Goal: Task Accomplishment & Management: Manage account settings

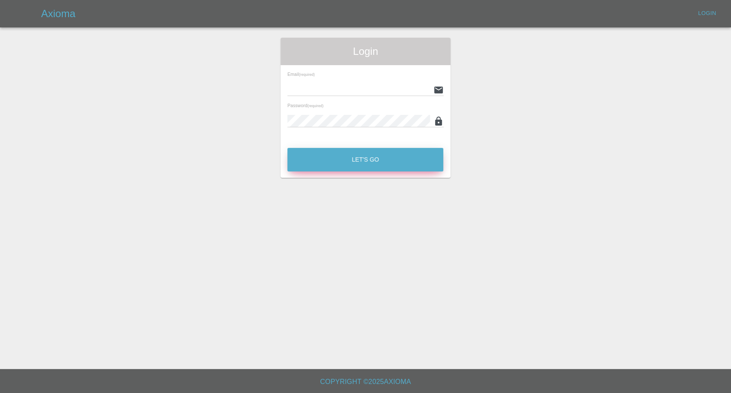
type input "afreen@axioma.co.uk"
click at [378, 154] on button "Let's Go" at bounding box center [365, 160] width 156 height 24
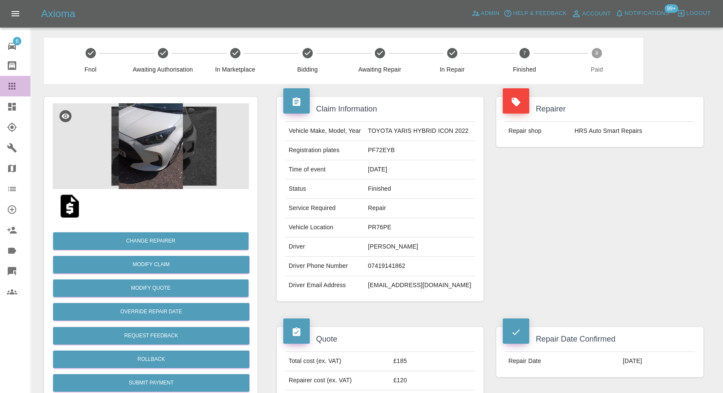
click at [13, 84] on icon at bounding box center [12, 86] width 10 height 10
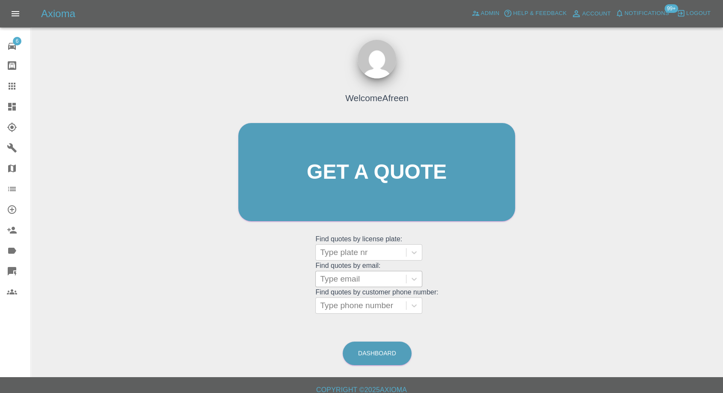
click at [361, 280] on div at bounding box center [361, 279] width 82 height 12
paste input ""donatogonnella@hotmail.com" <undefined>"
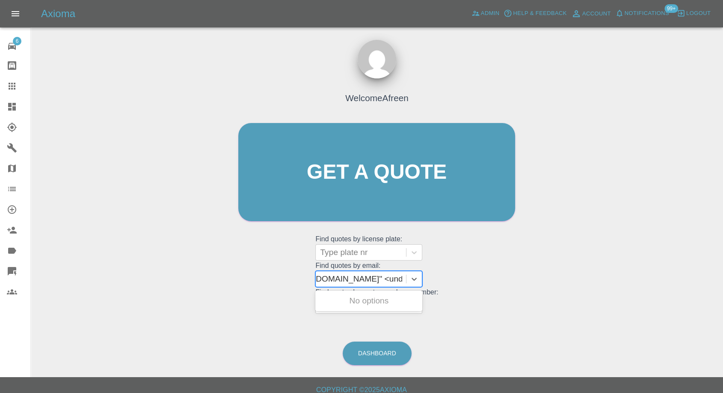
scroll to position [0, 78]
drag, startPoint x: 351, startPoint y: 277, endPoint x: 551, endPoint y: 274, distance: 199.9
click at [551, 274] on div "Welcome Afreen Get a quote Get a quote Find quotes by license plate: Type plate…" at bounding box center [377, 212] width 679 height 307
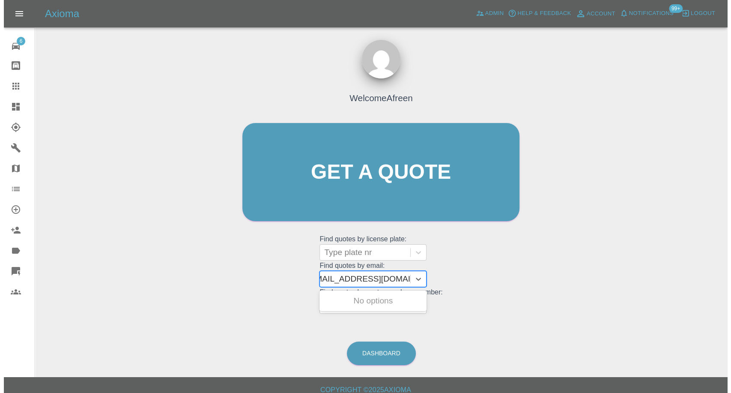
scroll to position [0, 4]
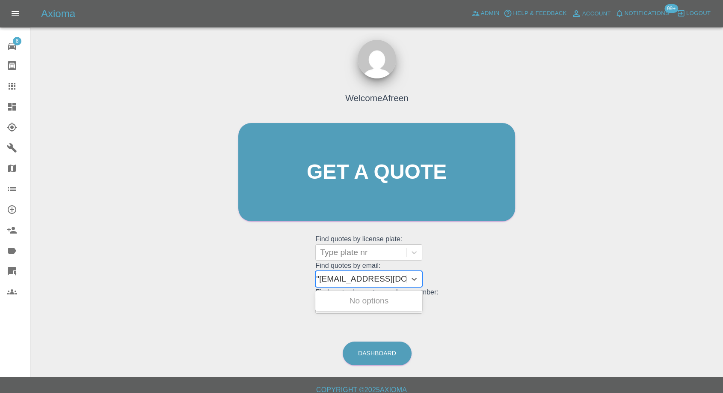
type input "donatogonnella@hotmail.com"
click at [408, 302] on div "DON65V, Awaiting Repair" at bounding box center [369, 300] width 107 height 17
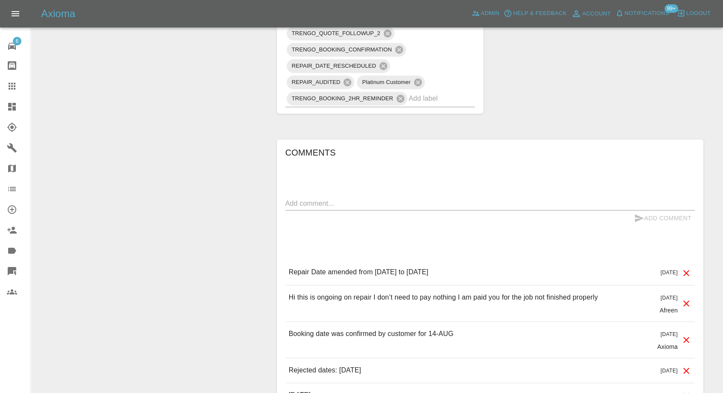
scroll to position [713, 0]
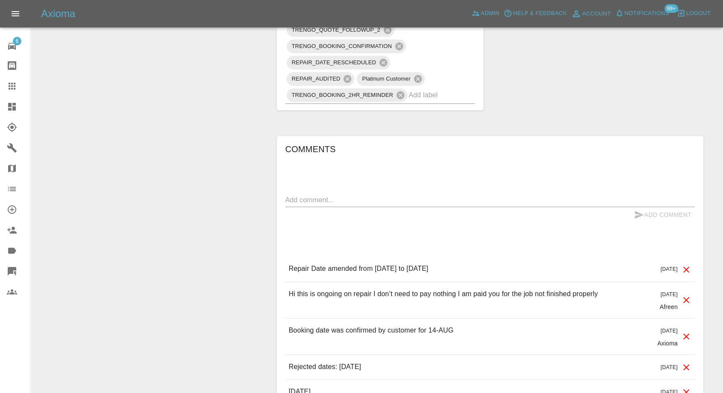
click at [5, 83] on link "Claims" at bounding box center [15, 86] width 30 height 21
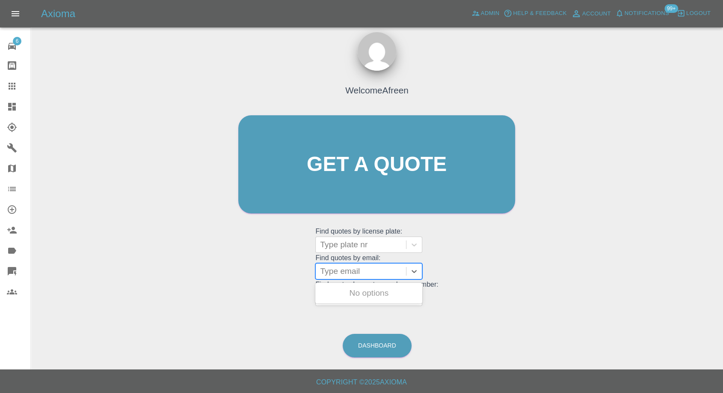
click at [338, 268] on div at bounding box center [361, 271] width 82 height 12
paste input ""alisonjeavons@outlook.com" <undefined>"
drag, startPoint x: 353, startPoint y: 269, endPoint x: 502, endPoint y: 271, distance: 148.6
click at [502, 271] on div "Welcome Afreen Get a quote Get a quote Find quotes by license plate: Type plate…" at bounding box center [376, 180] width 295 height 259
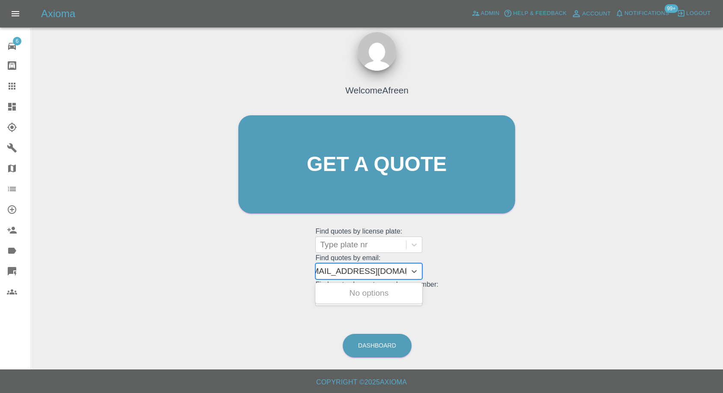
scroll to position [0, 4]
type input "alisonjeavons@outlook.com"
click at [389, 289] on div "S16 AJJ, Awaiting Repair" at bounding box center [369, 292] width 107 height 17
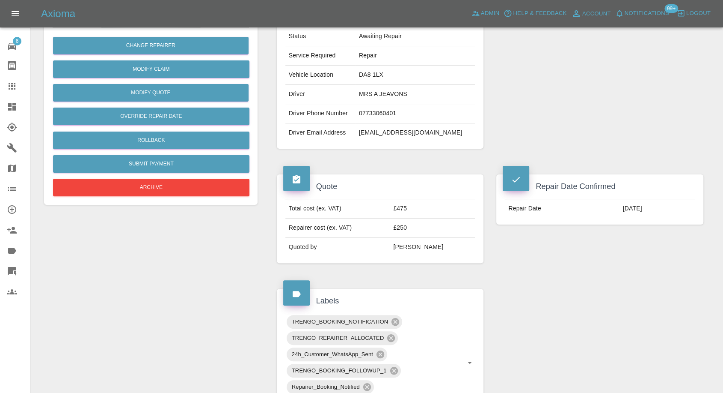
scroll to position [143, 0]
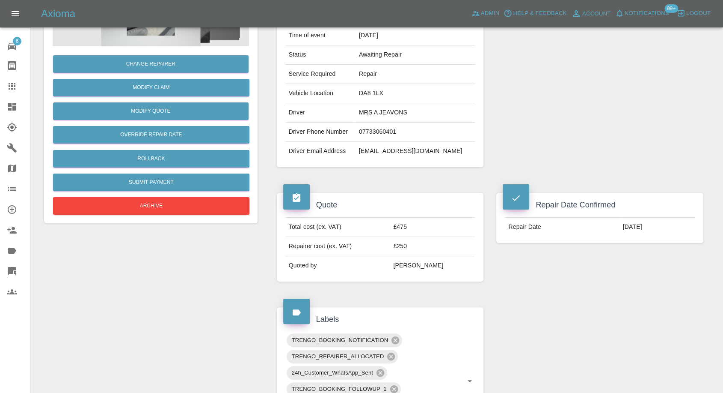
click at [9, 87] on icon at bounding box center [12, 86] width 10 height 10
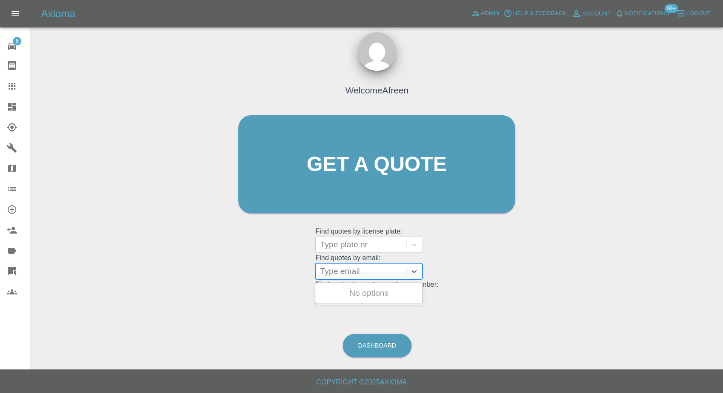
click at [366, 268] on div at bounding box center [361, 271] width 82 height 12
paste input ""bradleybowen@hotmail.co.uk" <undefined>"
drag, startPoint x: 351, startPoint y: 269, endPoint x: 462, endPoint y: 268, distance: 110.9
click at [461, 268] on div "Welcome Afreen Get a quote Get a quote Find quotes by license plate: Type plate…" at bounding box center [376, 180] width 295 height 259
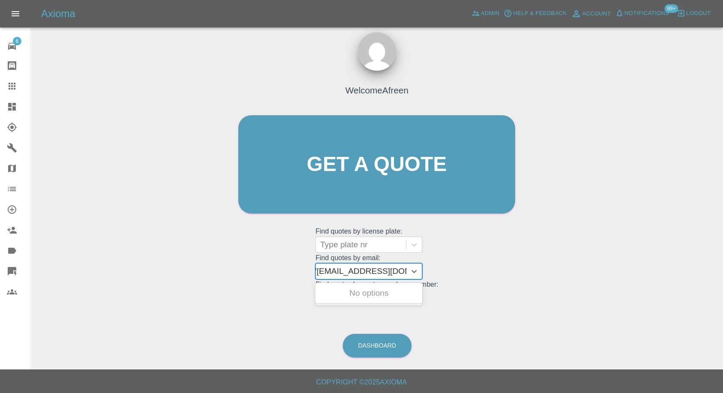
scroll to position [0, 4]
type input "bradleybowen@hotmail.co.uk"
click at [377, 292] on div "LM19MLU, Awaiting Repair" at bounding box center [369, 297] width 107 height 27
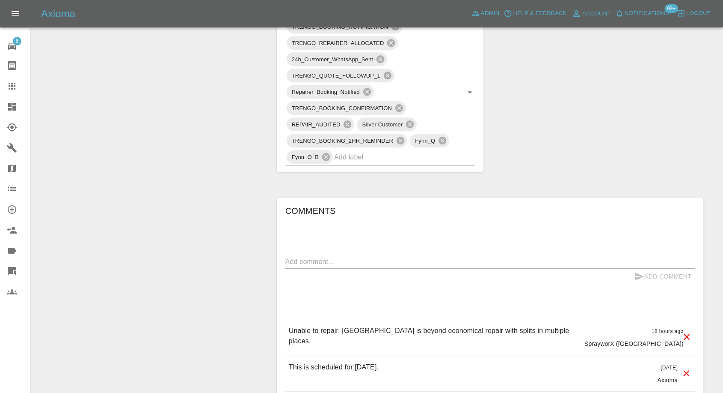
scroll to position [618, 0]
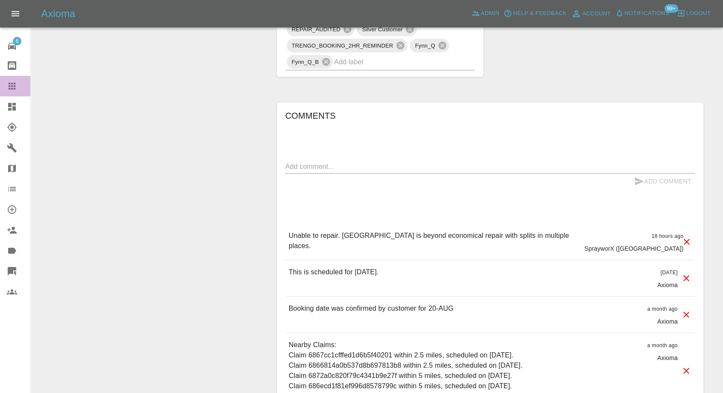
click at [9, 80] on link "Claims" at bounding box center [15, 86] width 30 height 21
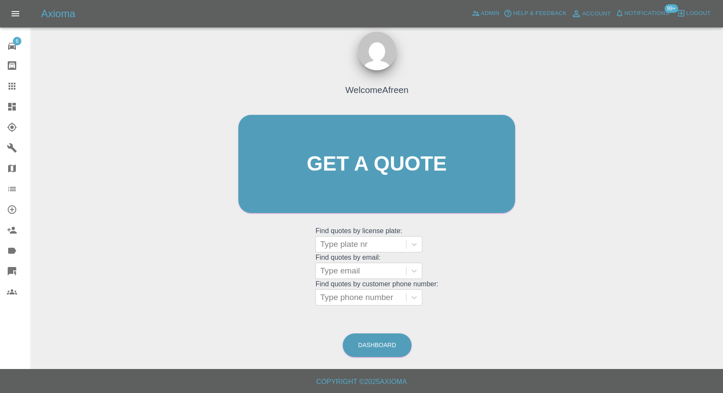
scroll to position [8, 0]
click at [348, 268] on div at bounding box center [361, 271] width 82 height 12
paste input ""umangcshah@yahoo.com" <undefined>"
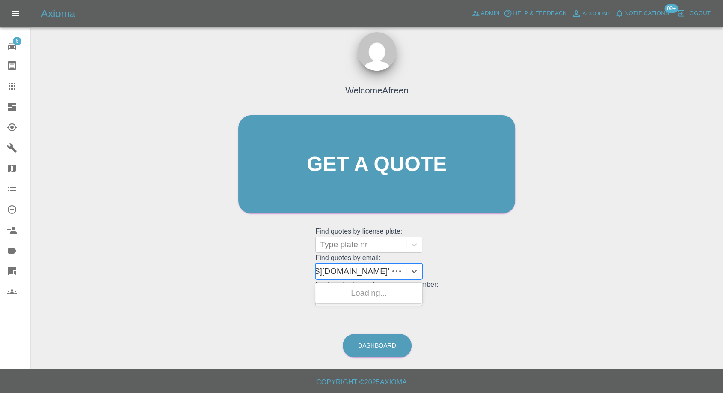
scroll to position [0, 63]
click at [349, 271] on input ""umangcshah@yahoo.com" <undefined>" at bounding box center [333, 271] width 152 height 10
drag, startPoint x: 350, startPoint y: 271, endPoint x: 531, endPoint y: 264, distance: 181.2
click at [531, 264] on div "Welcome Afreen Get a quote Get a quote Find quotes by license plate: Type plate…" at bounding box center [377, 204] width 679 height 307
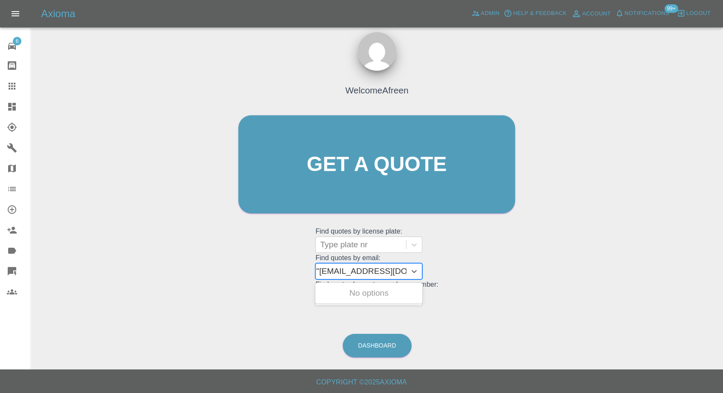
type input "umangcshah@yahoo.com"
click at [394, 298] on div "EA19 XSB, Awaiting Repair" at bounding box center [369, 297] width 107 height 27
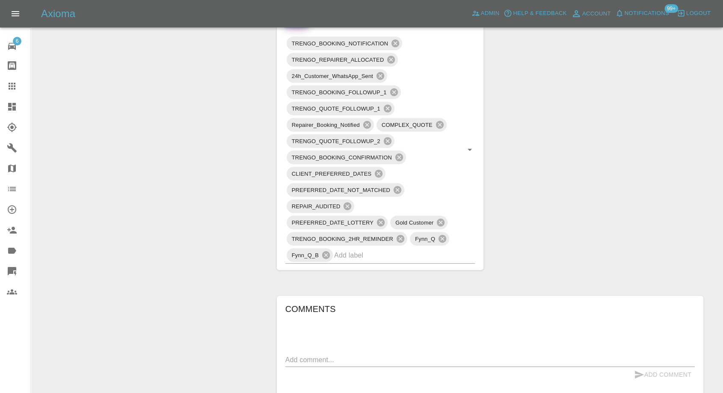
scroll to position [666, 0]
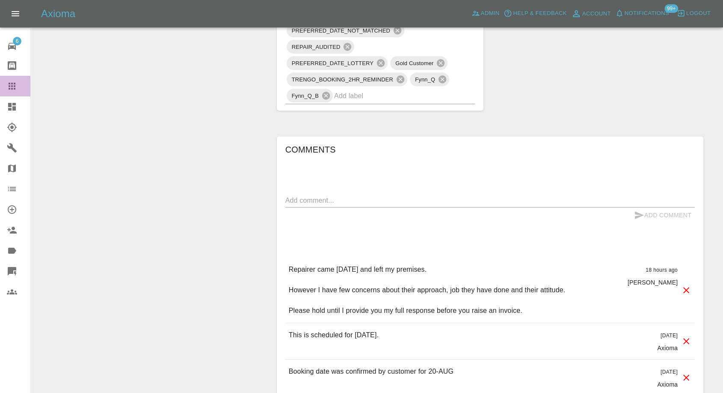
click at [8, 81] on icon at bounding box center [12, 86] width 10 height 10
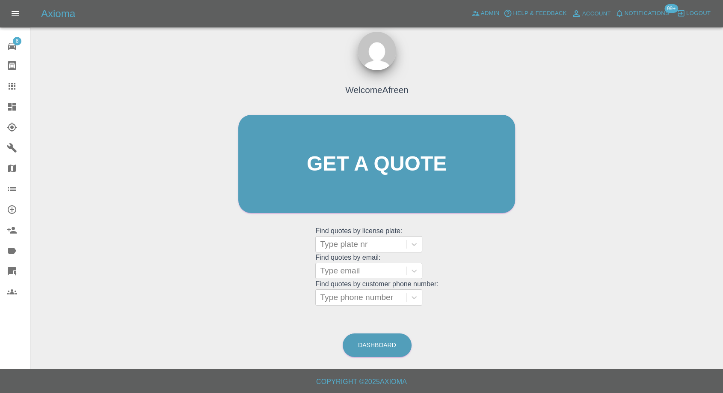
scroll to position [8, 0]
click at [346, 269] on div at bounding box center [361, 271] width 82 height 12
paste input ""yasmine.saito@outlook.com" <undefined>"
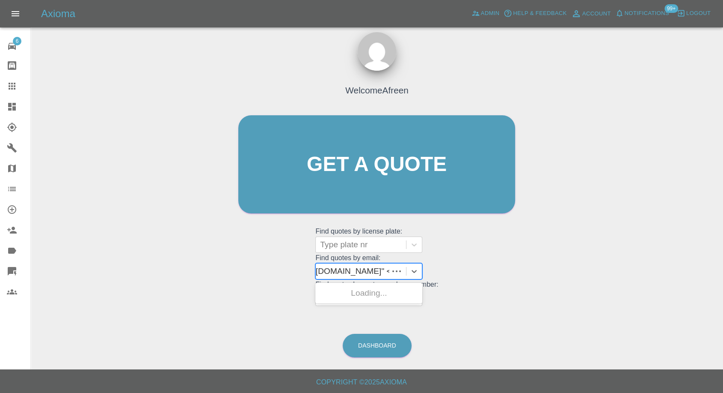
scroll to position [0, 69]
drag, startPoint x: 353, startPoint y: 270, endPoint x: 560, endPoint y: 315, distance: 212.0
click at [559, 310] on div "Welcome Afreen Get a quote Get a quote Find quotes by license plate: Type plate…" at bounding box center [377, 204] width 679 height 307
type input "yasmine.saito@outlook.com"
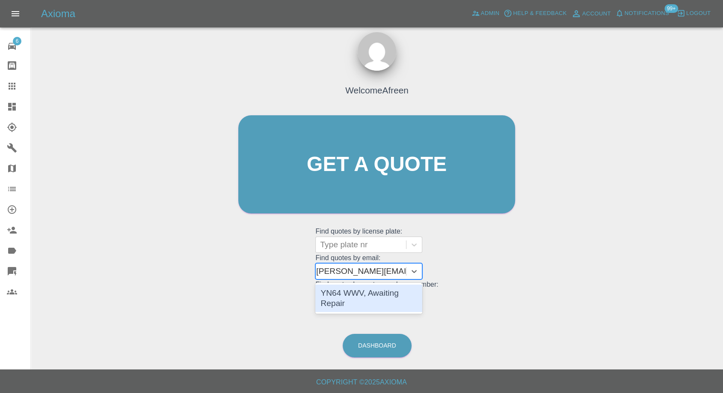
click at [344, 295] on div "YN64 WWV, Awaiting Repair" at bounding box center [369, 297] width 107 height 27
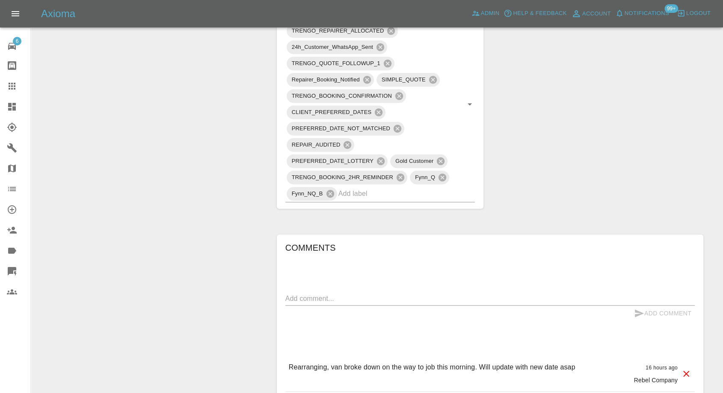
scroll to position [666, 0]
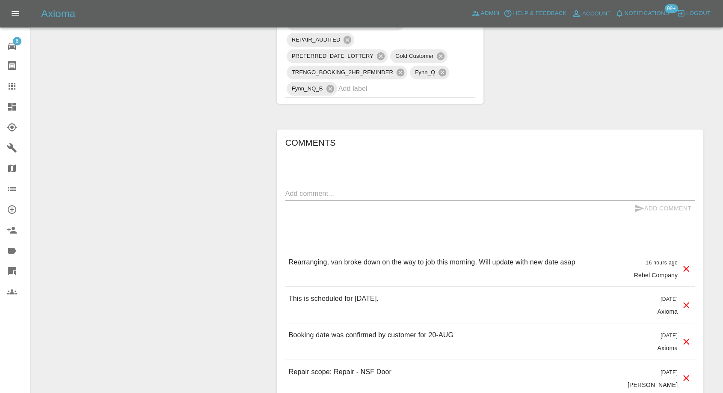
drag, startPoint x: 14, startPoint y: 80, endPoint x: 27, endPoint y: 101, distance: 25.4
click at [14, 80] on link "Claims" at bounding box center [15, 86] width 30 height 21
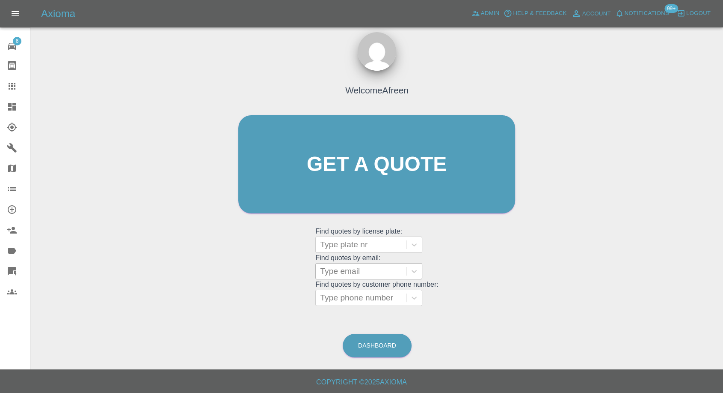
click at [352, 274] on div at bounding box center [361, 271] width 82 height 12
paste input ""patriciabiggs32@gmail.com" <undefined>"
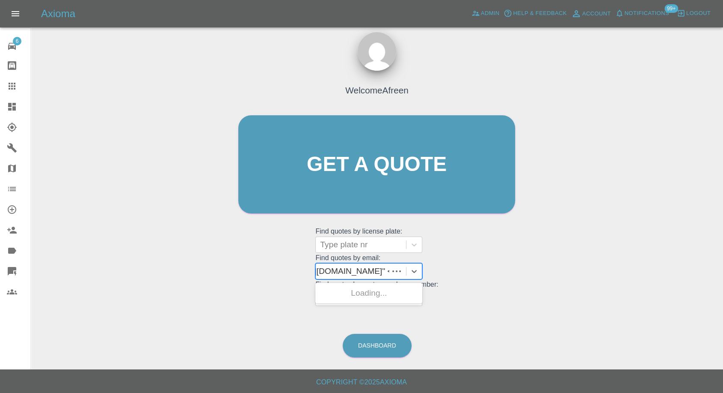
scroll to position [0, 68]
drag, startPoint x: 351, startPoint y: 271, endPoint x: 454, endPoint y: 294, distance: 105.6
click at [456, 292] on div "Welcome Afreen Get a quote Get a quote Find quotes by license plate: Type plate…" at bounding box center [376, 180] width 295 height 259
type input "patriciabiggs32@gmail.com"
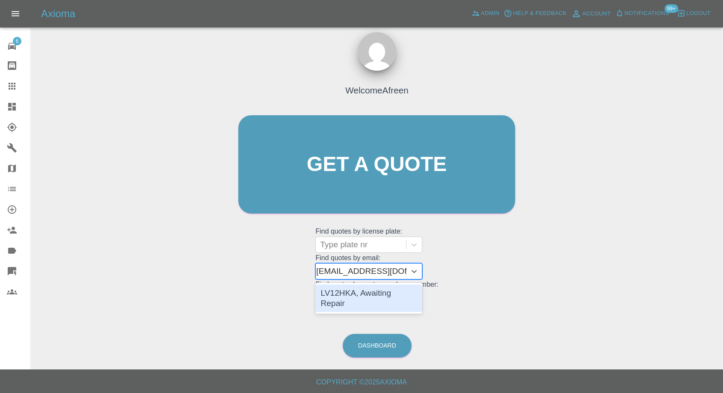
click at [367, 295] on div "LV12HKA, Awaiting Repair" at bounding box center [369, 297] width 107 height 27
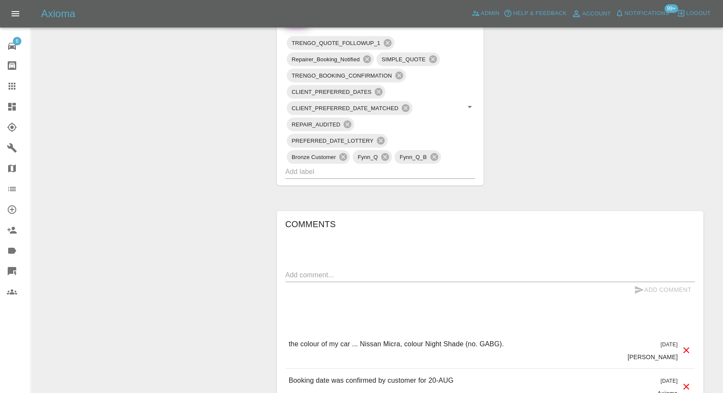
scroll to position [523, 0]
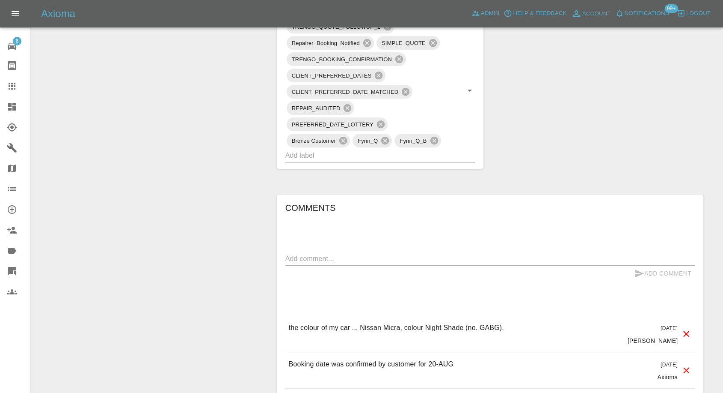
drag, startPoint x: 9, startPoint y: 83, endPoint x: 19, endPoint y: 90, distance: 11.6
click at [9, 83] on icon at bounding box center [12, 86] width 7 height 7
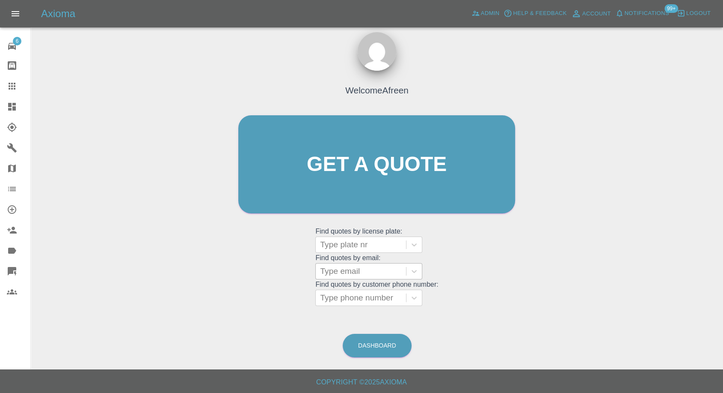
click at [367, 270] on div at bounding box center [361, 271] width 82 height 12
paste input ""julia@mjzaf.uk" <undefined>"
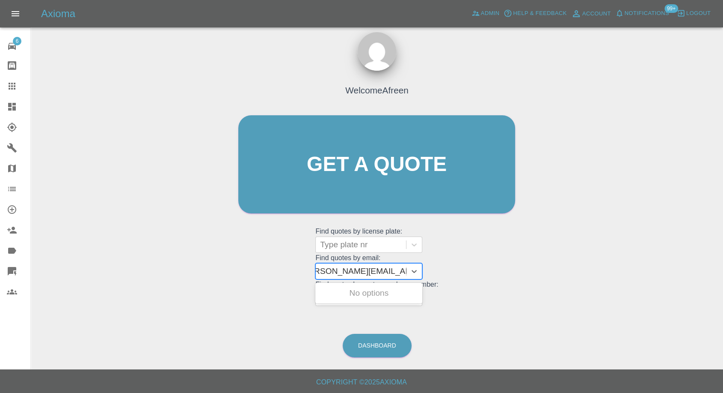
drag, startPoint x: 351, startPoint y: 269, endPoint x: 525, endPoint y: 275, distance: 174.8
click at [525, 275] on div "Welcome Afreen Get a quote Get a quote Find quotes by license plate: Type plate…" at bounding box center [377, 204] width 679 height 307
type input "julia@mjzaf.uk"
click at [383, 292] on div "WF15CXE, Awaiting Repair" at bounding box center [369, 297] width 107 height 27
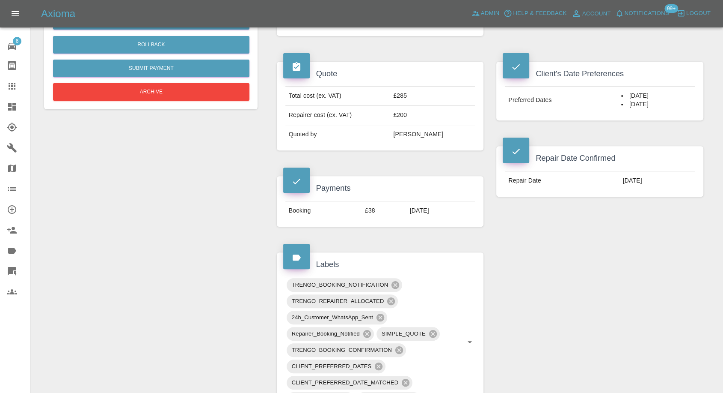
scroll to position [238, 0]
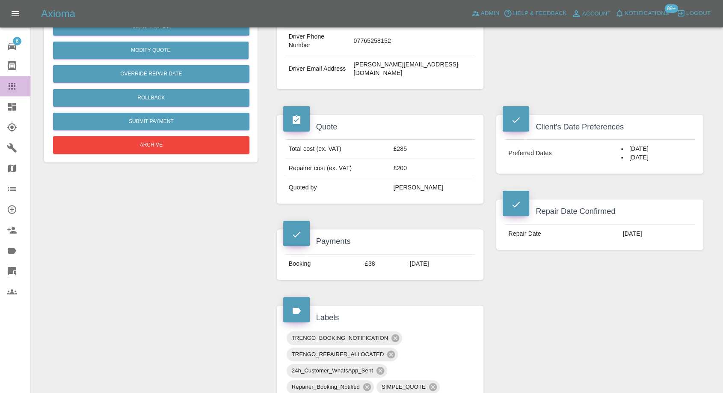
click at [12, 89] on icon at bounding box center [12, 86] width 10 height 10
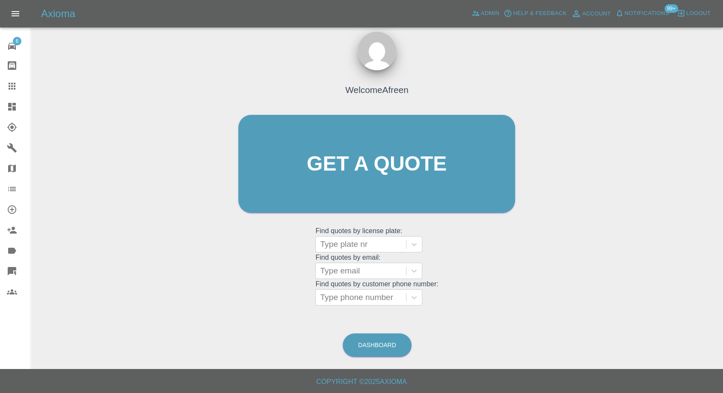
scroll to position [8, 0]
click at [348, 268] on div at bounding box center [361, 271] width 82 height 12
paste input ""nnodebem@ymail.com" <undefined>"
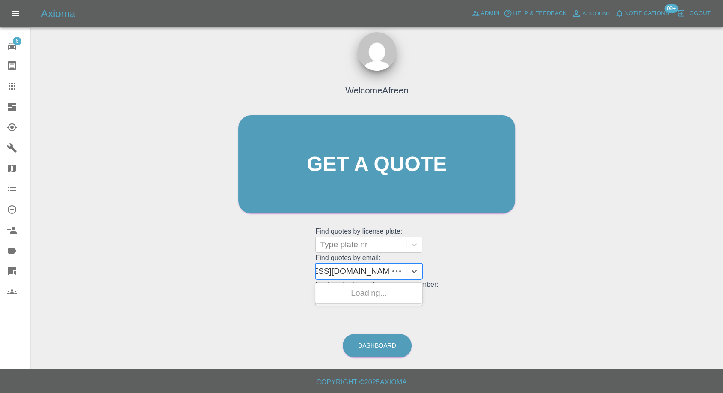
scroll to position [0, 54]
drag, startPoint x: 352, startPoint y: 268, endPoint x: 440, endPoint y: 282, distance: 88.8
click at [440, 282] on div "Welcome Afreen Get a quote Get a quote Find quotes by license plate: Type plate…" at bounding box center [376, 180] width 295 height 259
type input "nnodebem@ymail.com"
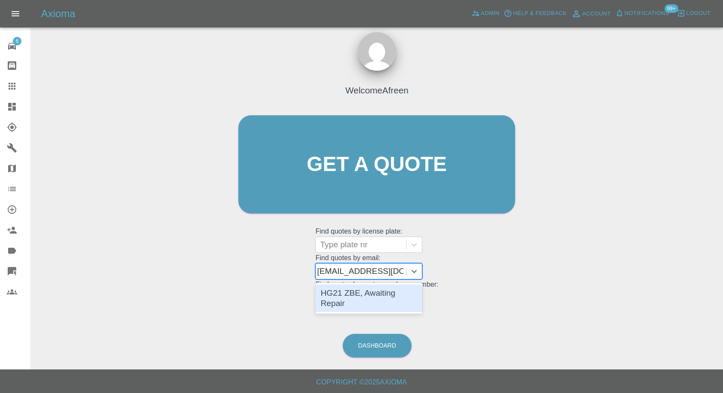
scroll to position [0, 0]
click at [394, 295] on div "HG21 ZBE, Awaiting Repair" at bounding box center [369, 297] width 107 height 27
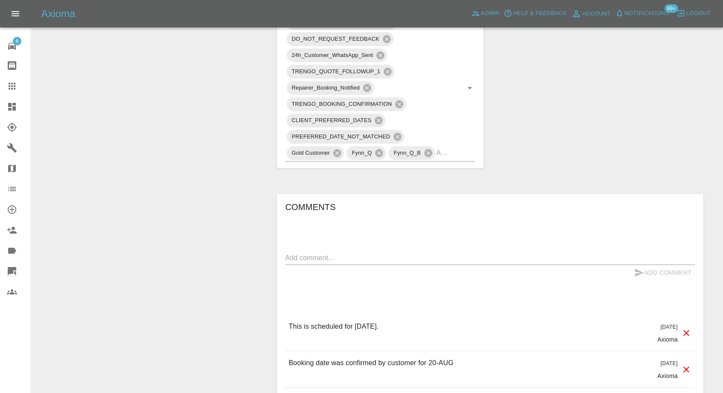
scroll to position [666, 0]
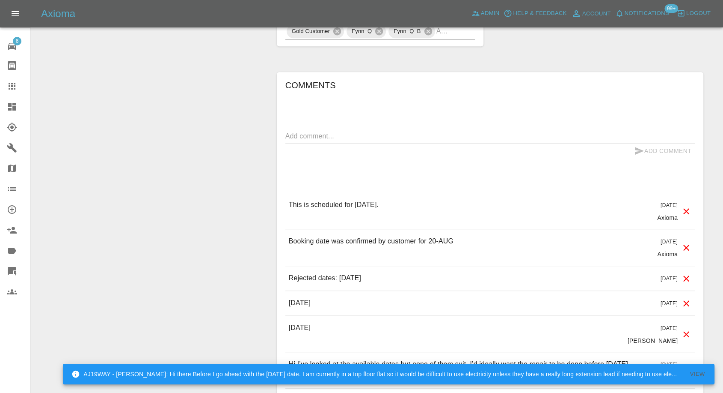
click at [3, 86] on link "Claims" at bounding box center [15, 86] width 30 height 21
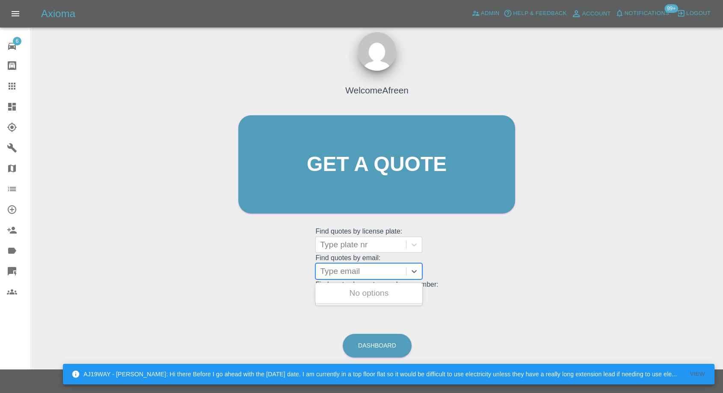
click at [373, 265] on div at bounding box center [361, 271] width 82 height 12
paste input ""luke.stemburski@hotmail.com" <undefined>"
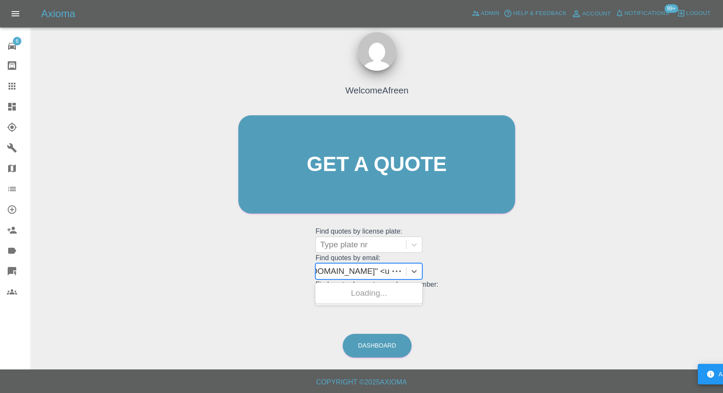
scroll to position [0, 76]
drag, startPoint x: 355, startPoint y: 268, endPoint x: 501, endPoint y: 272, distance: 146.5
click at [501, 272] on div "Welcome Afreen Get a quote Get a quote Find quotes by license plate: Type plate…" at bounding box center [376, 180] width 295 height 259
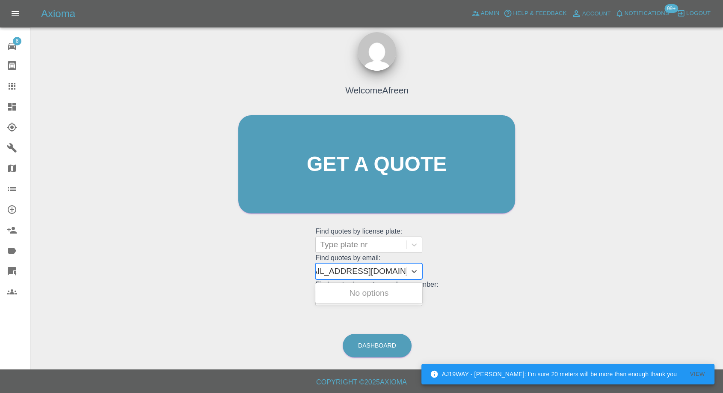
scroll to position [0, 4]
type input "luke.stemburski@hotmail.com"
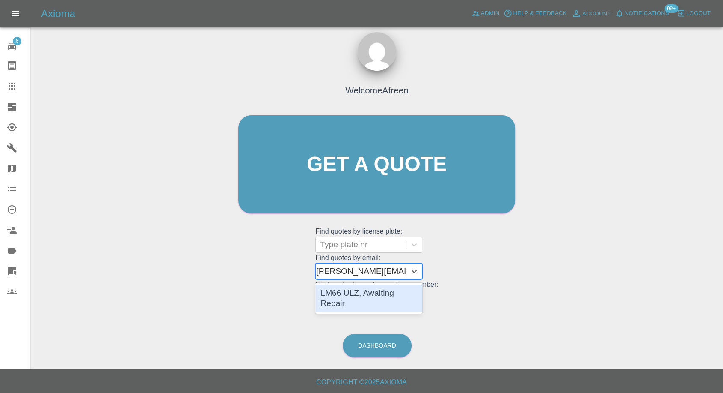
click at [375, 293] on div "LM66 ULZ, Awaiting Repair" at bounding box center [369, 297] width 107 height 27
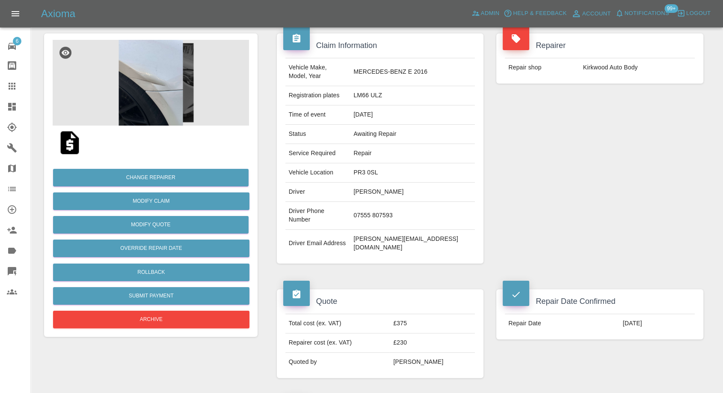
scroll to position [48, 0]
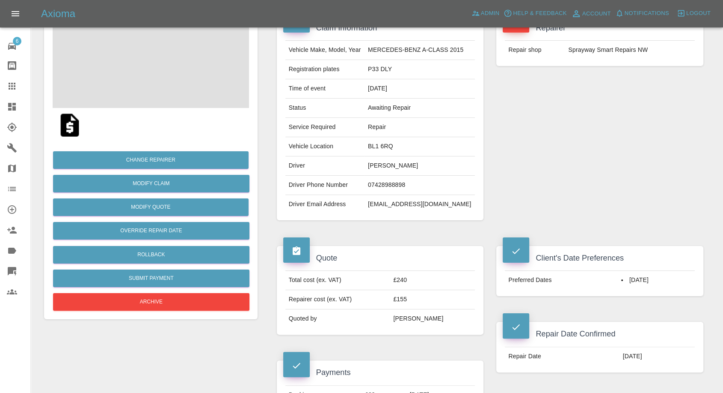
scroll to position [95, 0]
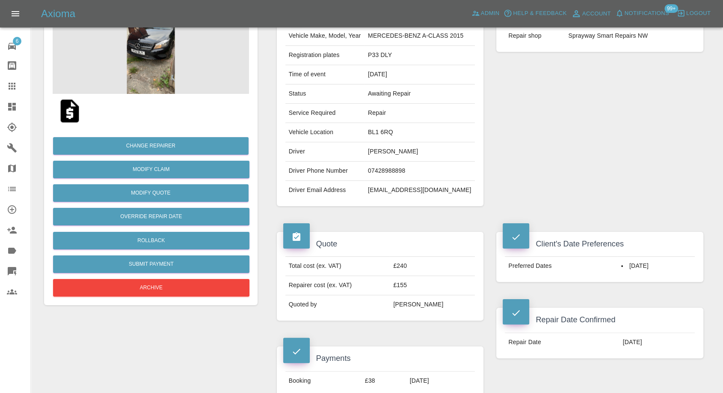
click at [516, 186] on div "Repairer Repair shop Sprayway Smart Repairs NW" at bounding box center [600, 104] width 220 height 230
click at [383, 162] on td "07428988898" at bounding box center [420, 170] width 110 height 19
click at [383, 164] on td "07428988898" at bounding box center [420, 170] width 110 height 19
copy td "07428988898"
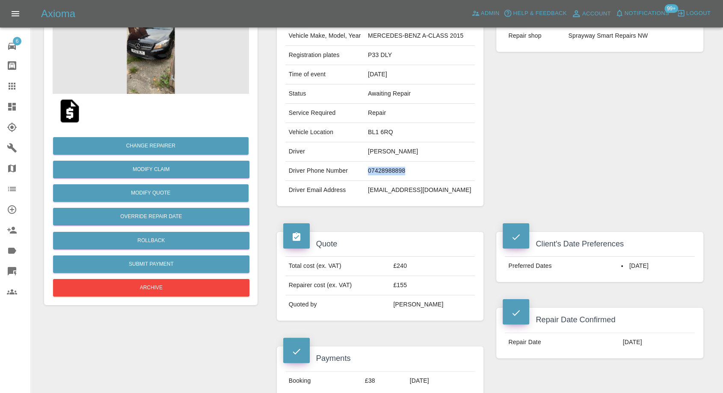
click at [387, 176] on td "07428988898" at bounding box center [420, 170] width 110 height 19
click at [381, 151] on td "Demetri Boaro" at bounding box center [420, 151] width 110 height 19
copy td "Demetri Boaro"
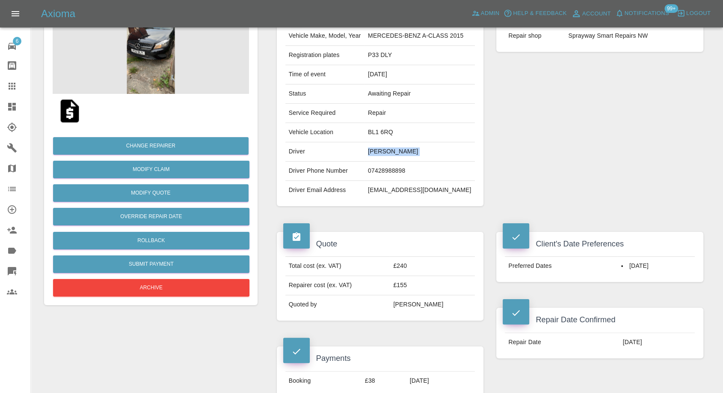
click at [377, 152] on td "Demetri Boaro" at bounding box center [420, 151] width 110 height 19
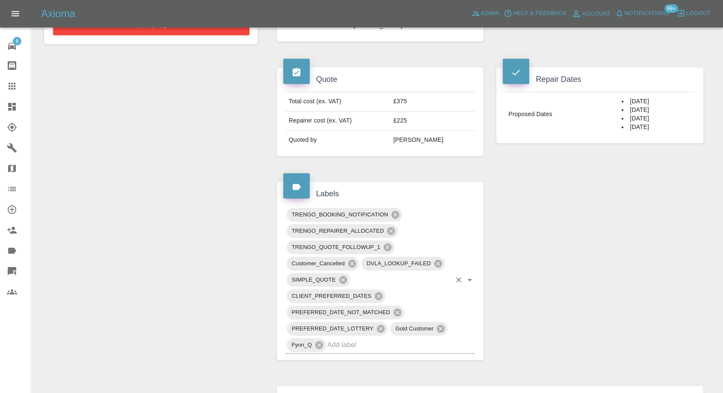
scroll to position [95, 0]
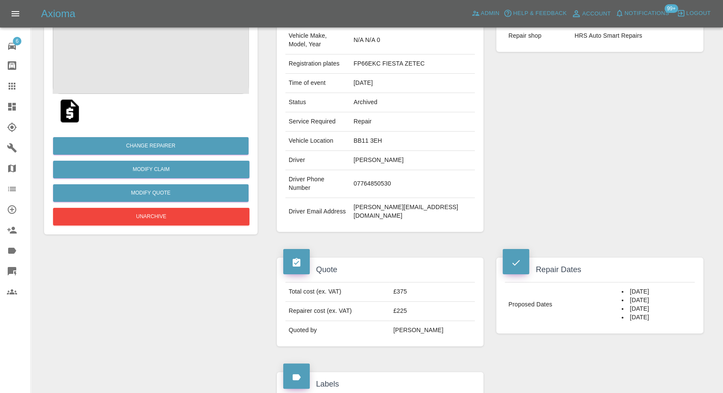
click at [398, 152] on td "Judith Kershaw" at bounding box center [412, 160] width 125 height 19
copy td "Judith Kershaw"
click at [392, 175] on td "07764850530" at bounding box center [412, 184] width 125 height 28
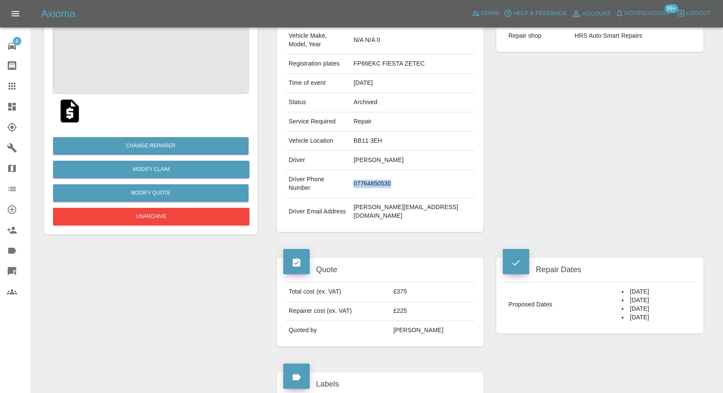
click at [392, 175] on td "07764850530" at bounding box center [412, 184] width 125 height 28
copy td "07764850530"
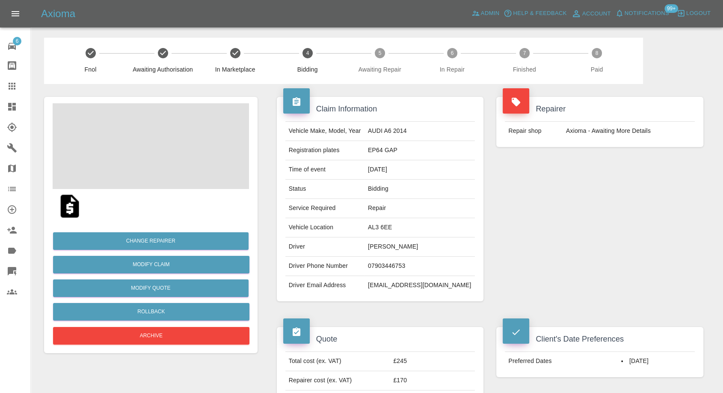
click at [397, 240] on td "[PERSON_NAME]" at bounding box center [420, 246] width 110 height 19
copy td "[PERSON_NAME]"
click at [407, 266] on td "07903446753" at bounding box center [420, 265] width 110 height 19
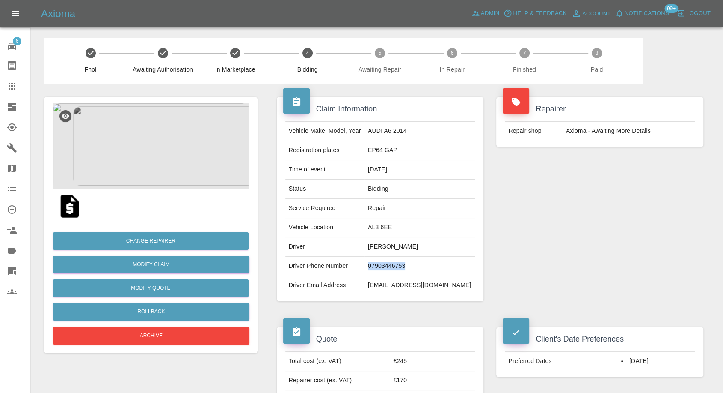
click at [407, 266] on td "07903446753" at bounding box center [420, 265] width 110 height 19
copy td "07903446753"
click at [370, 299] on div "Vehicle Make, Model, Year AUDI A6 2014 Registration plates EP64 GAP Time of eve…" at bounding box center [380, 208] width 207 height 186
click at [388, 265] on td "07903446753" at bounding box center [420, 265] width 110 height 19
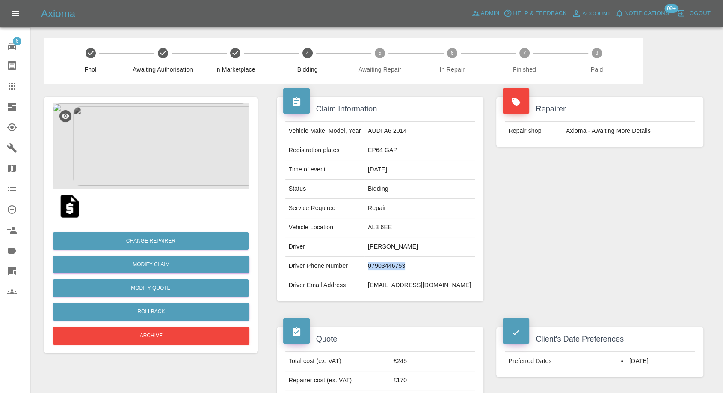
copy td "07903446753"
click at [362, 257] on td "Driver Phone Number" at bounding box center [325, 265] width 79 height 19
click at [391, 244] on td "Jordan Cassem" at bounding box center [420, 246] width 110 height 19
copy td "Jordan"
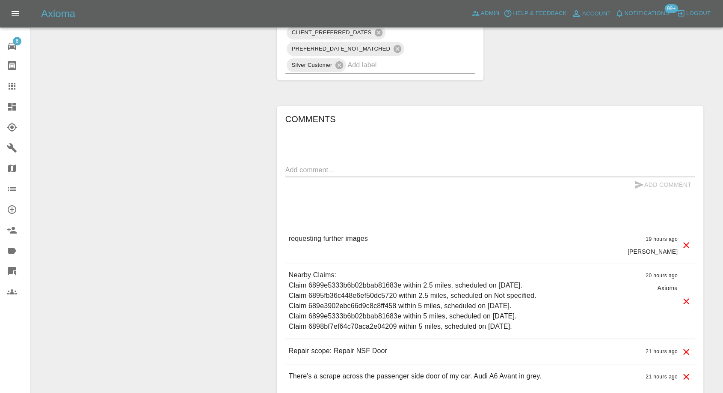
scroll to position [523, 0]
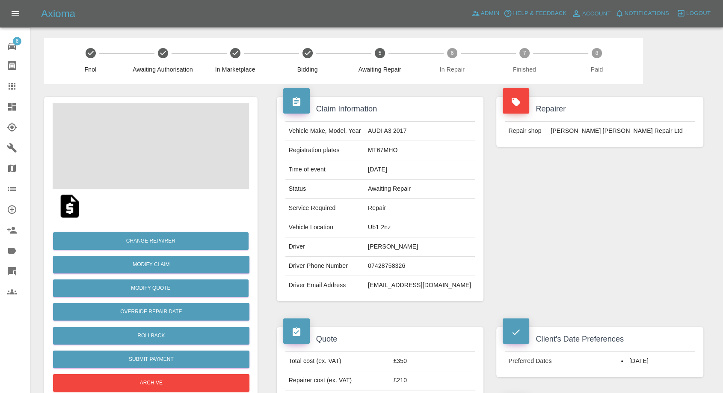
click at [397, 249] on td "[PERSON_NAME]" at bounding box center [420, 246] width 110 height 19
click at [397, 249] on td "Palvi Suhta" at bounding box center [420, 246] width 110 height 19
click at [407, 264] on td "07428758326" at bounding box center [420, 265] width 110 height 19
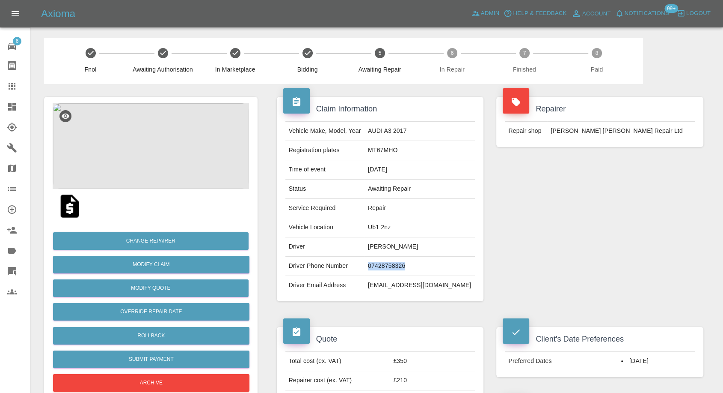
copy td "07428758326"
click at [329, 271] on td "Driver Phone Number" at bounding box center [325, 265] width 79 height 19
click at [365, 258] on td "Driver Phone Number" at bounding box center [325, 265] width 79 height 19
click at [396, 244] on td "Palvi Suhta" at bounding box center [420, 246] width 110 height 19
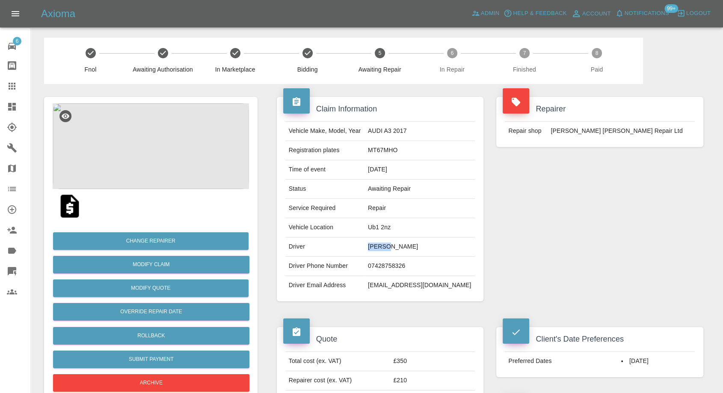
copy td "Palvi"
click at [397, 242] on td "[PERSON_NAME]" at bounding box center [420, 246] width 110 height 19
copy td "[PERSON_NAME]"
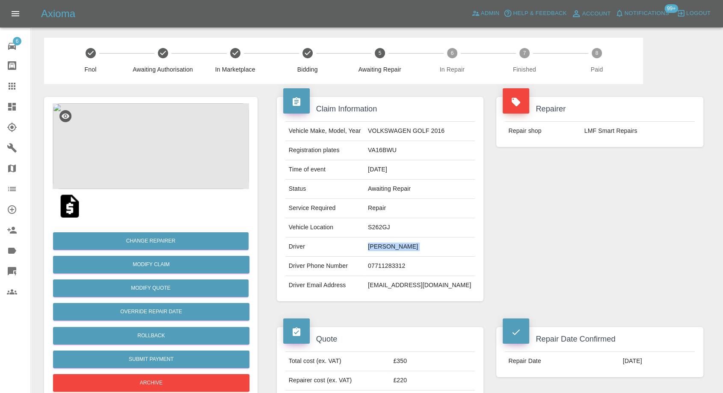
click at [389, 268] on td "07711283312" at bounding box center [420, 265] width 110 height 19
copy td "07711283312"
drag, startPoint x: 325, startPoint y: 304, endPoint x: 391, endPoint y: 261, distance: 78.6
click at [325, 304] on div "Claim Information Vehicle Make, Model, Year VOLKSWAGEN GOLF 2016 Registration p…" at bounding box center [381, 199] width 220 height 230
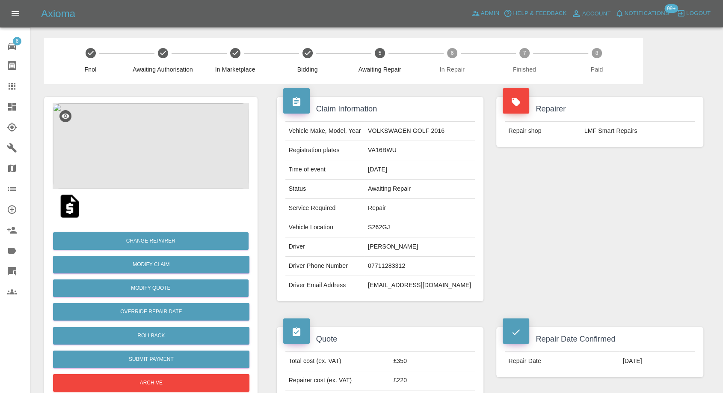
click at [384, 243] on td "Nathan Booth" at bounding box center [420, 246] width 110 height 19
copy td "Nathan"
click at [396, 240] on td "Vaidotas Vaicekauskas" at bounding box center [420, 246] width 110 height 19
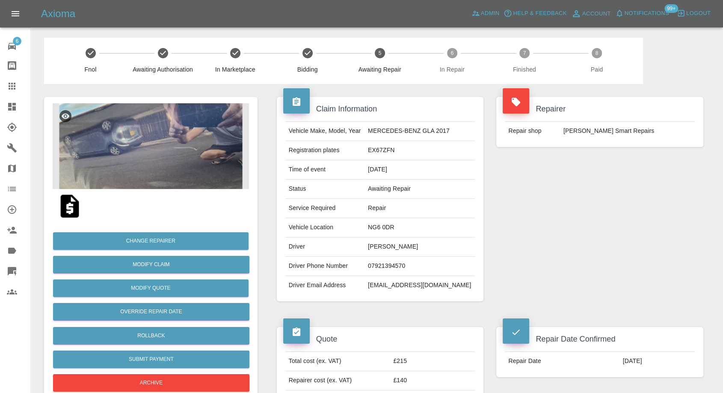
click at [390, 246] on td "Vaidotas Vaicekauskas" at bounding box center [420, 246] width 110 height 19
copy td "Vaidotas Vaicekauskas"
click at [406, 263] on td "07921394570" at bounding box center [420, 265] width 110 height 19
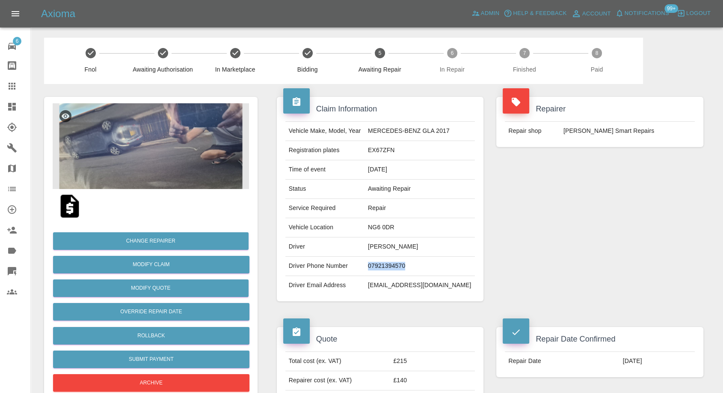
click at [406, 263] on td "07921394570" at bounding box center [420, 265] width 110 height 19
copy td "07921394570"
click at [365, 290] on td "Driver Email Address" at bounding box center [325, 285] width 79 height 19
click at [385, 246] on td "Vaidotas Vaicekauskas" at bounding box center [420, 246] width 110 height 19
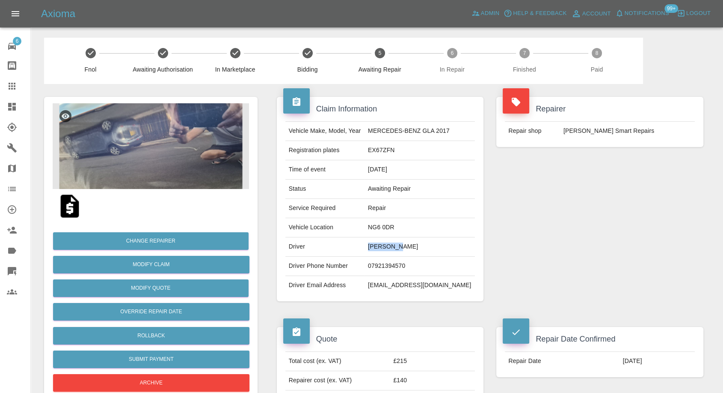
copy td "Vaidotas"
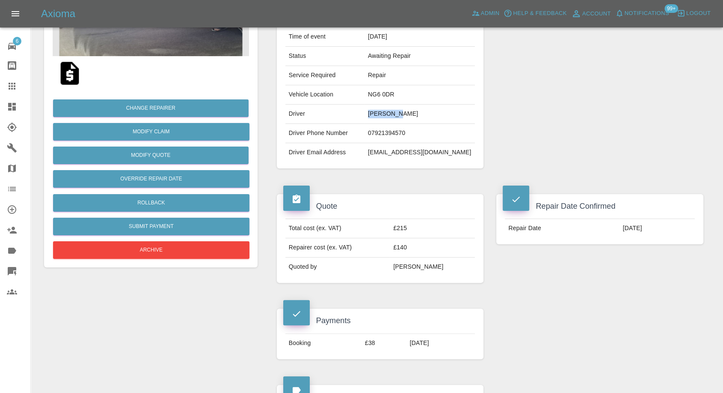
scroll to position [131, 0]
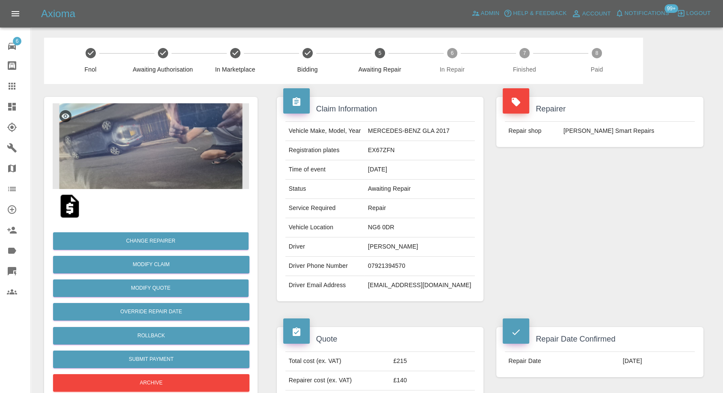
click at [203, 152] on img at bounding box center [151, 146] width 196 height 86
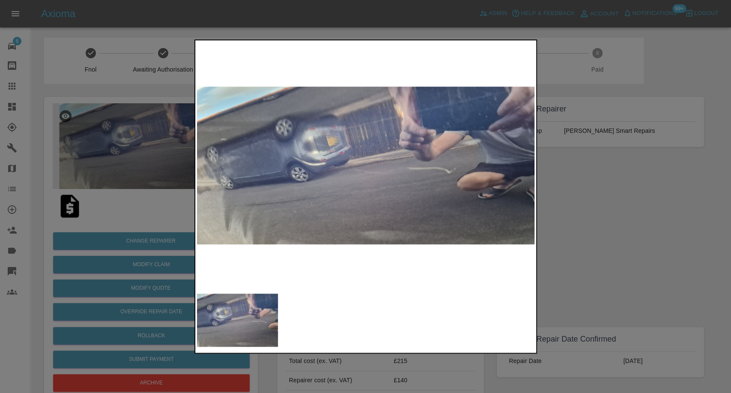
click at [584, 283] on div at bounding box center [365, 196] width 731 height 393
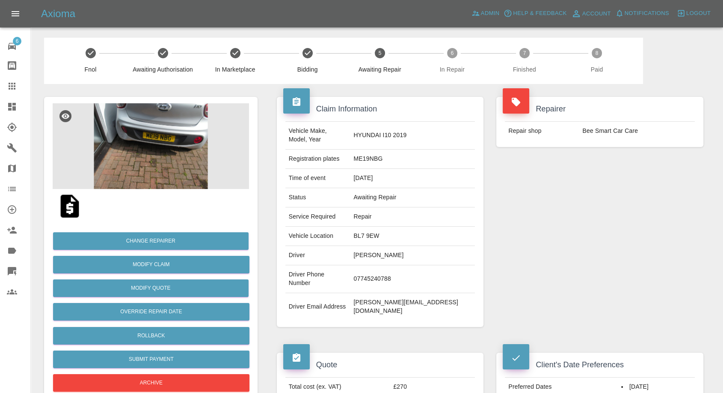
click at [391, 246] on td "[PERSON_NAME]" at bounding box center [412, 255] width 125 height 19
click at [398, 250] on td "Geoff Hosey" at bounding box center [412, 255] width 125 height 19
click at [399, 247] on td "Geoff Hosey" at bounding box center [412, 255] width 125 height 19
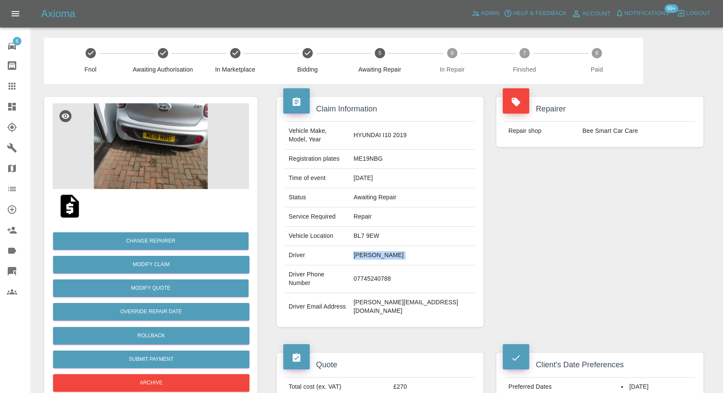
click at [399, 247] on td "Geoff Hosey" at bounding box center [412, 255] width 125 height 19
copy td "Geoff Hosey"
click at [397, 265] on td "07745240788" at bounding box center [412, 279] width 125 height 28
copy td "07745240788"
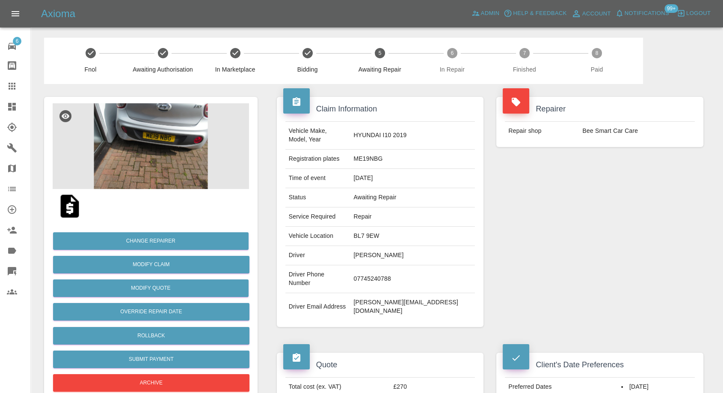
click at [374, 306] on div "Claim Information Vehicle Make, Model, Year HYUNDAI I10 2019 Registration plate…" at bounding box center [381, 212] width 220 height 256
click at [399, 248] on td "Geoff Hosey" at bounding box center [412, 255] width 125 height 19
copy td "Geoff"
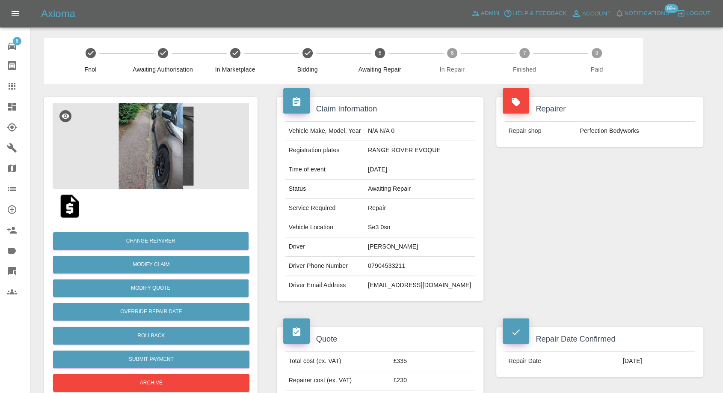
click at [386, 244] on td "[PERSON_NAME]" at bounding box center [420, 246] width 110 height 19
click at [386, 244] on td "Esther Ogunyemi" at bounding box center [420, 246] width 110 height 19
copy td "Esther Ogunyemi"
click at [397, 267] on td "07904533211" at bounding box center [420, 265] width 110 height 19
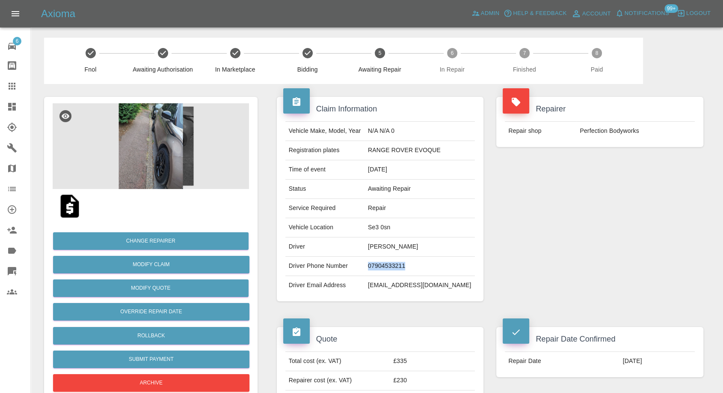
click at [397, 267] on td "07904533211" at bounding box center [420, 265] width 110 height 19
copy td "07904533211"
drag, startPoint x: 361, startPoint y: 304, endPoint x: 368, endPoint y: 293, distance: 12.9
click at [361, 304] on div "Claim Information Vehicle Make, Model, Year N/A N/A 0 Registration plates RANGE…" at bounding box center [381, 199] width 220 height 230
click at [390, 266] on td "07904533211" at bounding box center [420, 265] width 110 height 19
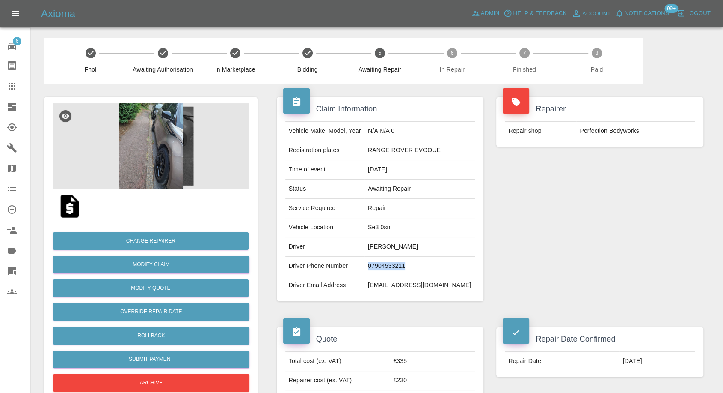
click at [390, 266] on td "07904533211" at bounding box center [420, 265] width 110 height 19
copy td "07904533211"
click at [365, 281] on td "Driver Email Address" at bounding box center [325, 285] width 79 height 19
click at [387, 247] on td "Esther Ogunyemi" at bounding box center [420, 246] width 110 height 19
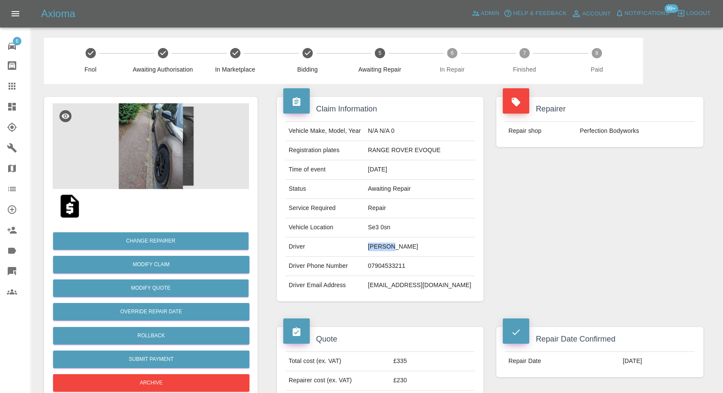
copy td "Esther"
click at [389, 224] on td "Se3 0sn" at bounding box center [420, 227] width 110 height 19
copy td "Se3 0sn"
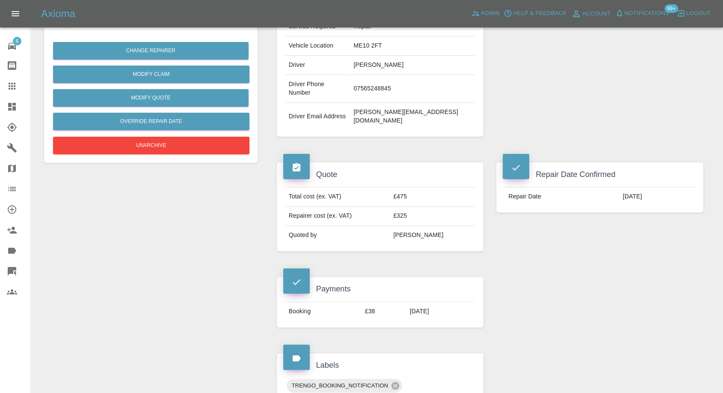
scroll to position [95, 0]
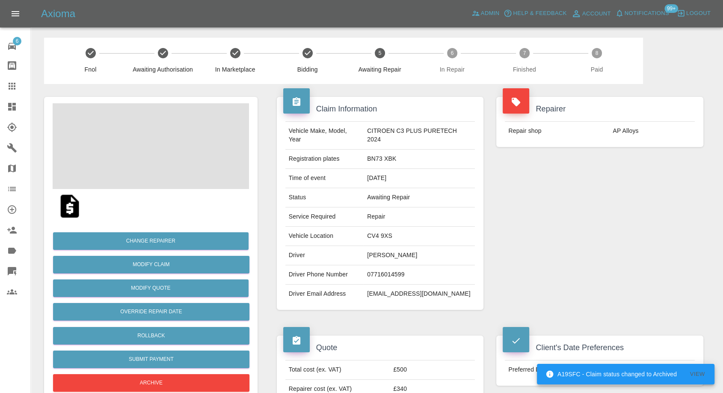
click at [382, 271] on td "07716014599" at bounding box center [419, 274] width 111 height 19
copy td "07716014599"
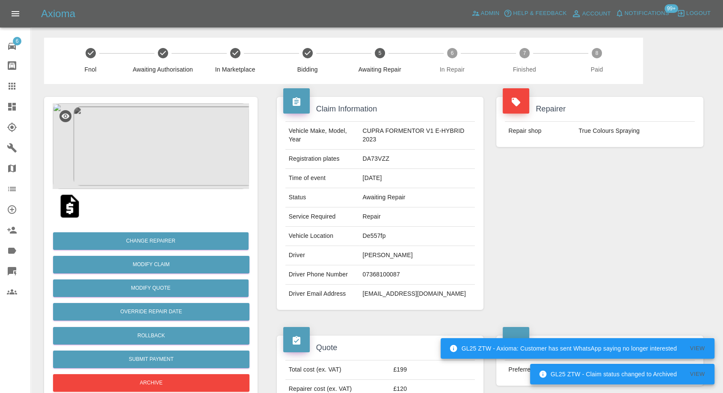
click at [185, 154] on img at bounding box center [151, 146] width 196 height 86
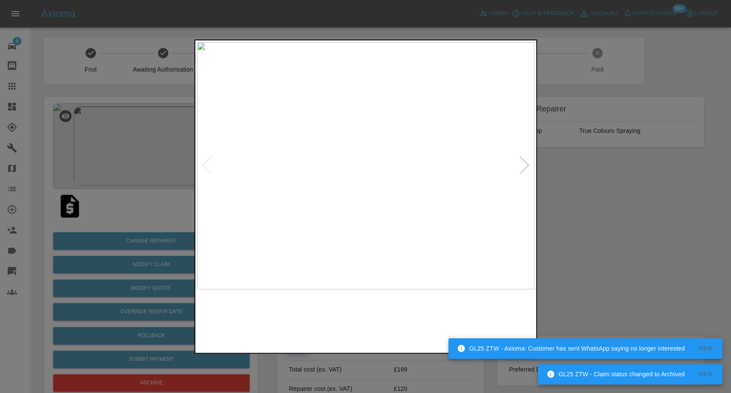
click at [309, 310] on img at bounding box center [322, 319] width 81 height 53
click at [242, 330] on img at bounding box center [237, 319] width 81 height 53
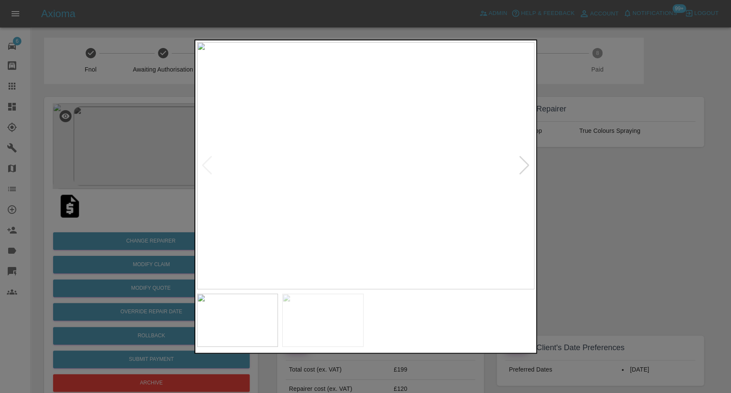
click at [277, 330] on img at bounding box center [237, 319] width 81 height 53
click at [310, 328] on img at bounding box center [322, 319] width 81 height 53
click at [596, 230] on div at bounding box center [365, 196] width 731 height 393
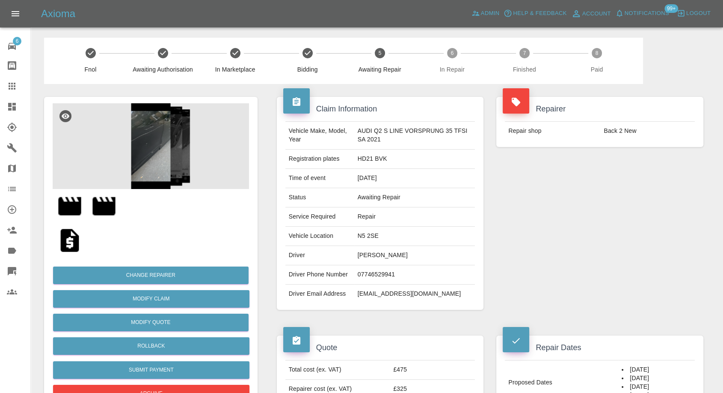
click at [374, 256] on td "Savannah Mangal" at bounding box center [414, 255] width 121 height 19
click at [375, 274] on td "07746529941" at bounding box center [414, 274] width 121 height 19
copy td "07746529941"
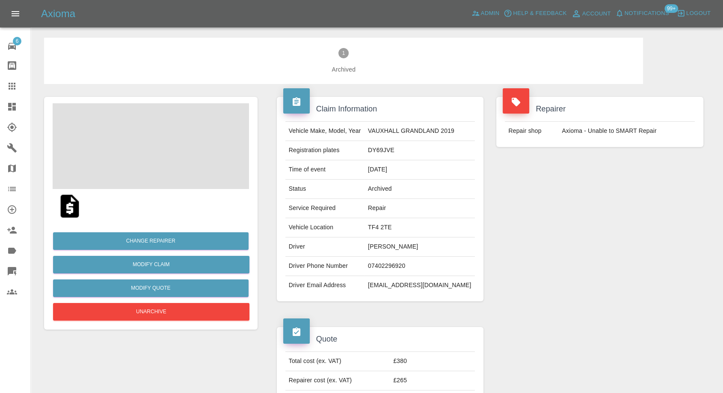
click at [390, 247] on td "[PERSON_NAME]" at bounding box center [420, 246] width 110 height 19
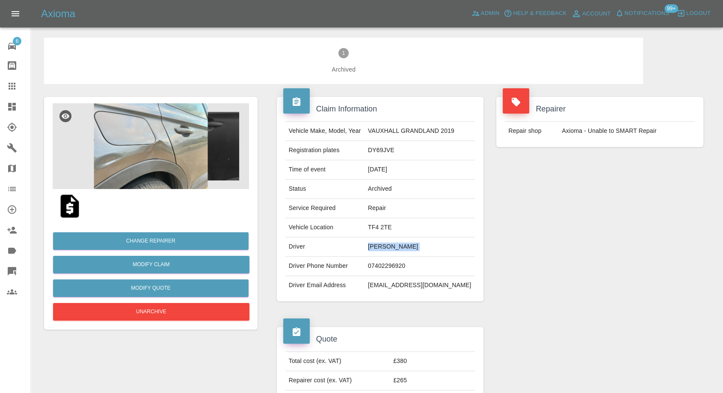
click at [390, 247] on td "[PERSON_NAME]" at bounding box center [420, 246] width 110 height 19
click at [408, 271] on td "07402296920" at bounding box center [420, 265] width 110 height 19
copy td "07402296920"
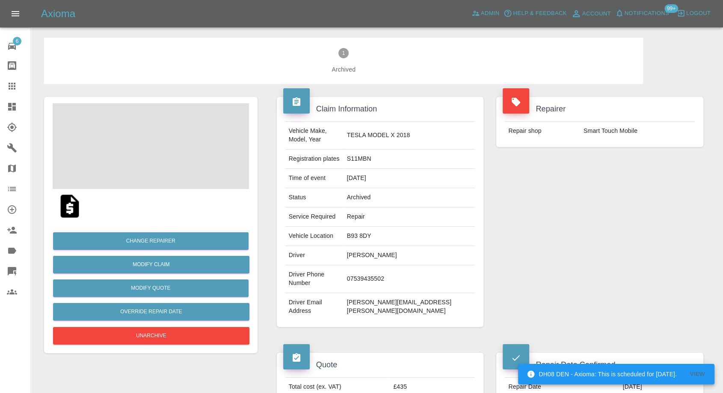
click at [396, 266] on td "07539435502" at bounding box center [410, 279] width 132 height 28
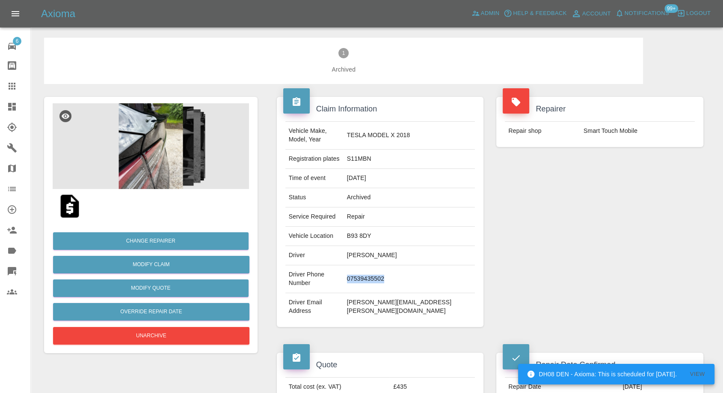
click at [396, 266] on td "07539435502" at bounding box center [410, 279] width 132 height 28
copy td "07539435502"
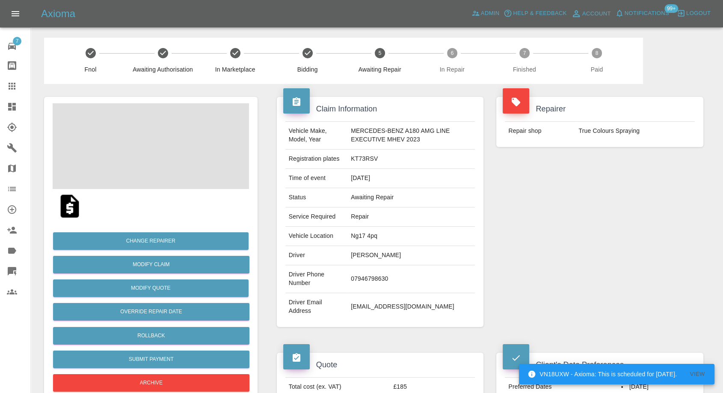
click at [368, 257] on td "James Derry" at bounding box center [412, 255] width 128 height 19
copy td "James Derry"
click at [377, 282] on td "07946798630" at bounding box center [412, 279] width 128 height 28
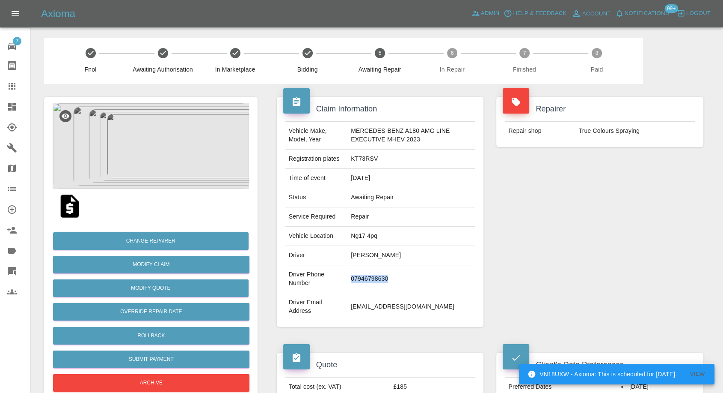
click at [377, 282] on td "07946798630" at bounding box center [412, 279] width 128 height 28
copy td "07946798630"
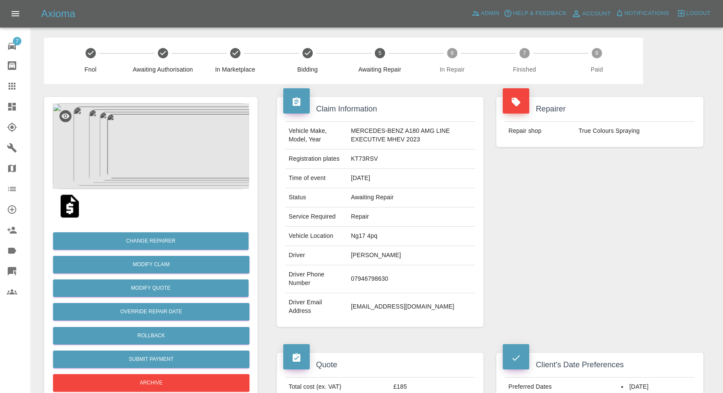
click at [360, 276] on td "07946798630" at bounding box center [412, 279] width 128 height 28
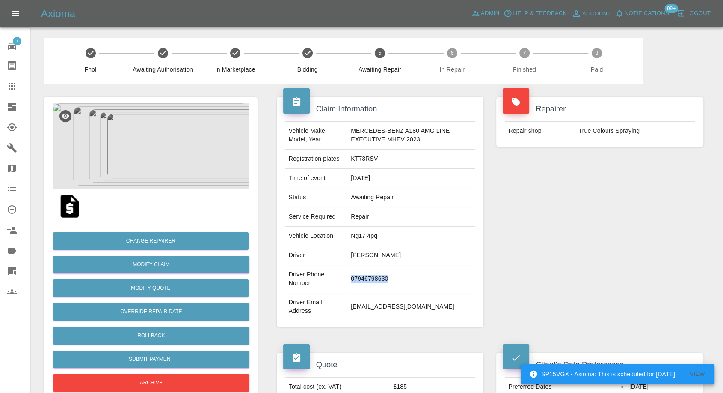
copy td "07946798630"
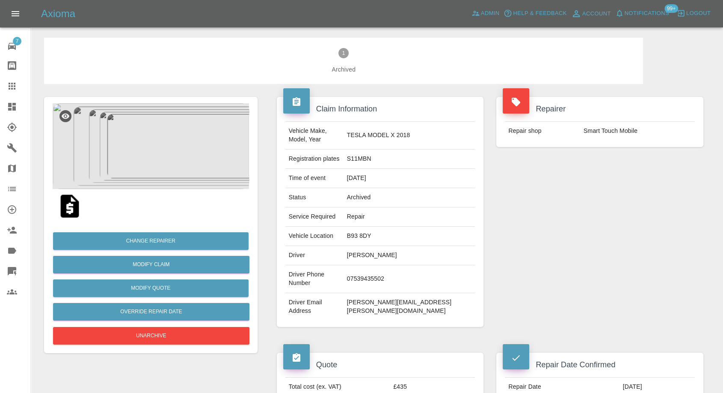
click at [385, 267] on td "07539435502" at bounding box center [410, 279] width 132 height 28
copy td "07539435502"
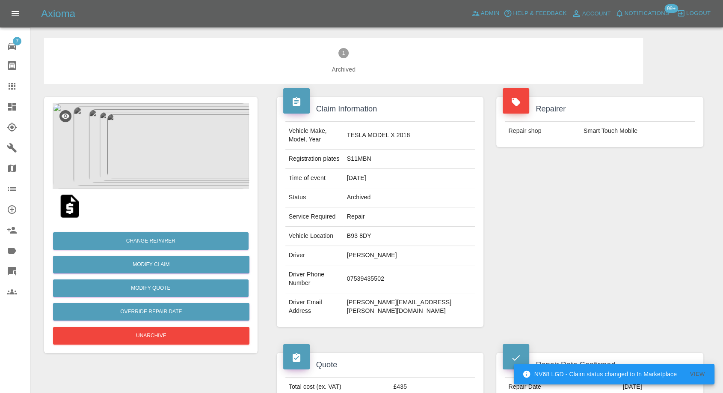
click at [579, 195] on div "Repairer Repair shop Smart Touch Mobile" at bounding box center [600, 212] width 220 height 256
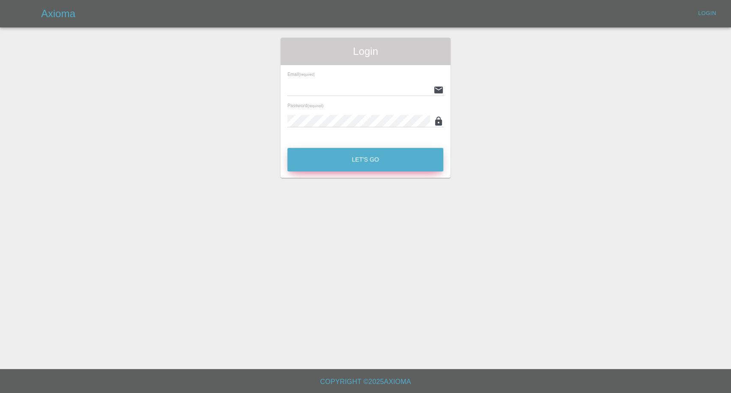
type input "[EMAIL_ADDRESS][DOMAIN_NAME]"
click at [350, 155] on button "Let's Go" at bounding box center [365, 160] width 156 height 24
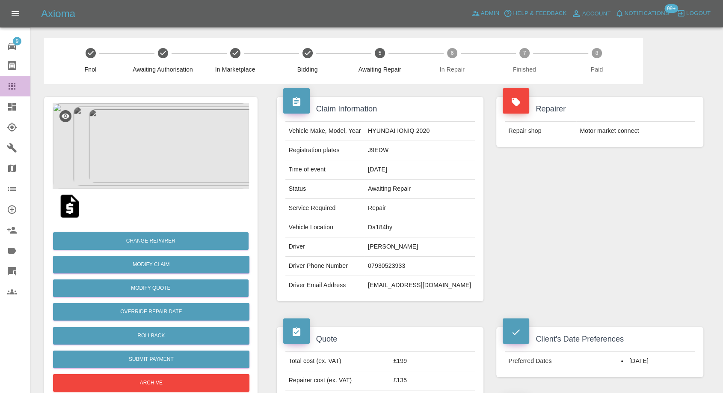
click at [5, 83] on link "Claims" at bounding box center [15, 86] width 30 height 21
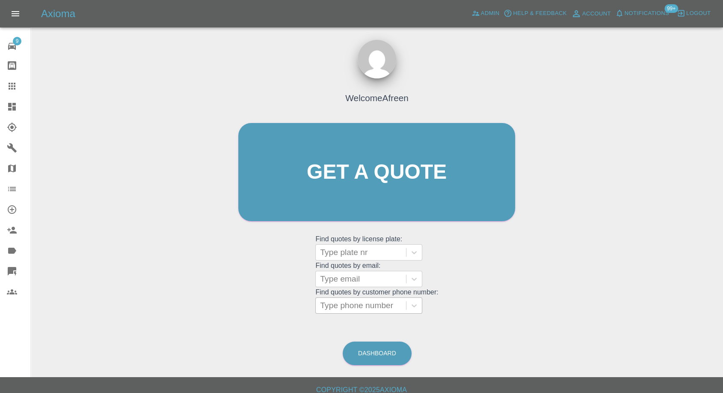
click at [372, 303] on div at bounding box center [361, 305] width 82 height 12
paste input "7985696937"
click at [324, 305] on input "7985696937" at bounding box center [344, 305] width 48 height 10
type input "07985696937"
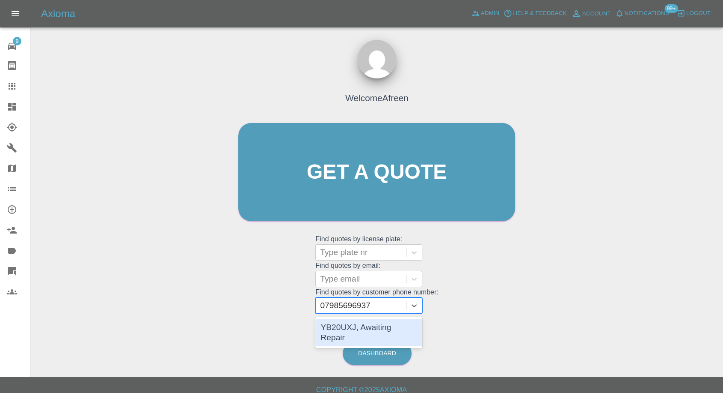
click at [360, 327] on div "YB20UXJ, Awaiting Repair" at bounding box center [369, 332] width 107 height 27
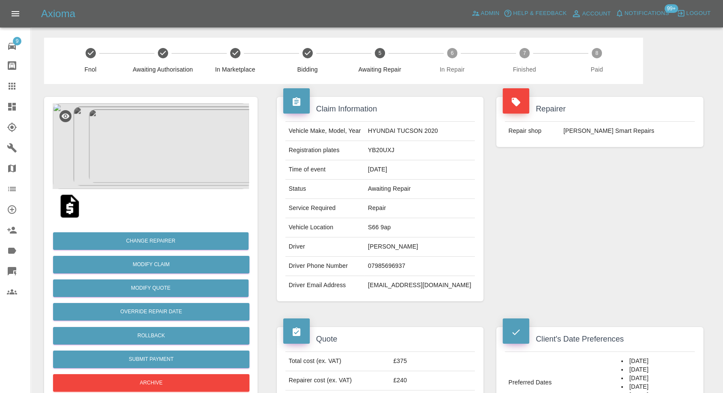
click at [161, 134] on img at bounding box center [151, 146] width 196 height 86
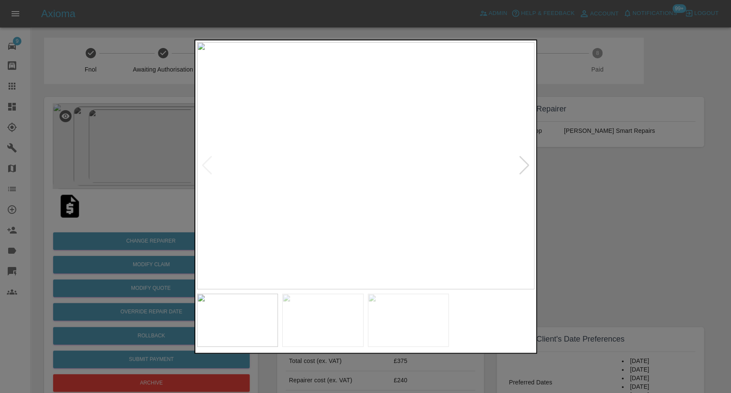
click at [319, 315] on img at bounding box center [322, 319] width 81 height 53
click at [393, 309] on img at bounding box center [408, 319] width 81 height 53
click at [642, 259] on div at bounding box center [365, 196] width 731 height 393
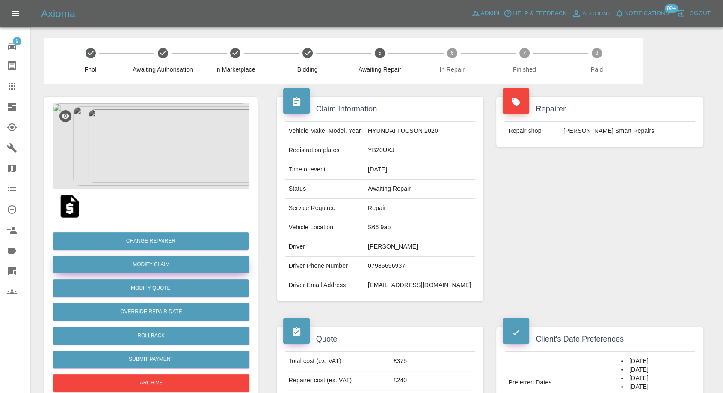
drag, startPoint x: 161, startPoint y: 266, endPoint x: 180, endPoint y: 270, distance: 20.1
click at [161, 266] on link "Modify Claim" at bounding box center [151, 265] width 196 height 18
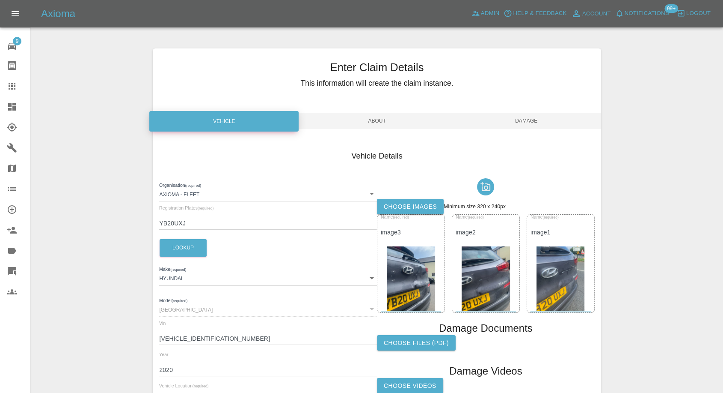
click at [412, 203] on label "Choose images" at bounding box center [410, 207] width 67 height 16
click at [0, 0] on input "Choose images" at bounding box center [0, 0] width 0 height 0
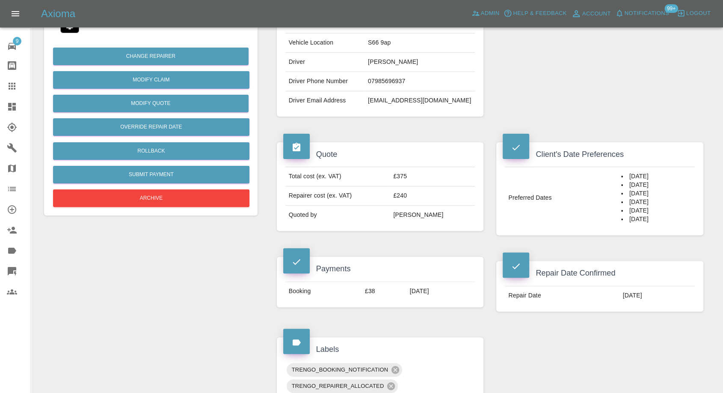
scroll to position [190, 0]
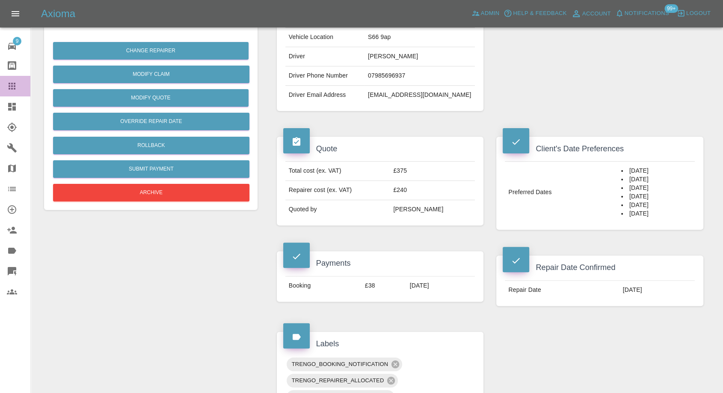
click at [11, 89] on icon at bounding box center [12, 86] width 7 height 7
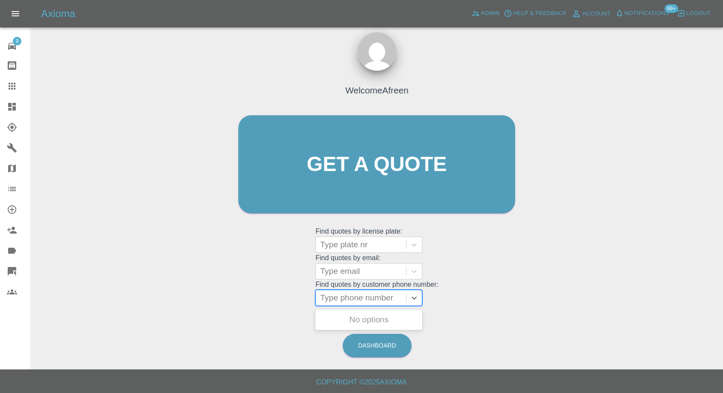
click at [360, 299] on div at bounding box center [361, 298] width 82 height 12
paste input "7383976399"
type input "7383976399"
click at [322, 295] on div at bounding box center [361, 297] width 90 height 15
paste input "7383976399"
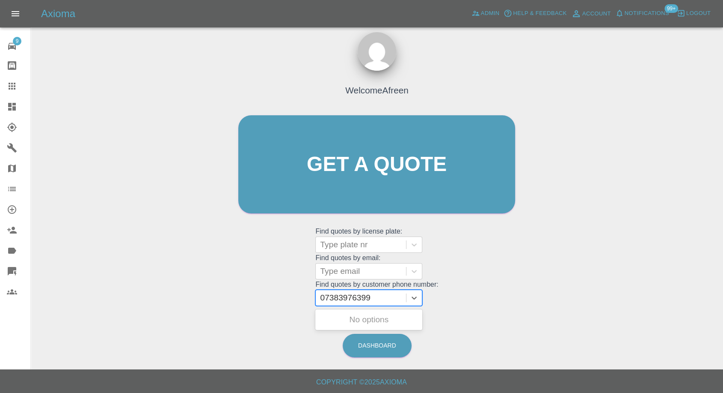
type input "07383976399"
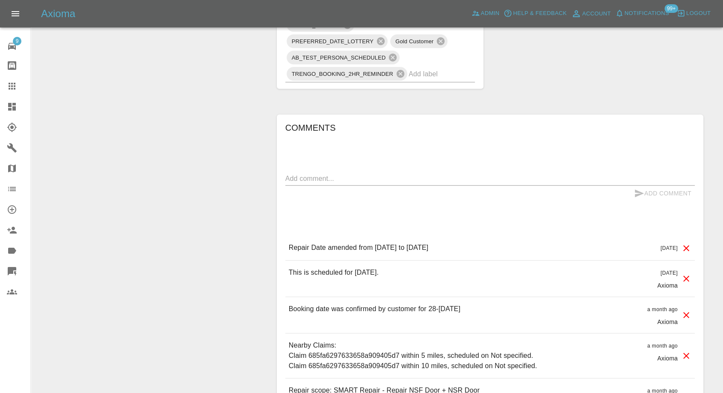
scroll to position [666, 0]
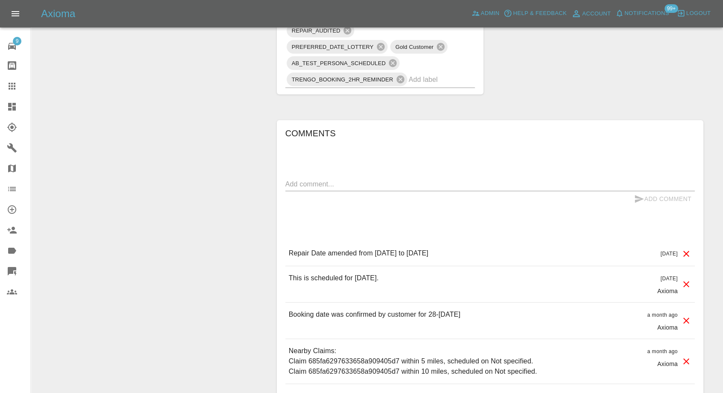
click at [342, 182] on textarea at bounding box center [491, 184] width 410 height 10
paste textarea "YES. There is Off Street Parking and Power available."
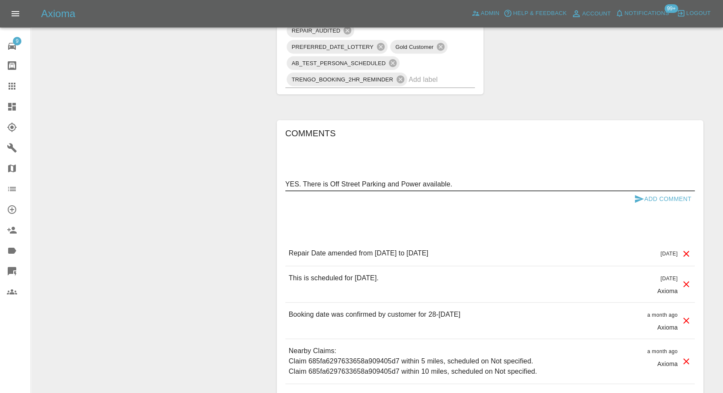
type textarea "YES. There is Off Street Parking and Power available."
click at [633, 196] on button "Add Comment" at bounding box center [663, 199] width 64 height 16
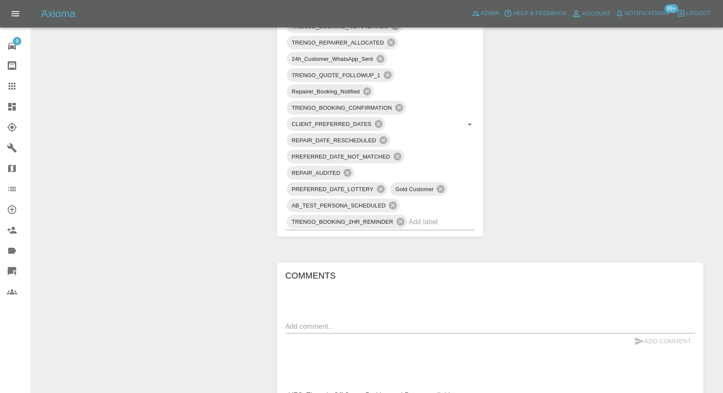
scroll to position [476, 0]
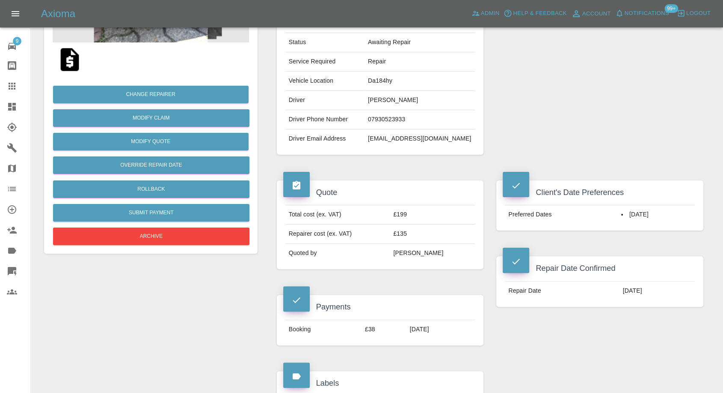
scroll to position [143, 0]
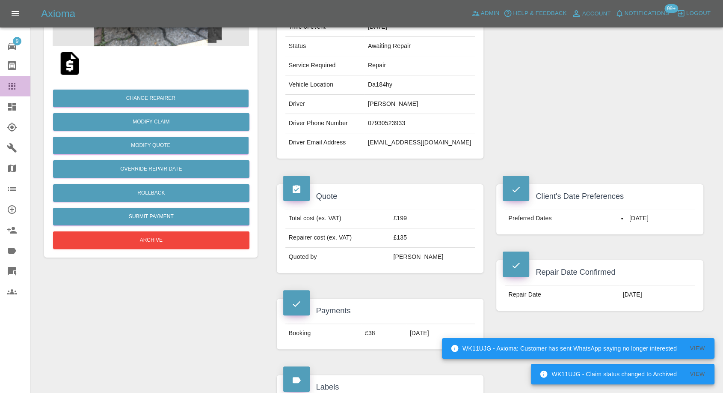
drag, startPoint x: 12, startPoint y: 86, endPoint x: 177, endPoint y: 178, distance: 188.2
click at [13, 86] on icon at bounding box center [12, 86] width 10 height 10
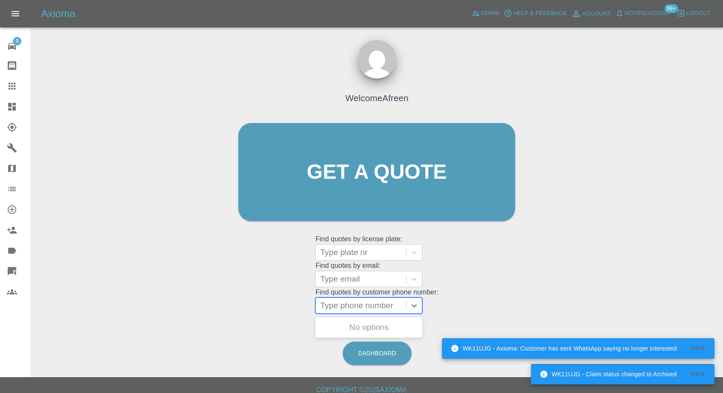
click at [374, 306] on div at bounding box center [361, 305] width 82 height 12
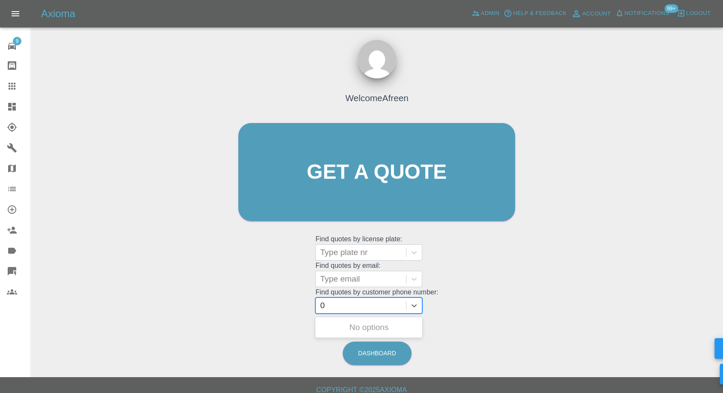
paste input "7718991573"
type input "07718991573"
click at [360, 329] on div "VF69JUA, Awaiting Repair" at bounding box center [369, 327] width 107 height 17
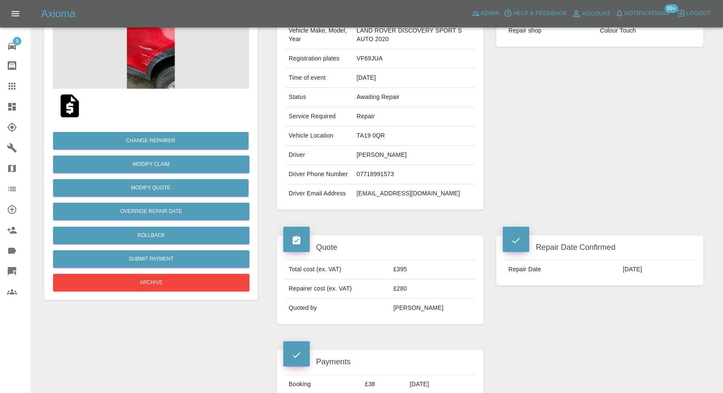
scroll to position [95, 0]
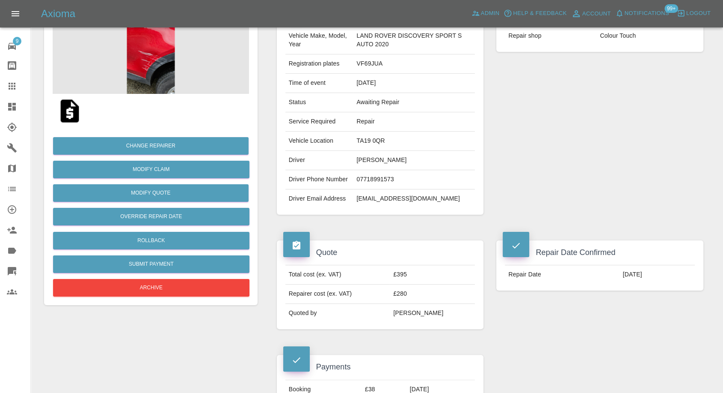
drag, startPoint x: 10, startPoint y: 85, endPoint x: 87, endPoint y: 124, distance: 86.2
click at [10, 85] on icon at bounding box center [12, 86] width 10 height 10
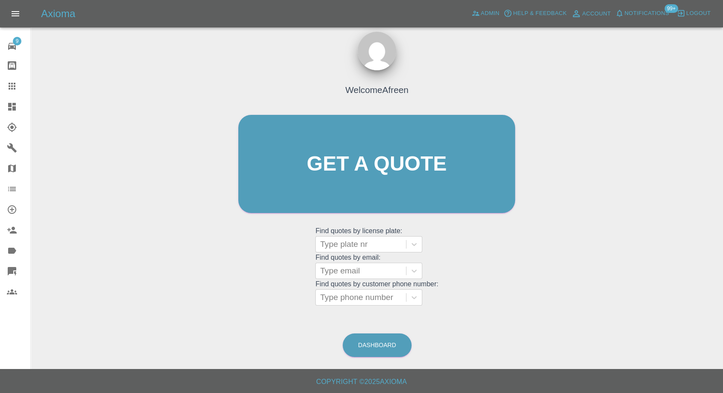
scroll to position [8, 0]
click at [366, 295] on div at bounding box center [361, 298] width 82 height 12
paste input "7814677388"
click at [325, 296] on input "7814677388" at bounding box center [344, 297] width 48 height 10
type input "07814677388"
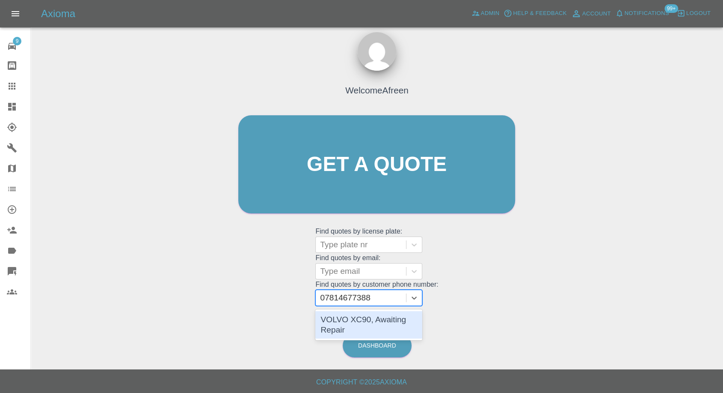
click at [363, 314] on div "VOLVO XC90, Awaiting Repair" at bounding box center [369, 324] width 107 height 27
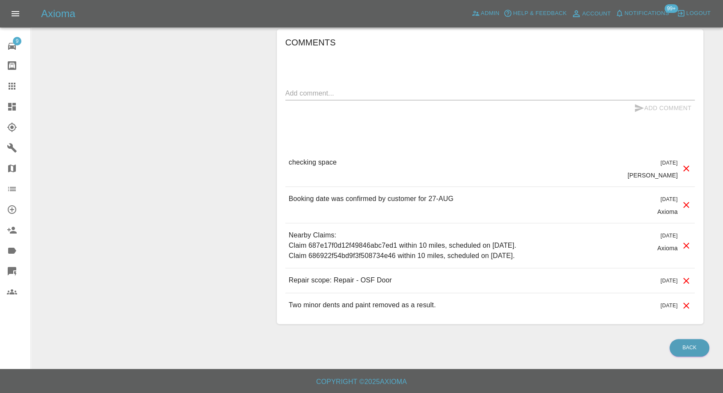
scroll to position [666, 0]
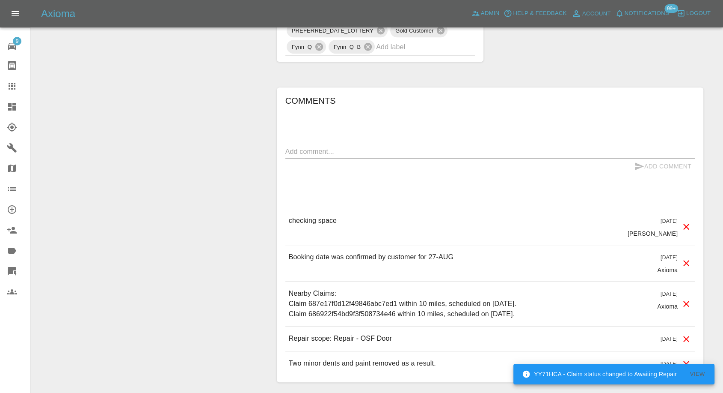
click at [320, 149] on textarea at bounding box center [491, 151] width 410 height 10
paste textarea "[08:36, 20/08/2025] +44 7814 677388: Yes, our house has a driveway which we can…"
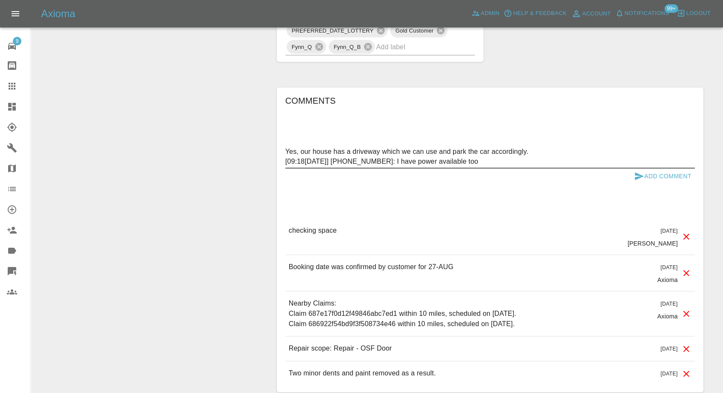
drag, startPoint x: 285, startPoint y: 151, endPoint x: 405, endPoint y: 154, distance: 120.3
drag, startPoint x: 406, startPoint y: 158, endPoint x: 285, endPoint y: 161, distance: 120.8
type textarea "Yes, our house has a driveway which we can use and park the car accordingly. I …"
click at [634, 175] on icon "submit" at bounding box center [639, 176] width 10 height 10
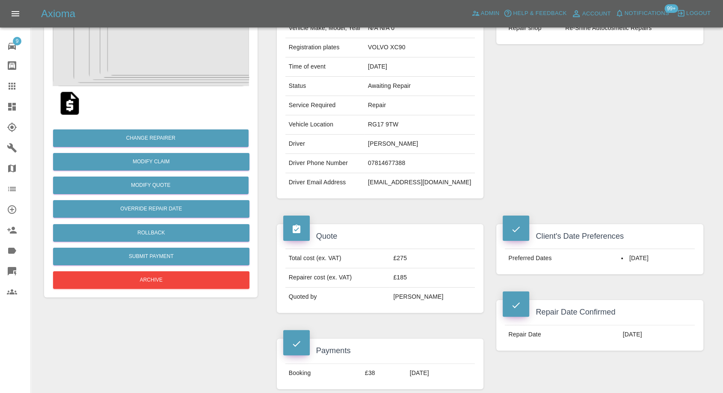
scroll to position [0, 0]
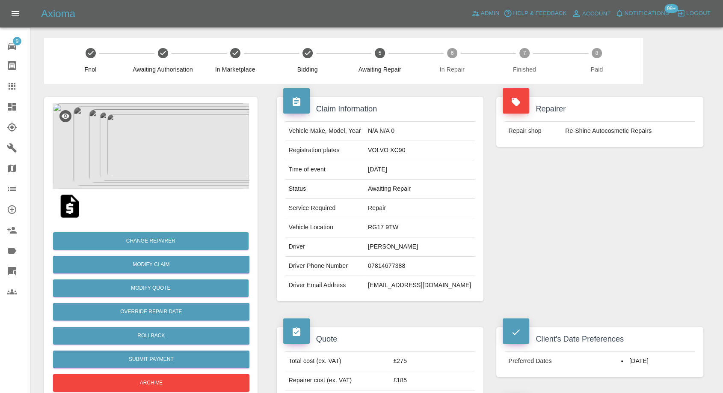
drag, startPoint x: 15, startPoint y: 82, endPoint x: 95, endPoint y: 108, distance: 84.6
click at [15, 82] on icon at bounding box center [12, 86] width 10 height 10
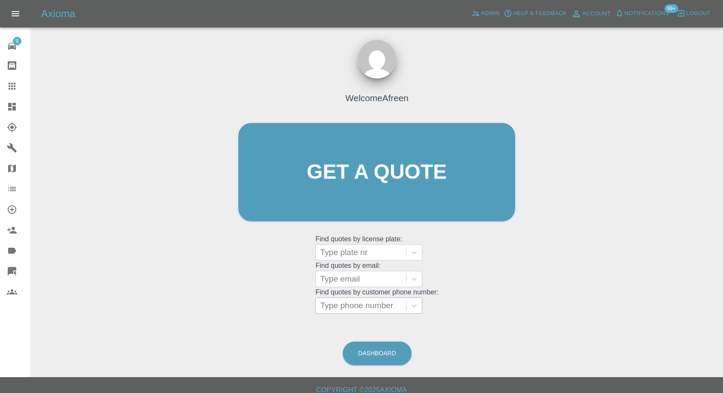
click at [357, 308] on div at bounding box center [361, 305] width 82 height 12
paste input "7828676315"
click at [324, 306] on input "7828676315" at bounding box center [344, 305] width 48 height 10
type input "07828676315"
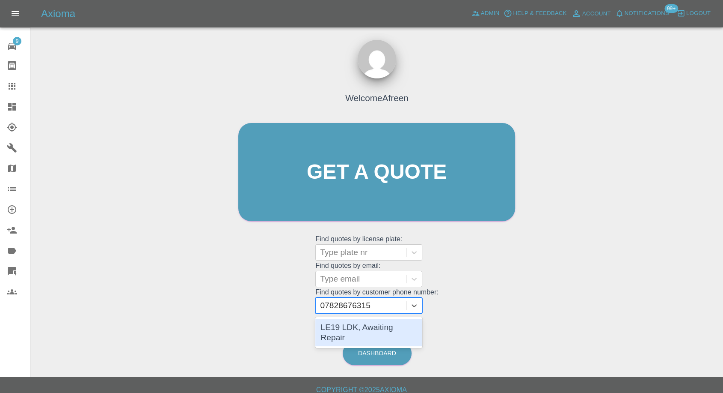
click at [356, 330] on div "LE19 LDK, Awaiting Repair" at bounding box center [369, 332] width 107 height 27
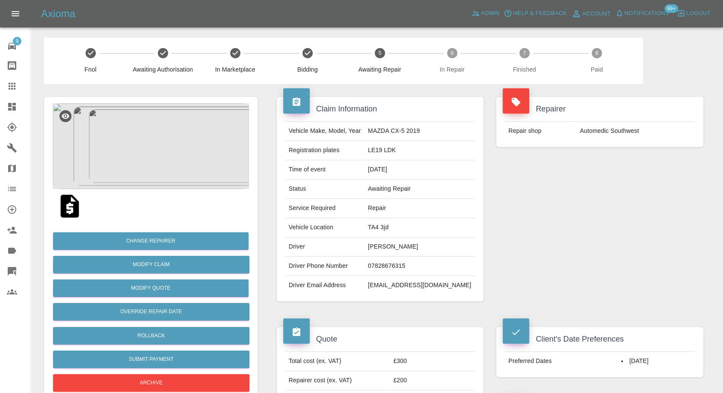
click at [137, 136] on img at bounding box center [151, 146] width 196 height 86
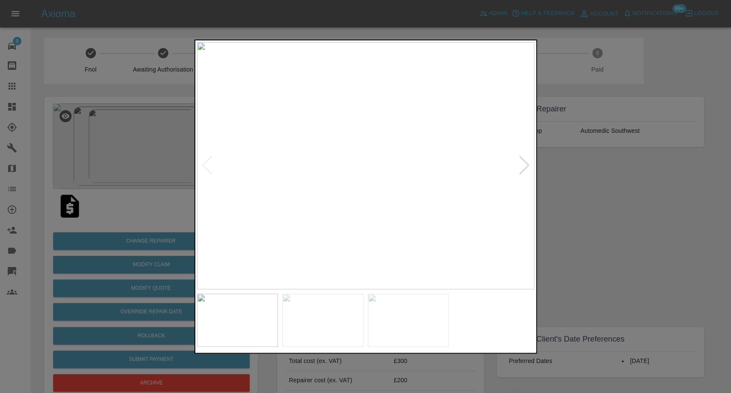
click at [332, 313] on img at bounding box center [322, 319] width 81 height 53
click at [410, 327] on img at bounding box center [408, 319] width 81 height 53
click at [632, 250] on div at bounding box center [365, 196] width 731 height 393
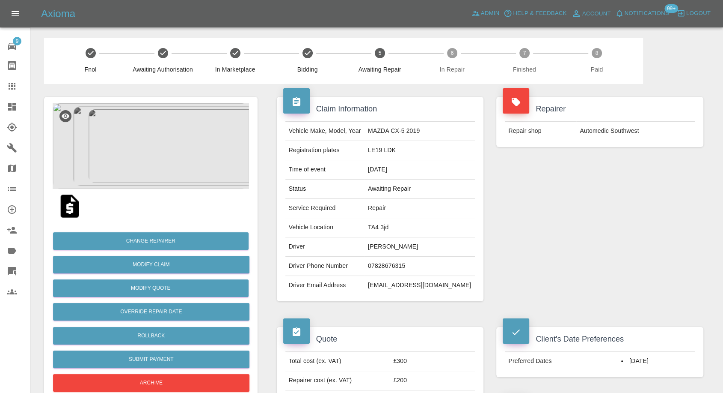
click at [7, 90] on icon at bounding box center [12, 86] width 10 height 10
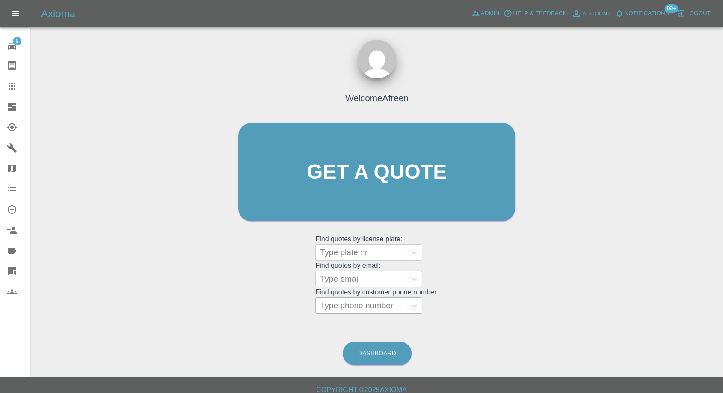
click at [386, 306] on div at bounding box center [361, 305] width 82 height 12
paste input "7973430955"
type input "07973430955"
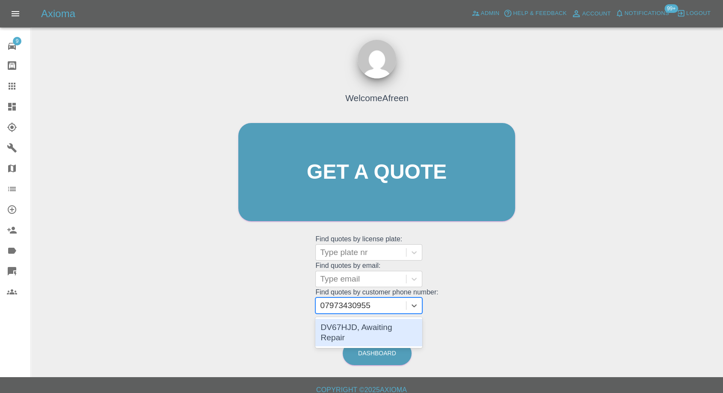
click at [372, 328] on div "DV67HJD, Awaiting Repair" at bounding box center [369, 332] width 107 height 27
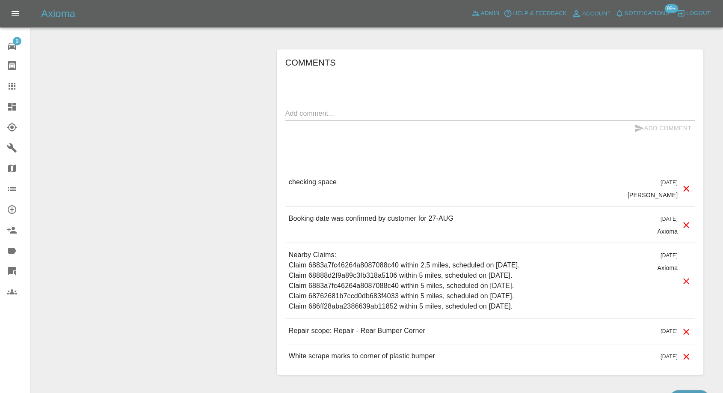
scroll to position [666, 0]
click at [344, 107] on textarea at bounding box center [491, 112] width 410 height 10
paste textarea "I have off street parking behind my building, if James calls me as he arrives I…"
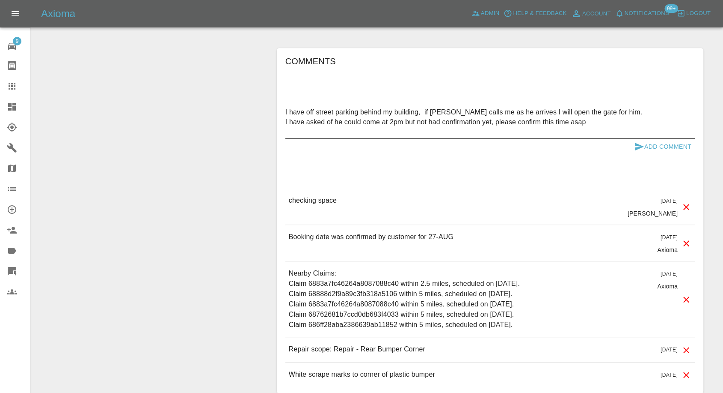
paste textarea "And there is power"
type textarea "I have off street parking behind my building, if James calls me as he arrives I…"
click at [640, 141] on icon "submit" at bounding box center [639, 146] width 10 height 10
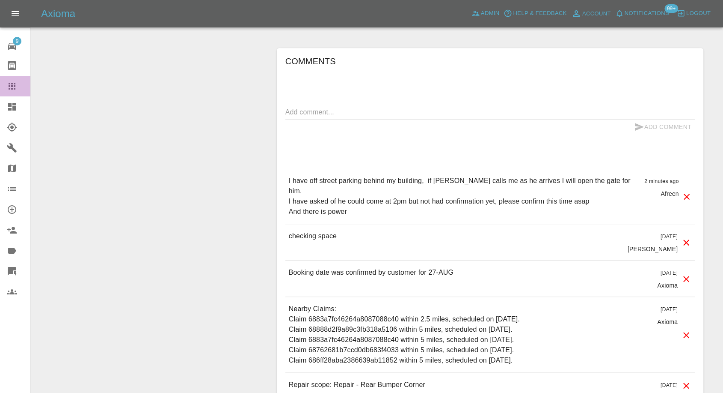
click at [13, 83] on icon at bounding box center [12, 86] width 10 height 10
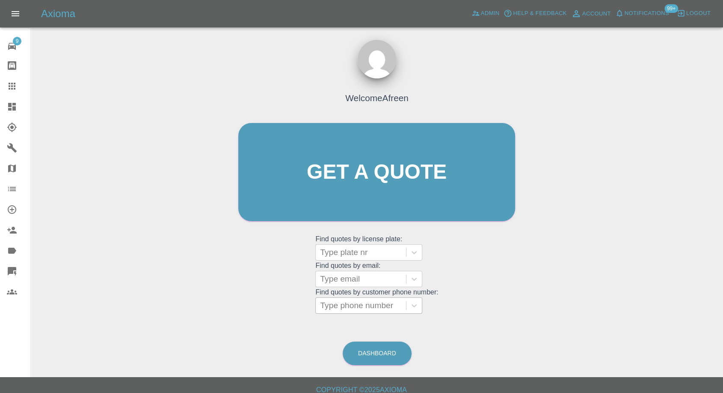
click at [357, 302] on div at bounding box center [361, 305] width 82 height 12
paste input "7968620841"
click at [325, 304] on input "7968620841" at bounding box center [344, 305] width 48 height 10
type input "07968620841"
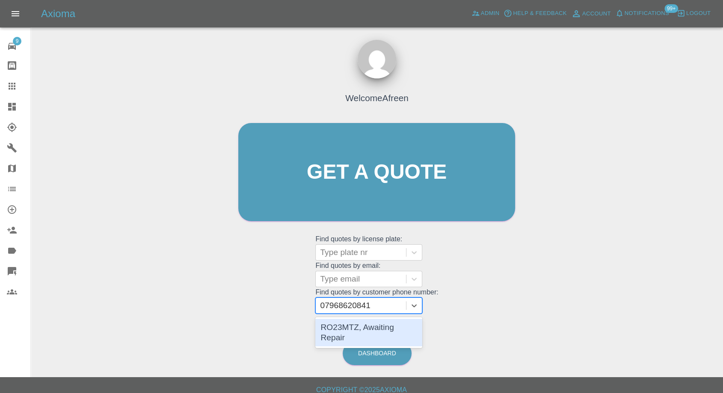
click at [366, 323] on div "RO23MTZ, Awaiting Repair" at bounding box center [369, 332] width 107 height 27
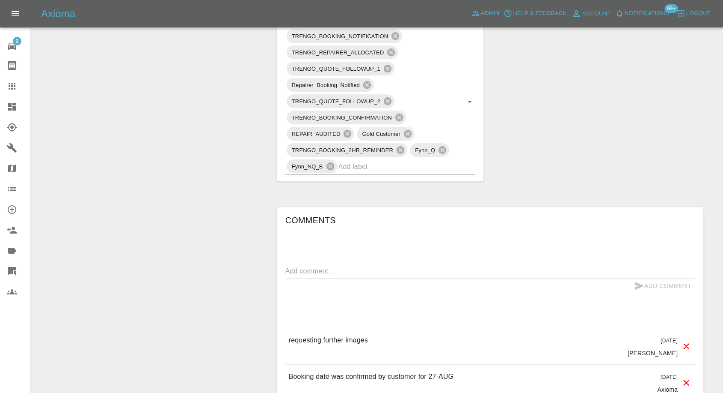
scroll to position [523, 0]
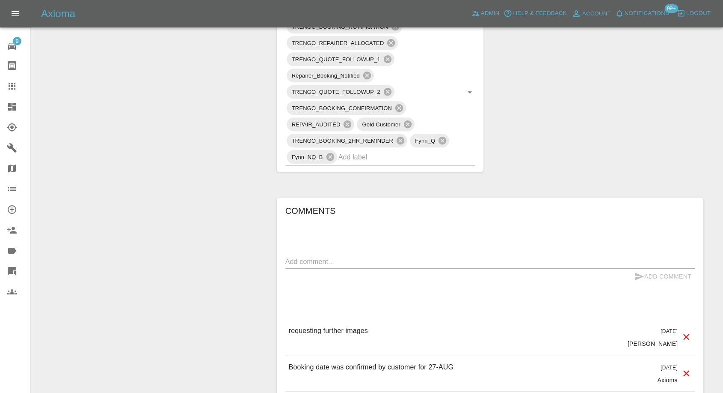
click at [332, 259] on textarea at bounding box center [491, 261] width 410 height 10
type textarea "Images added"
click at [637, 274] on icon "submit" at bounding box center [639, 276] width 9 height 8
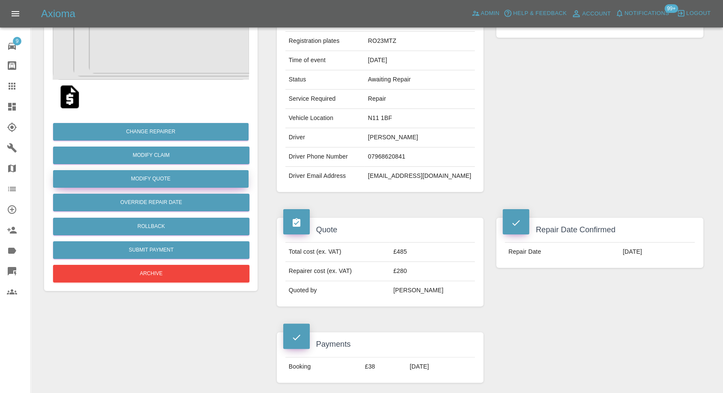
scroll to position [0, 0]
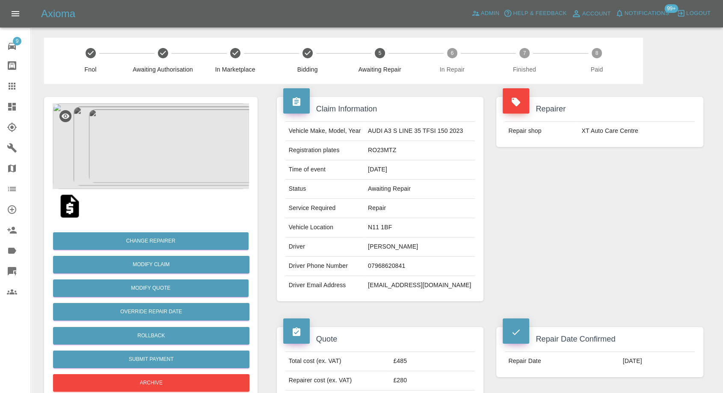
click at [164, 142] on img at bounding box center [151, 146] width 196 height 86
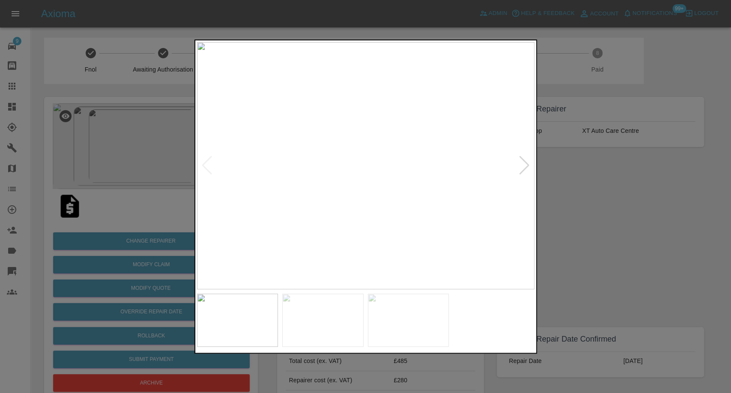
drag, startPoint x: 588, startPoint y: 223, endPoint x: 398, endPoint y: 228, distance: 189.7
click at [589, 223] on div at bounding box center [365, 196] width 731 height 393
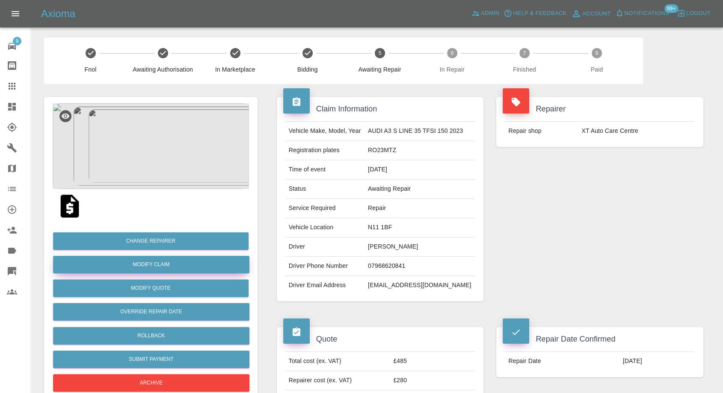
click at [139, 266] on link "Modify Claim" at bounding box center [151, 265] width 196 height 18
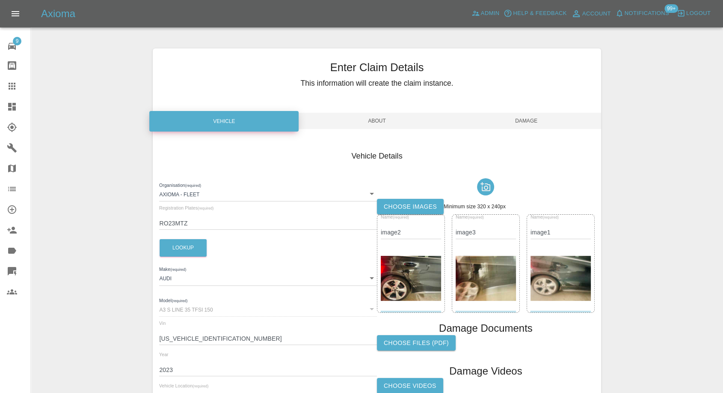
click at [420, 207] on label "Choose images" at bounding box center [410, 207] width 67 height 16
click at [0, 0] on input "Choose images" at bounding box center [0, 0] width 0 height 0
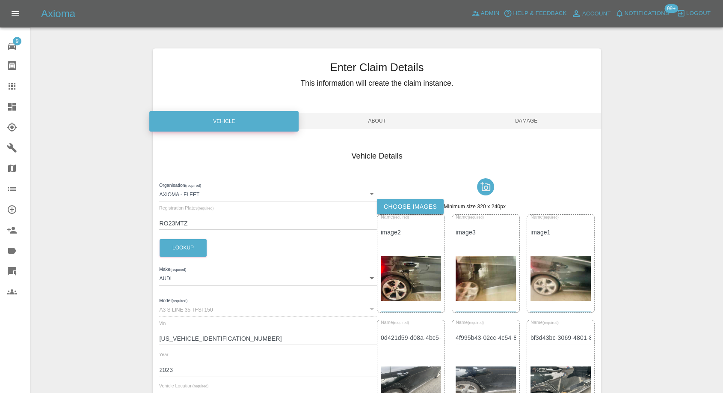
click at [540, 121] on span "Damage" at bounding box center [526, 121] width 149 height 16
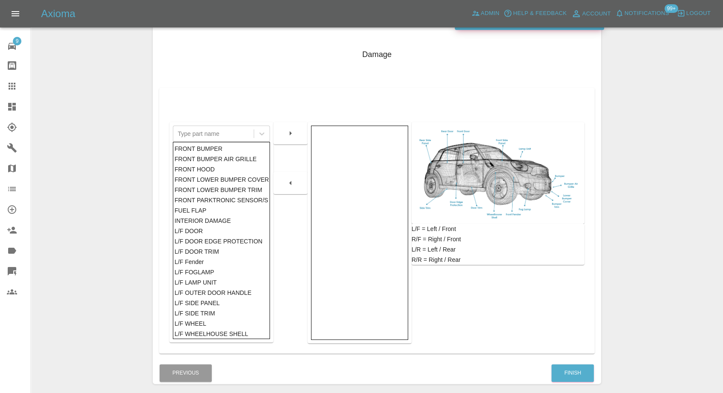
scroll to position [137, 0]
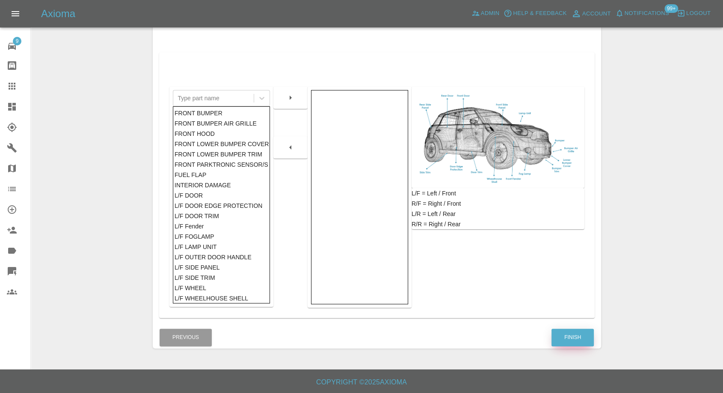
click at [565, 334] on button "Finish" at bounding box center [573, 337] width 42 height 18
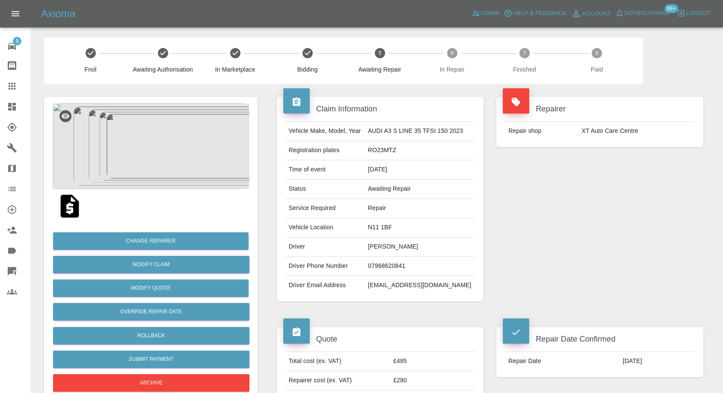
click at [17, 86] on icon at bounding box center [12, 86] width 10 height 10
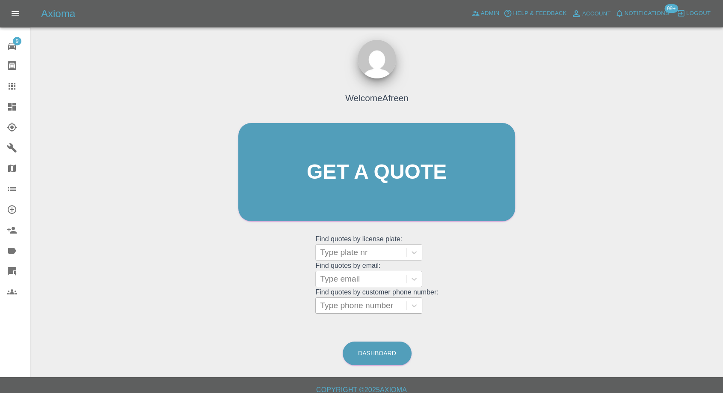
click at [384, 304] on div at bounding box center [361, 305] width 82 height 12
paste input "7961100909"
type input "07961100909"
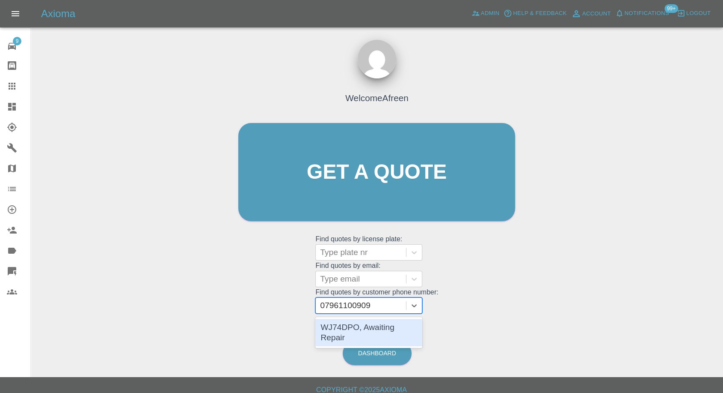
click at [352, 331] on div "WJ74DPO, Awaiting Repair" at bounding box center [369, 332] width 107 height 27
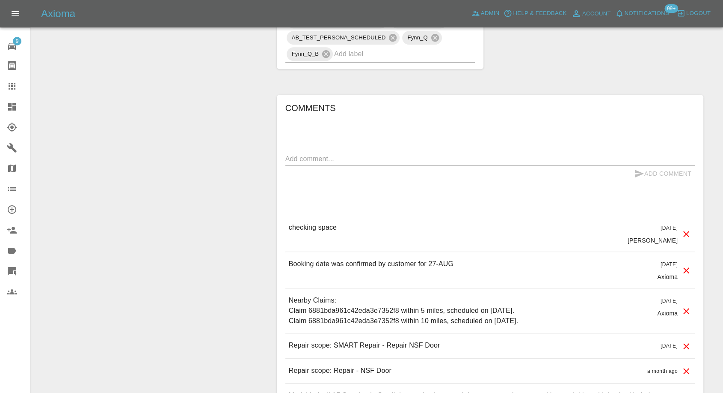
scroll to position [832, 0]
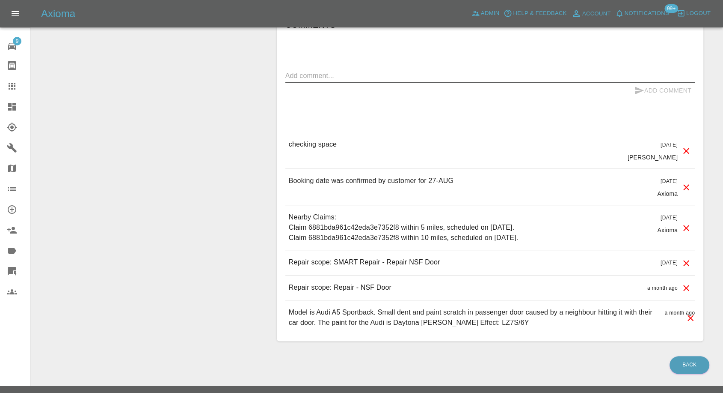
click at [337, 71] on textarea at bounding box center [491, 76] width 410 height 10
paste textarea "We do have off street parking here - it is a court. I will be able to plug an e…"
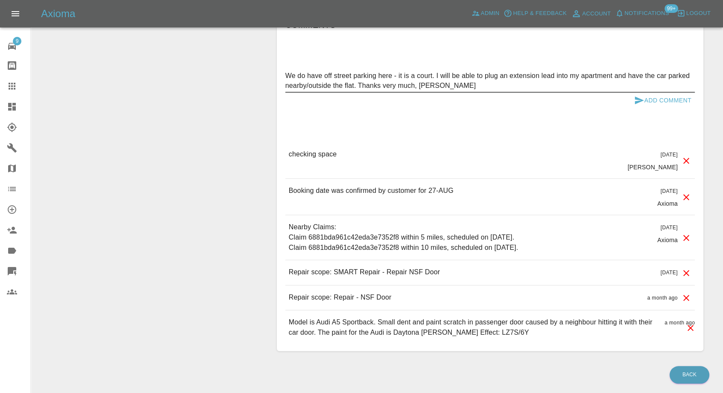
drag, startPoint x: 361, startPoint y: 67, endPoint x: 503, endPoint y: 68, distance: 141.7
click at [503, 71] on textarea "We do have off street parking here - it is a court. I will be able to plug an e…" at bounding box center [491, 81] width 410 height 20
type textarea "We do have off street parking here - it is a court. I will be able to plug an e…"
click at [640, 96] on icon "submit" at bounding box center [639, 100] width 9 height 8
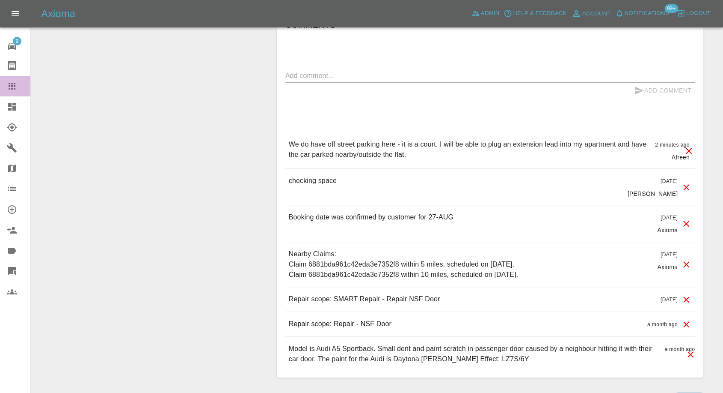
click at [5, 88] on link "Claims" at bounding box center [15, 86] width 30 height 21
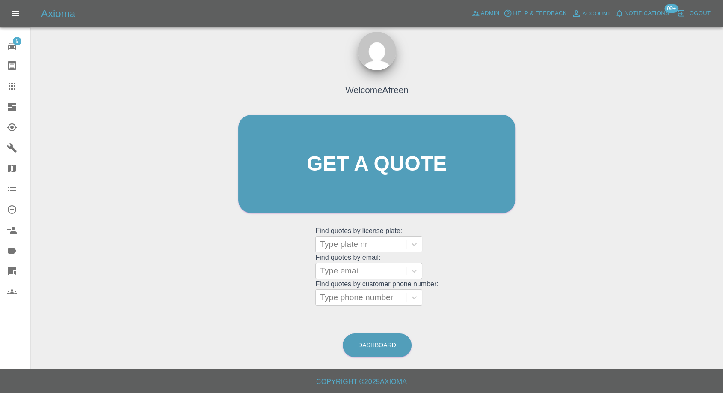
scroll to position [8, 0]
click at [384, 299] on div at bounding box center [361, 298] width 82 height 12
paste input "7827325588"
type input "07827325588"
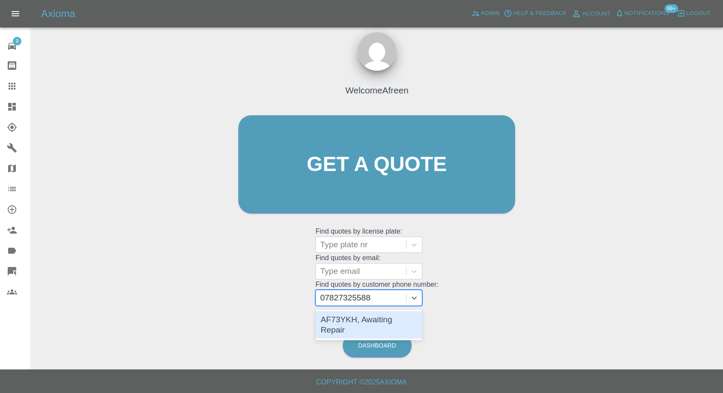
click at [355, 320] on div "AF73YKH, Awaiting Repair" at bounding box center [369, 324] width 107 height 27
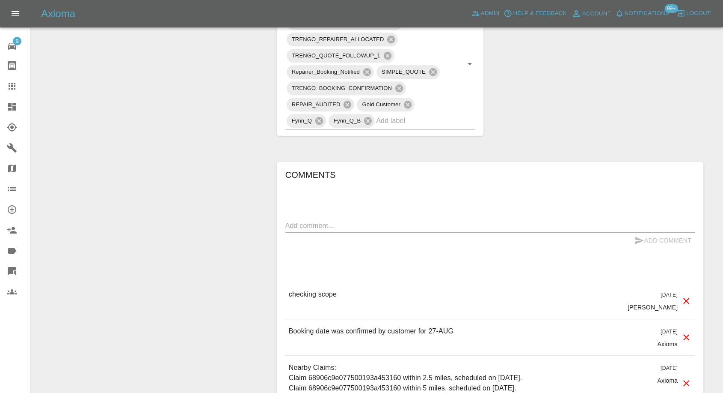
scroll to position [666, 0]
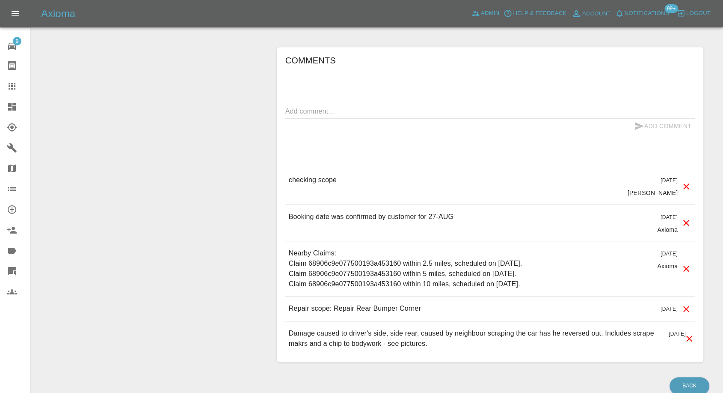
click at [325, 110] on textarea at bounding box center [491, 111] width 410 height 10
type textarea "Images added"
click at [639, 121] on icon "submit" at bounding box center [639, 126] width 10 height 10
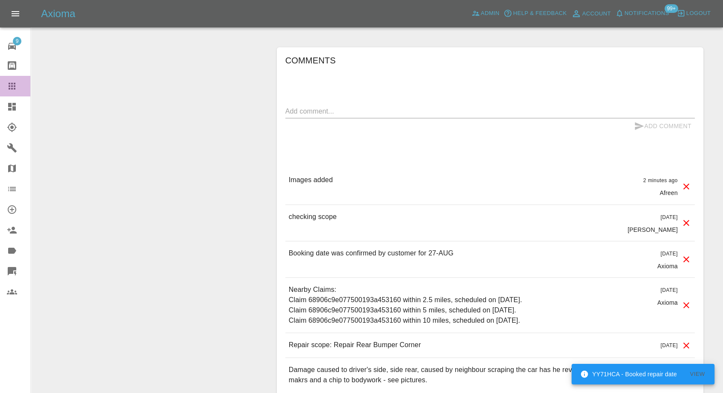
click at [14, 82] on icon at bounding box center [12, 86] width 10 height 10
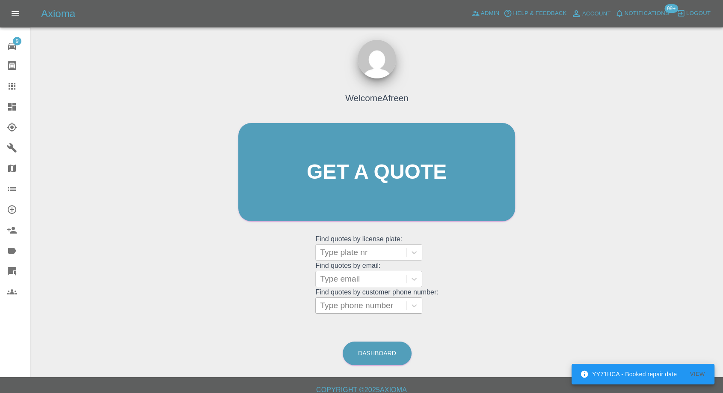
click at [377, 303] on div at bounding box center [361, 305] width 82 height 12
paste input "7764850530"
click at [325, 304] on input "7764850530" at bounding box center [344, 305] width 48 height 10
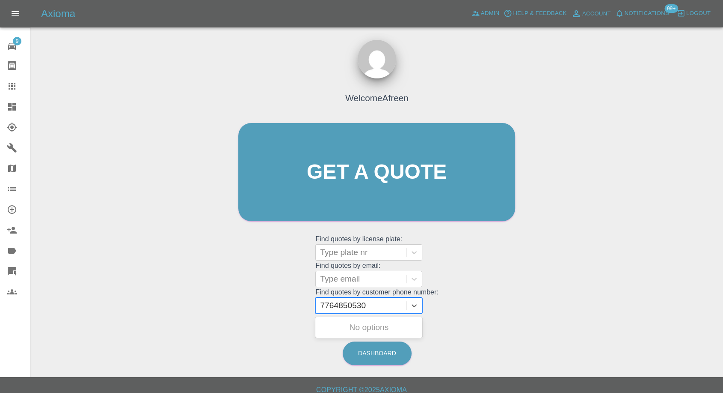
type input "07764850530"
click at [354, 335] on div "FP66EKC FIESTA ZETEC, Archived" at bounding box center [369, 332] width 107 height 27
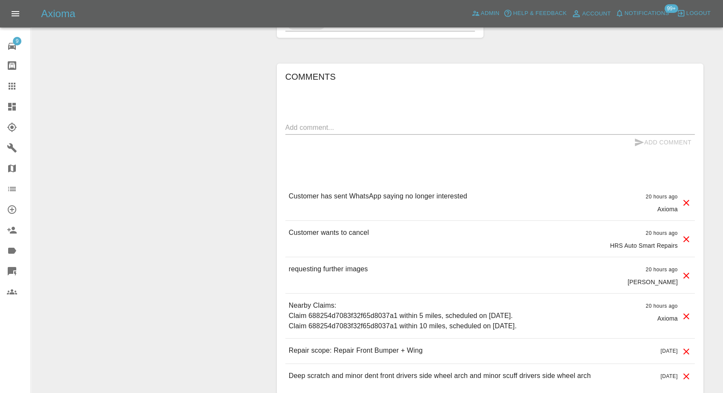
scroll to position [618, 0]
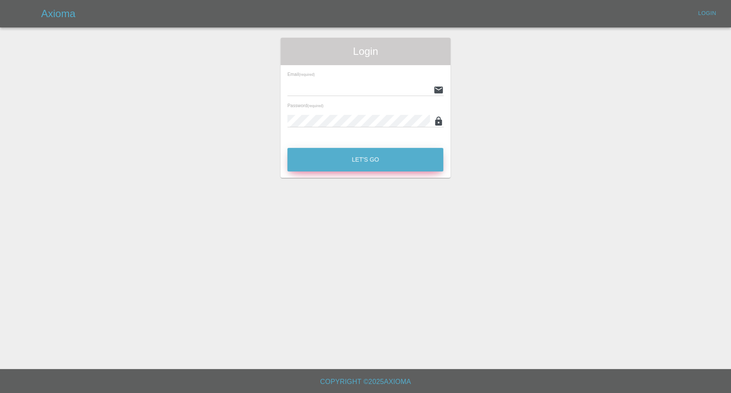
type input "[EMAIL_ADDRESS][DOMAIN_NAME]"
click at [314, 164] on button "Let's Go" at bounding box center [365, 160] width 156 height 24
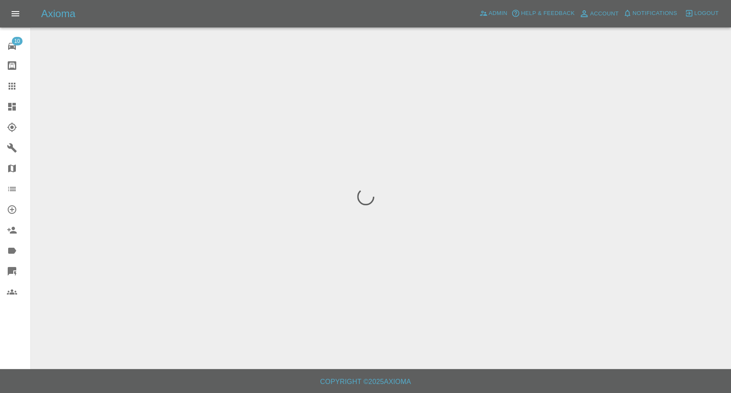
click at [14, 86] on icon at bounding box center [12, 86] width 7 height 7
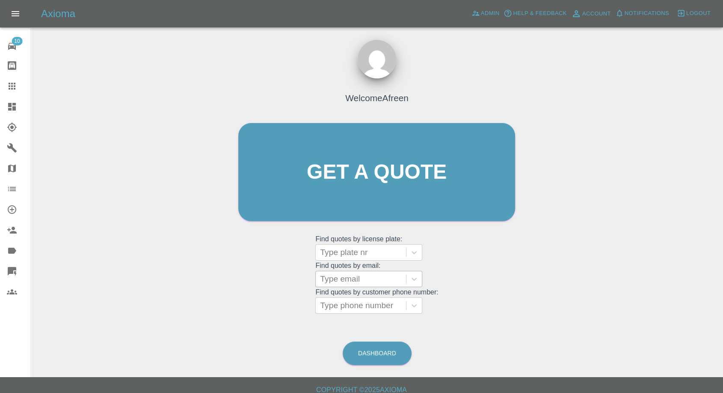
click at [365, 280] on div at bounding box center [361, 279] width 82 height 12
paste input "mrsdavies@hotmail.co.uk"
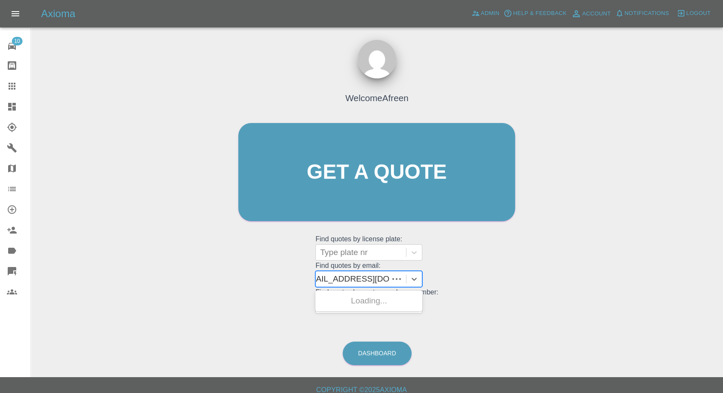
scroll to position [0, 7]
click at [332, 278] on input "mrsdavies@hotmail.co.uk" at bounding box center [361, 279] width 96 height 10
type input "mrsdavies@hotmail.co.uk"
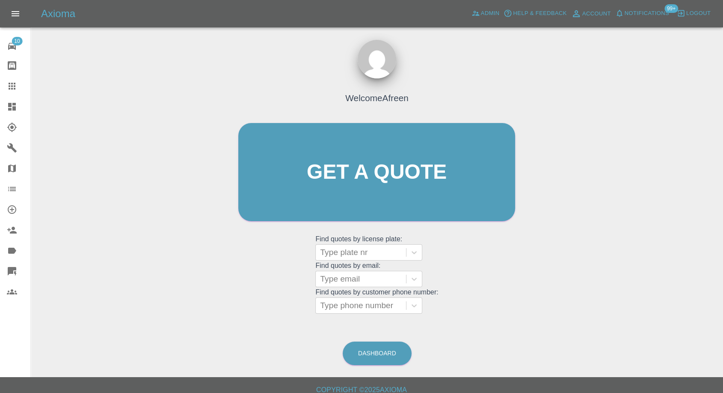
scroll to position [0, 0]
click at [342, 300] on div at bounding box center [361, 305] width 82 height 12
paste input "+447769345220"
drag, startPoint x: 337, startPoint y: 302, endPoint x: 290, endPoint y: 307, distance: 47.8
click at [291, 307] on div "Welcome Afreen Get a quote Get a quote Find quotes by license plate: Type plate…" at bounding box center [376, 188] width 295 height 259
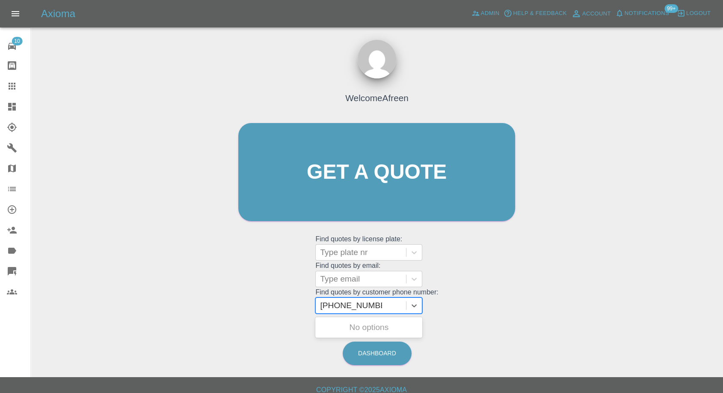
type input "07769345220"
click at [369, 329] on div "BJ25VXT CUPRA, Awaiting Authorisation" at bounding box center [369, 332] width 107 height 27
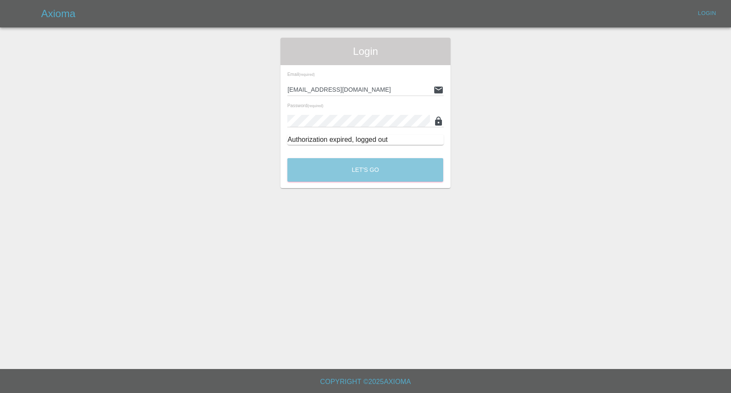
click at [332, 174] on button "Let's Go" at bounding box center [365, 170] width 156 height 24
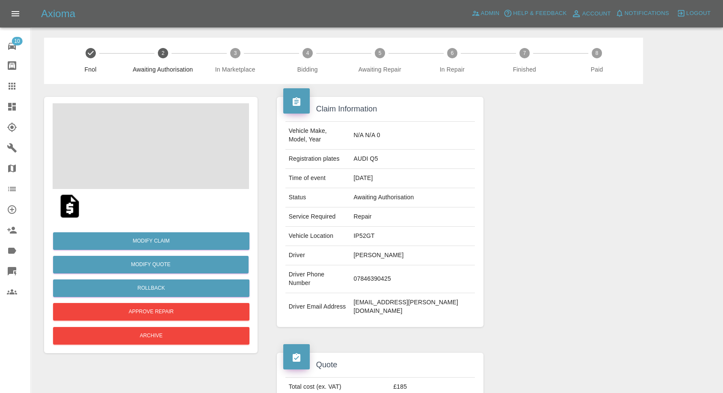
click at [12, 85] on icon at bounding box center [12, 86] width 10 height 10
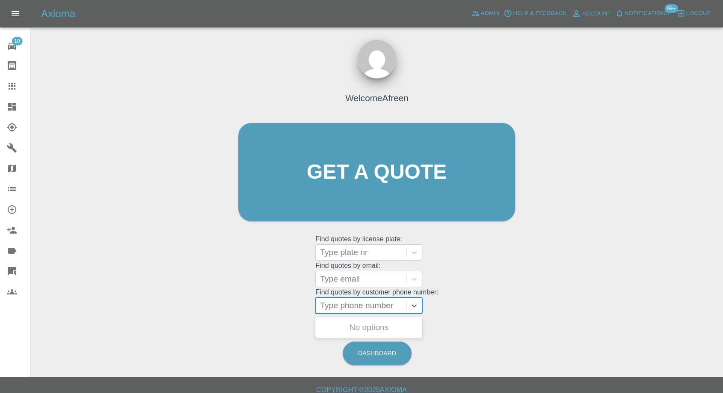
click at [363, 307] on div at bounding box center [361, 305] width 82 height 12
paste input "07456768812"
type input "07456768812"
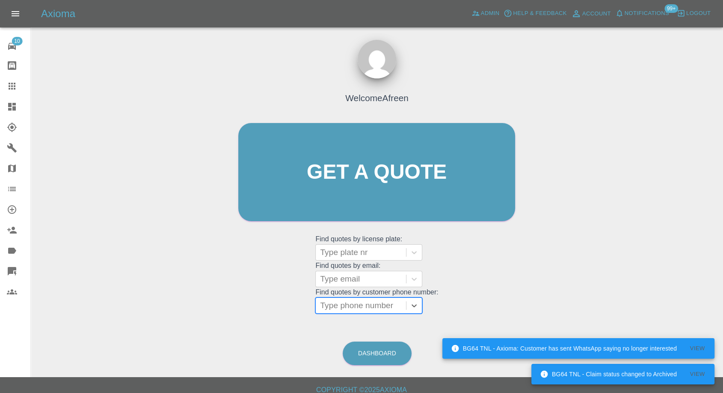
paste input "07711675433"
type input "07711675433"
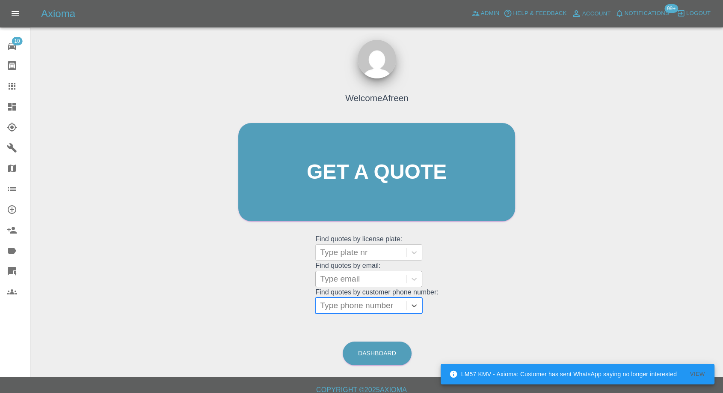
click at [344, 279] on div at bounding box center [361, 279] width 82 height 12
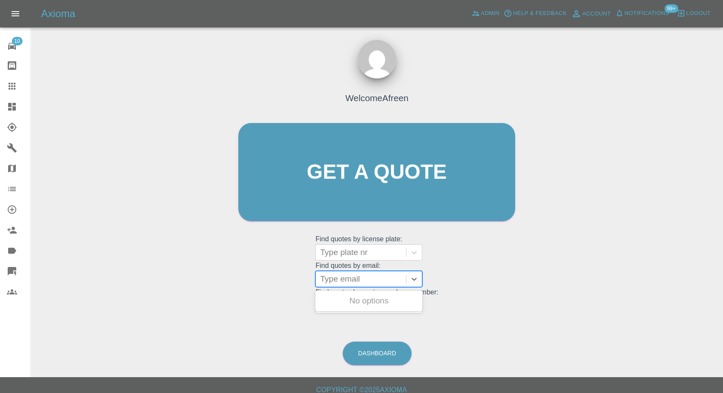
paste input "[PERSON_NAME][EMAIL_ADDRESS][DOMAIN_NAME]"
type input "[PERSON_NAME][EMAIL_ADDRESS][DOMAIN_NAME]"
click at [362, 302] on div "WX22ZNO, Fnol" at bounding box center [369, 300] width 107 height 17
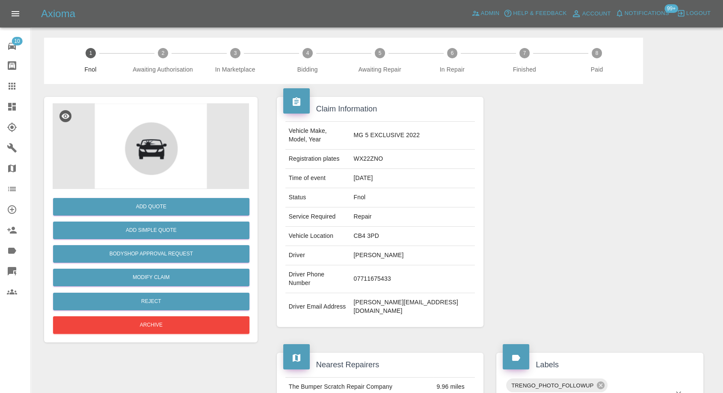
scroll to position [95, 0]
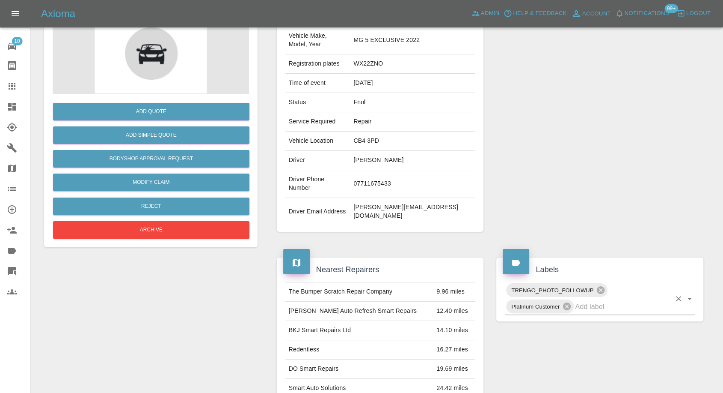
click at [592, 300] on input "text" at bounding box center [623, 306] width 96 height 13
type input "lyr"
click at [536, 304] on li "Lyro" at bounding box center [600, 299] width 190 height 15
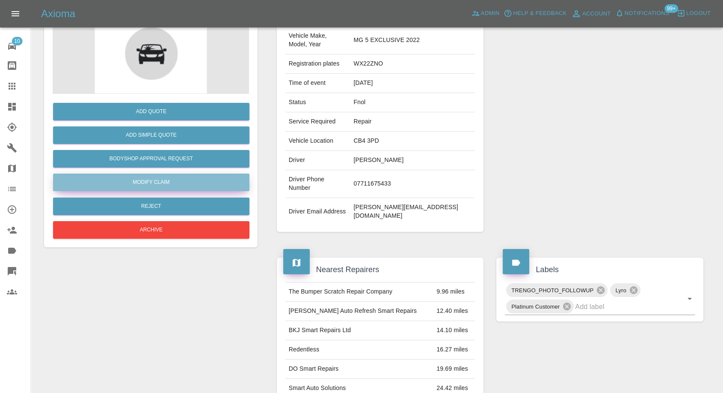
click at [128, 182] on link "Modify Claim" at bounding box center [151, 182] width 196 height 18
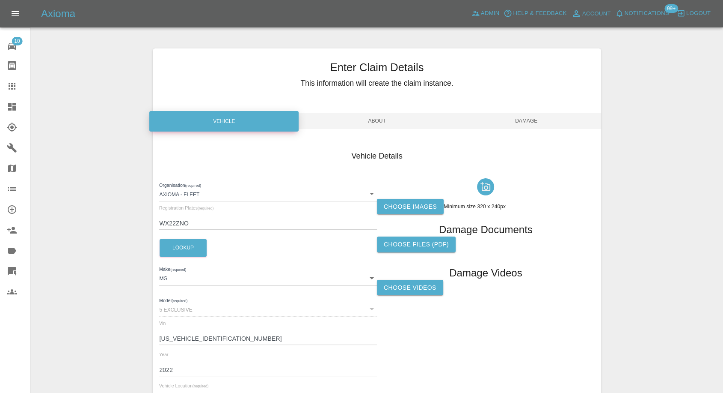
click at [424, 200] on label "Choose images" at bounding box center [410, 207] width 67 height 16
click at [0, 0] on input "Choose images" at bounding box center [0, 0] width 0 height 0
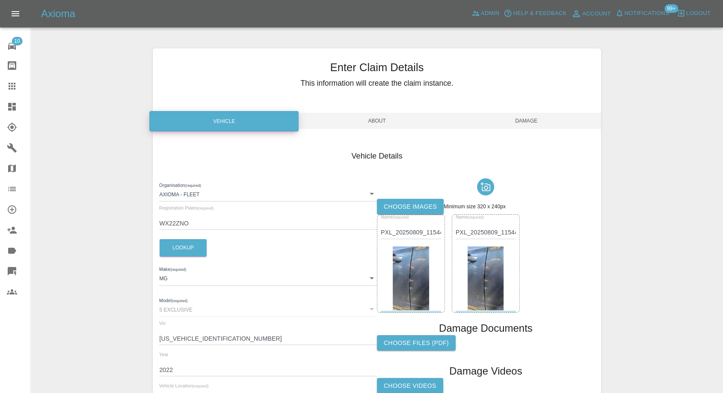
click at [400, 203] on label "Choose images" at bounding box center [410, 207] width 67 height 16
click at [0, 0] on input "Choose images" at bounding box center [0, 0] width 0 height 0
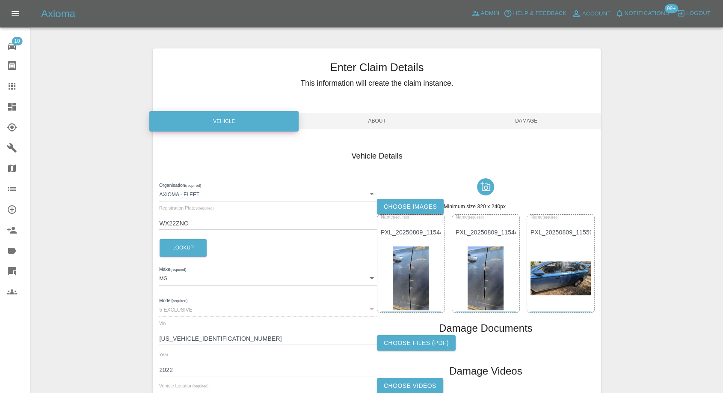
click at [418, 204] on label "Choose images" at bounding box center [410, 207] width 67 height 16
click at [0, 0] on input "Choose images" at bounding box center [0, 0] width 0 height 0
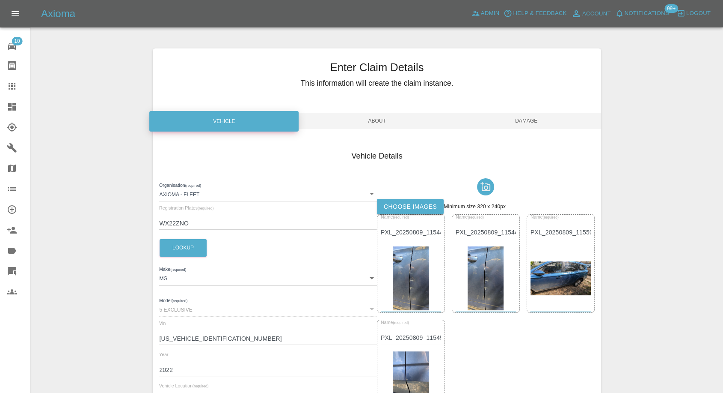
click at [529, 106] on div "Enter Claim Details This information will create the claim instance. Vehicle Ab…" at bounding box center [377, 290] width 448 height 485
click at [531, 114] on span "Damage" at bounding box center [526, 121] width 149 height 16
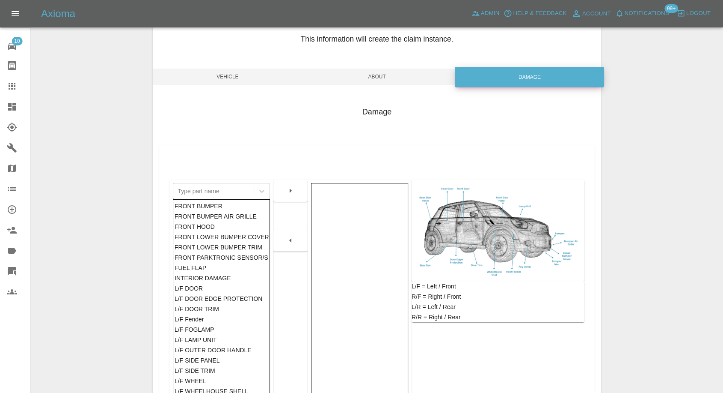
scroll to position [137, 0]
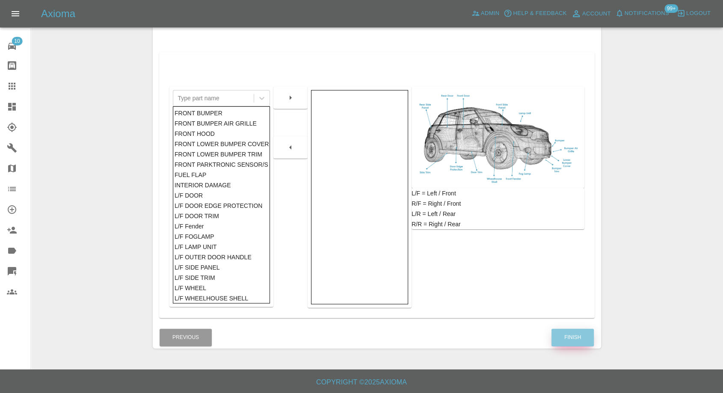
click at [575, 336] on button "Finish" at bounding box center [573, 337] width 42 height 18
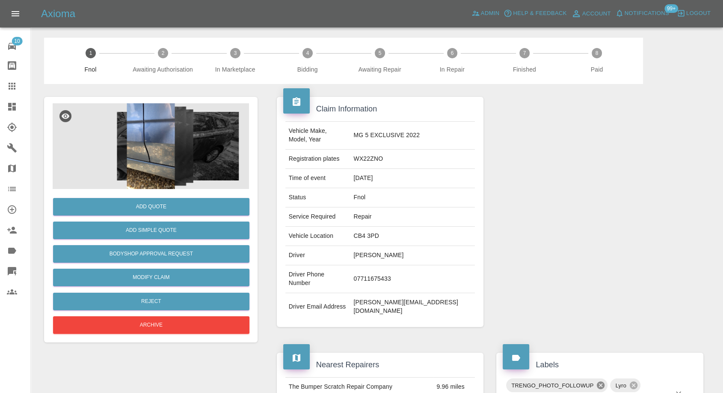
click at [596, 380] on icon at bounding box center [600, 384] width 9 height 9
click at [17, 86] on div at bounding box center [19, 86] width 24 height 10
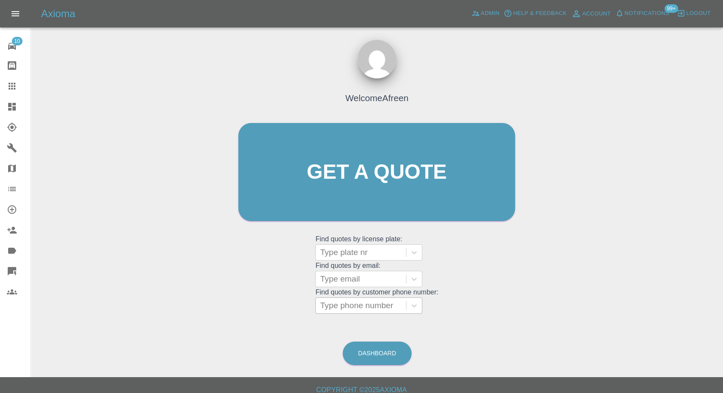
click at [330, 297] on div "Type phone number" at bounding box center [369, 305] width 107 height 16
paste input "07564601455"
type input "07564601455"
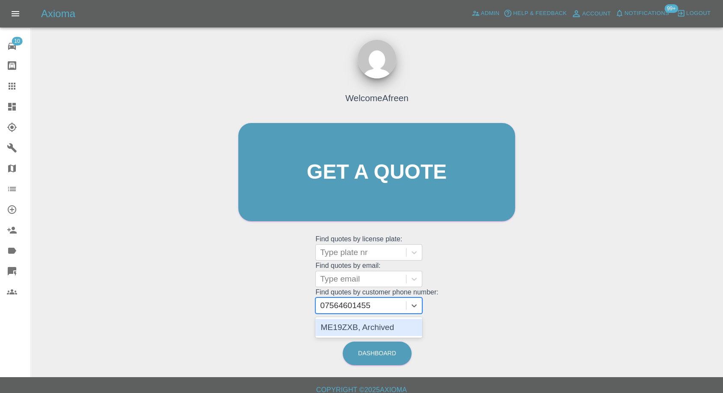
click at [369, 319] on div "ME19ZXB, Archived" at bounding box center [369, 327] width 107 height 17
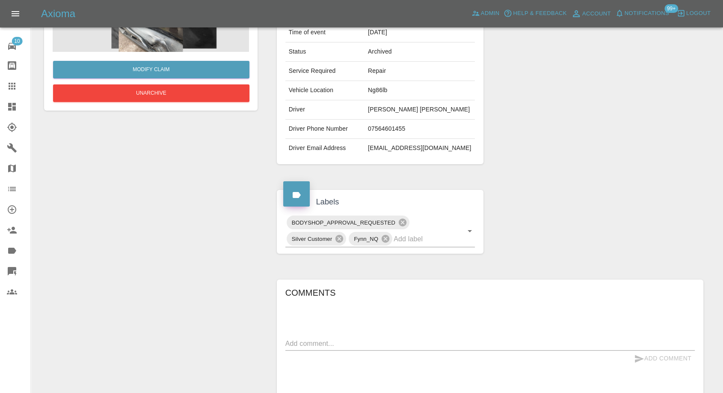
scroll to position [7, 0]
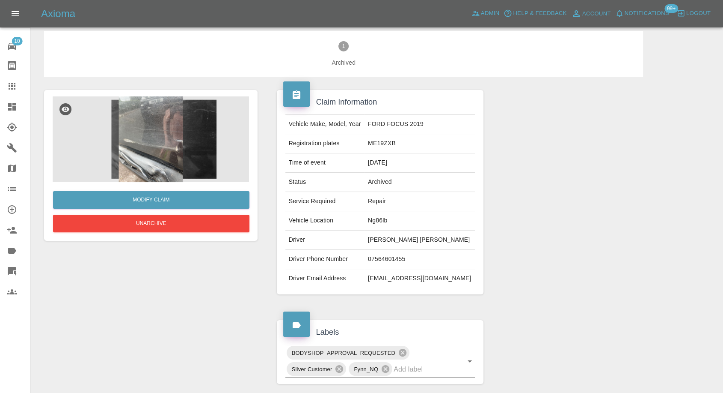
click at [140, 174] on img at bounding box center [151, 139] width 196 height 86
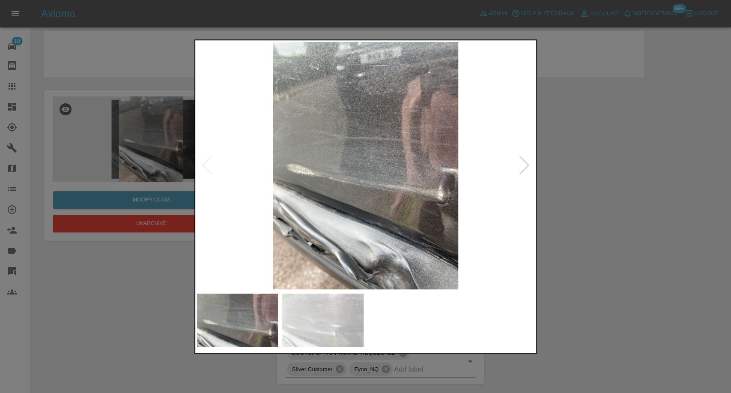
click at [21, 89] on div at bounding box center [365, 196] width 731 height 393
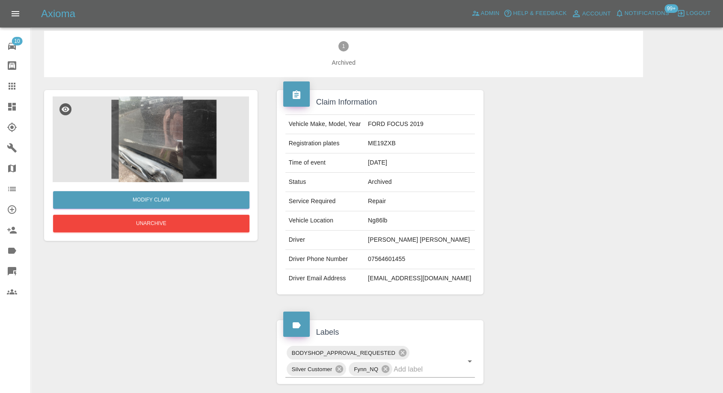
click at [16, 89] on icon at bounding box center [12, 86] width 10 height 10
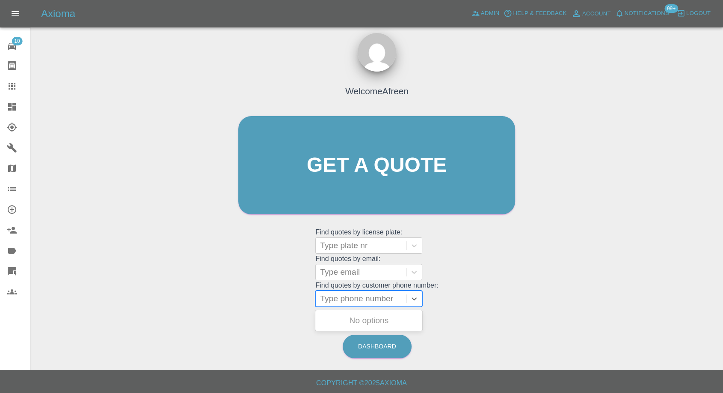
click at [348, 296] on div at bounding box center [361, 298] width 82 height 12
paste input "07378252280"
type input "07378252280"
click at [380, 316] on div "KO160LD, Fnol" at bounding box center [369, 320] width 107 height 17
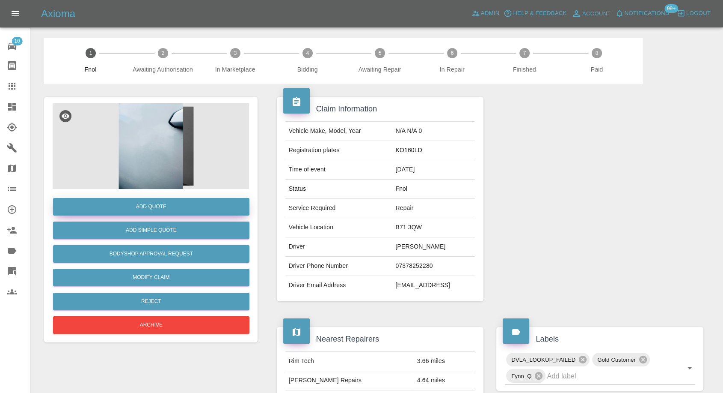
click at [124, 205] on button "Add Quote" at bounding box center [151, 207] width 196 height 18
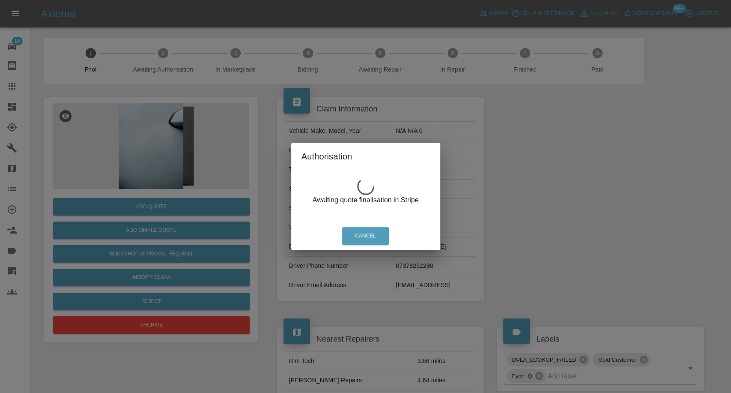
click at [149, 164] on div "Authorisation Awaiting quote finalisation in Stripe Cancel" at bounding box center [365, 196] width 731 height 393
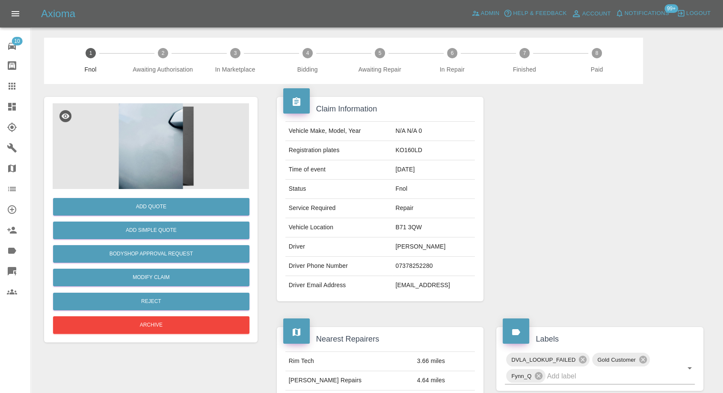
click at [166, 153] on img at bounding box center [151, 146] width 196 height 86
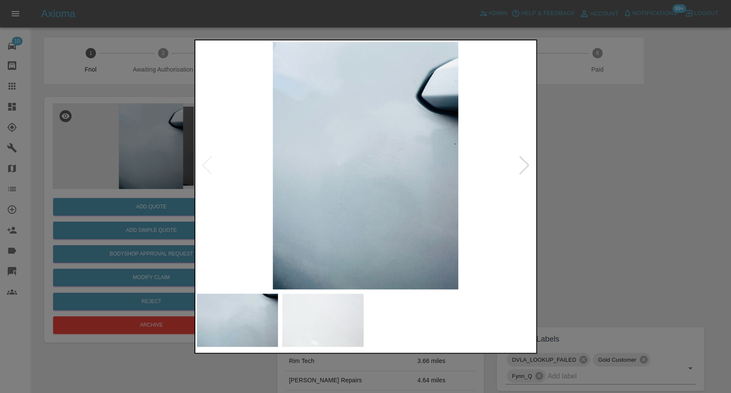
click at [341, 319] on img at bounding box center [322, 319] width 81 height 53
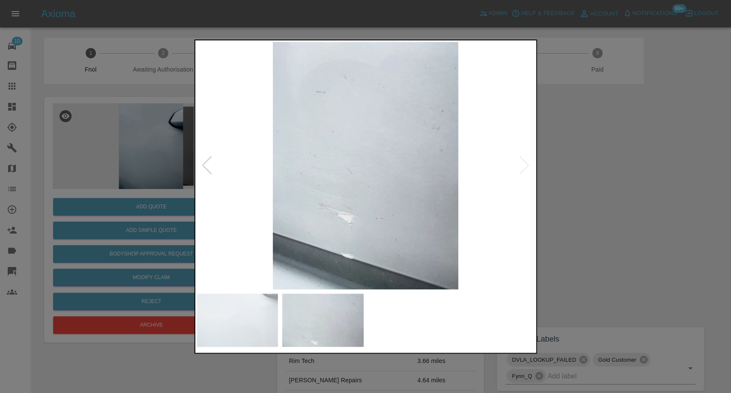
click at [588, 252] on div at bounding box center [365, 196] width 731 height 393
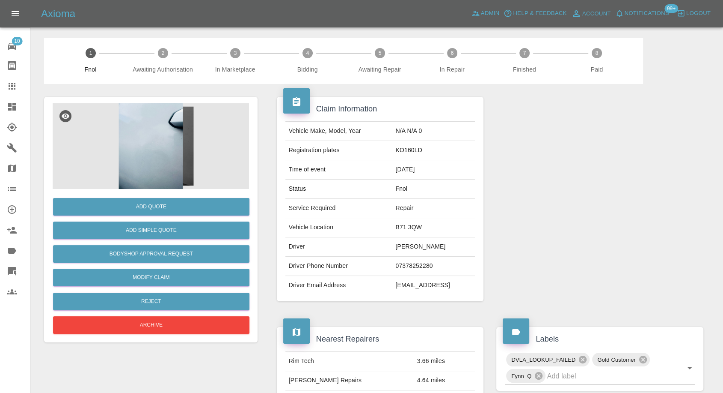
click at [147, 136] on img at bounding box center [151, 146] width 196 height 86
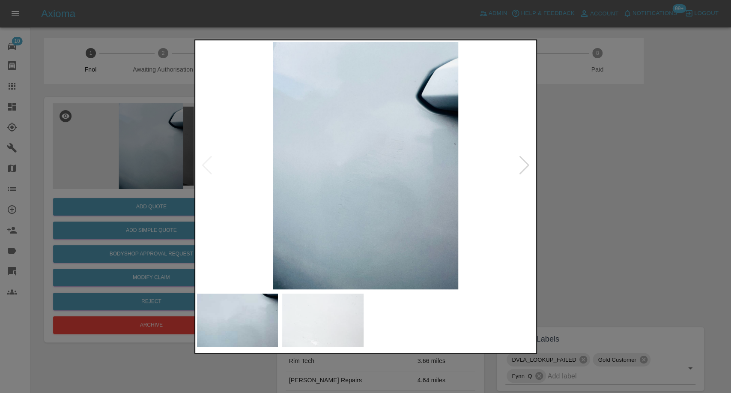
click at [338, 305] on img at bounding box center [322, 319] width 81 height 53
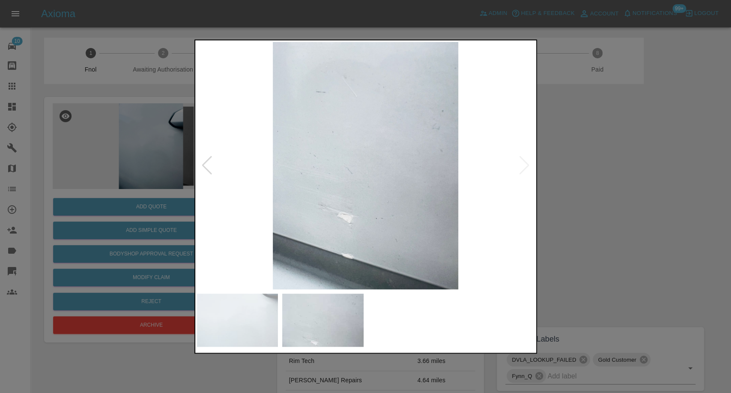
click at [562, 235] on div at bounding box center [365, 196] width 731 height 393
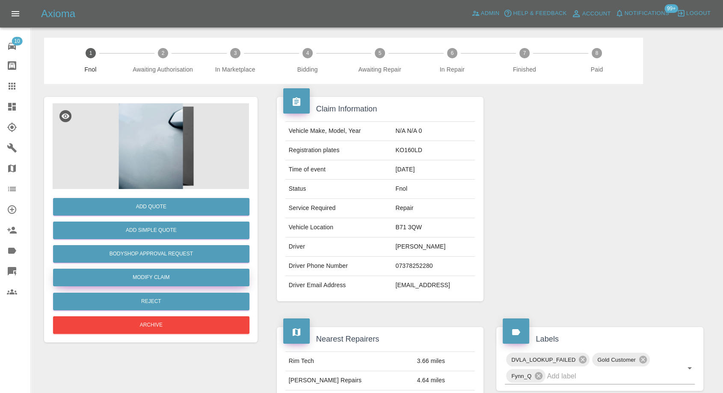
click at [185, 272] on link "Modify Claim" at bounding box center [151, 277] width 196 height 18
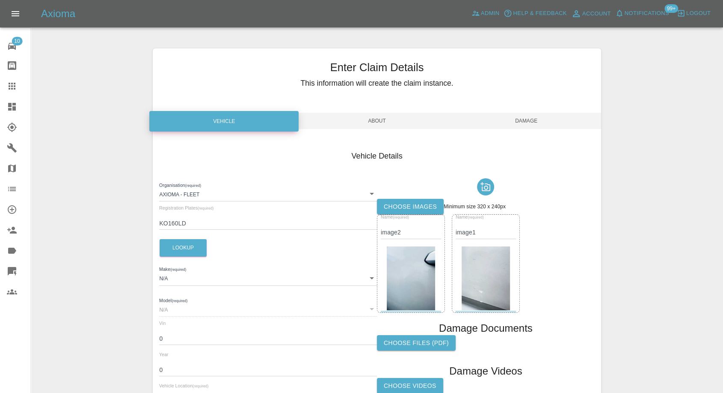
click at [411, 204] on label "Choose images" at bounding box center [410, 207] width 67 height 16
click at [0, 0] on input "Choose images" at bounding box center [0, 0] width 0 height 0
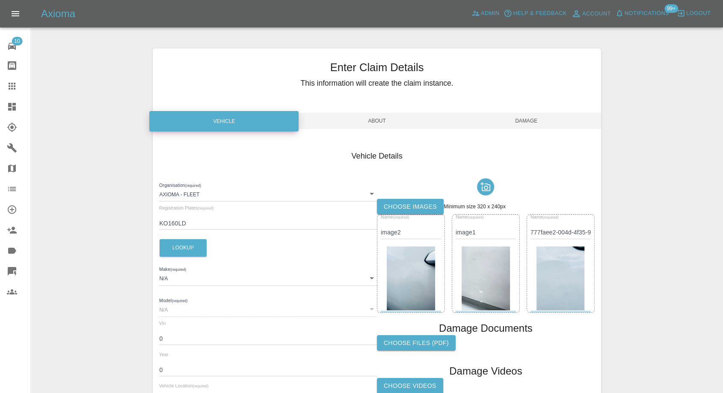
click at [527, 120] on span "Damage" at bounding box center [526, 121] width 149 height 16
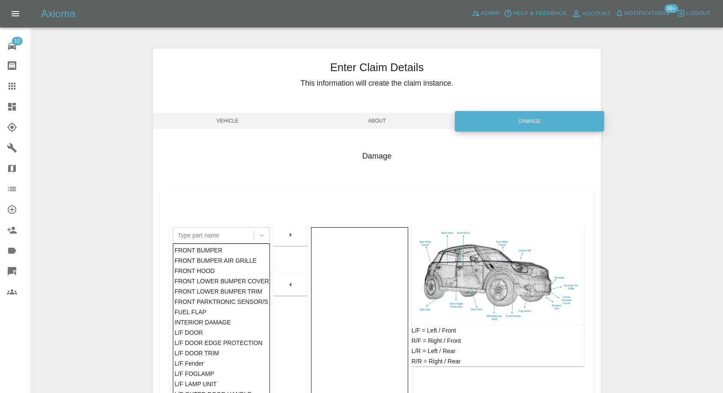
scroll to position [137, 0]
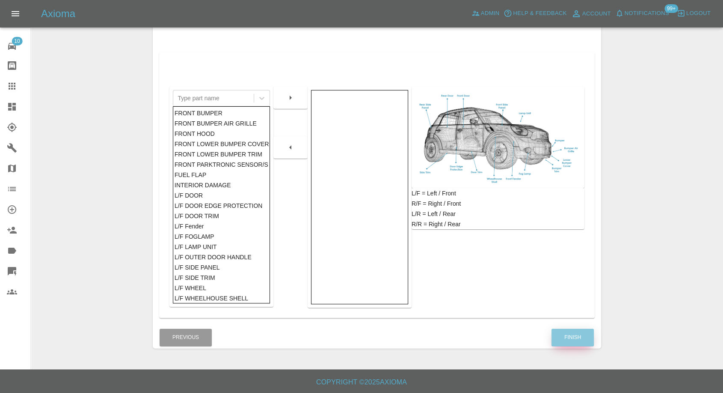
click at [575, 333] on button "Finish" at bounding box center [573, 337] width 42 height 18
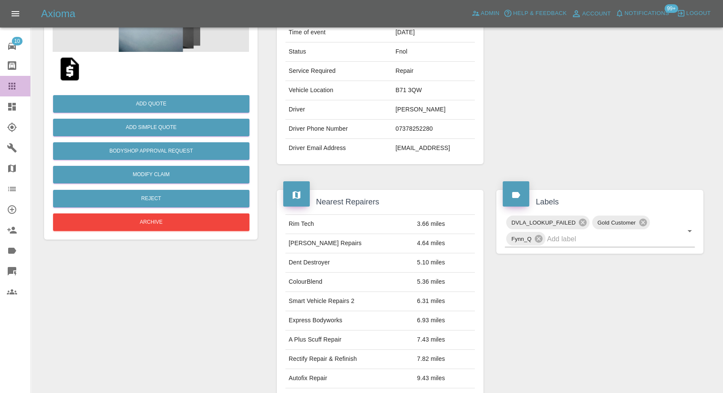
drag, startPoint x: 17, startPoint y: 84, endPoint x: 33, endPoint y: 103, distance: 24.3
click at [17, 85] on div at bounding box center [19, 86] width 24 height 10
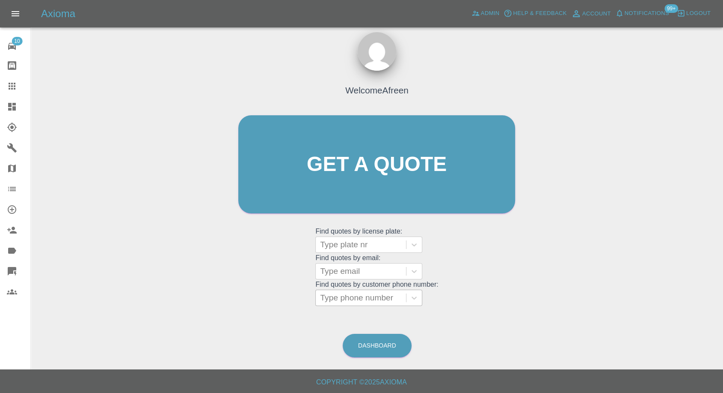
click at [370, 301] on div at bounding box center [361, 298] width 82 height 12
paste input "07414015357"
type input "07414015357"
click at [361, 274] on div at bounding box center [361, 271] width 82 height 12
paste input "[EMAIL_ADDRESS][DOMAIN_NAME]"
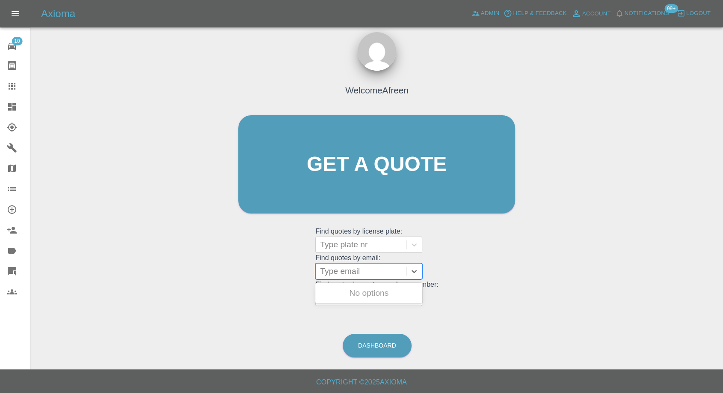
type input "[EMAIL_ADDRESS][DOMAIN_NAME]"
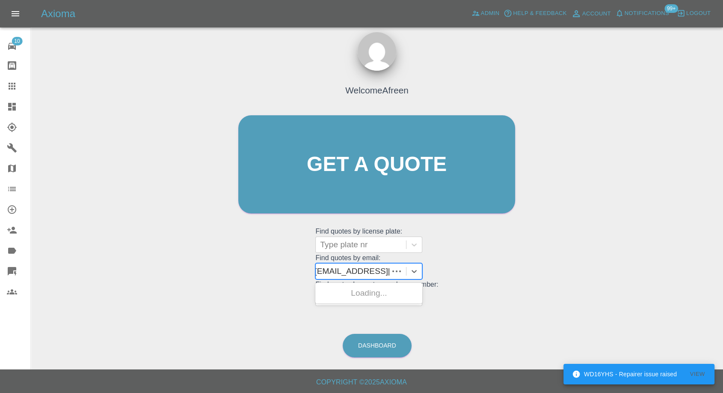
scroll to position [0, 0]
click at [374, 296] on div "KV63YOG, Fnol" at bounding box center [369, 292] width 107 height 17
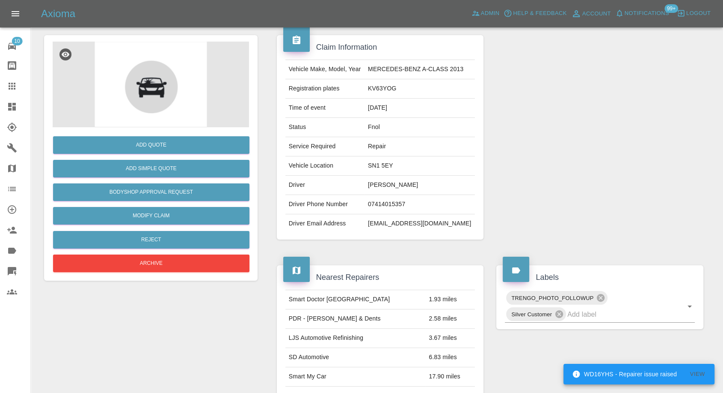
scroll to position [143, 0]
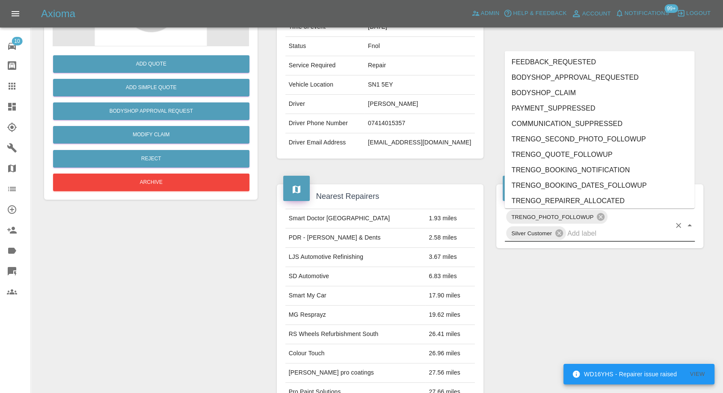
click at [588, 234] on input "text" at bounding box center [620, 232] width 104 height 13
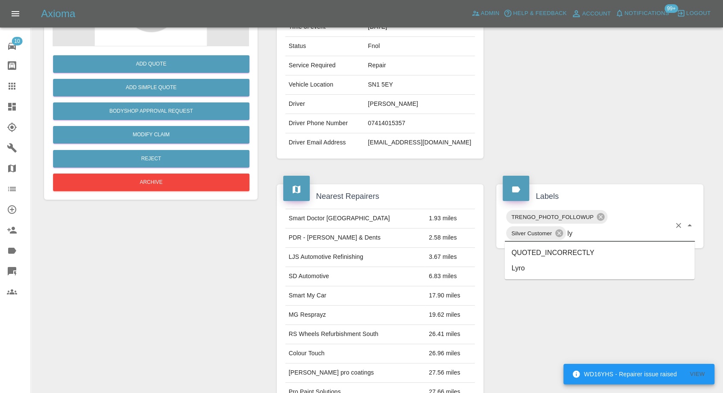
type input "lyr"
click at [536, 246] on li "Lyro" at bounding box center [600, 252] width 190 height 15
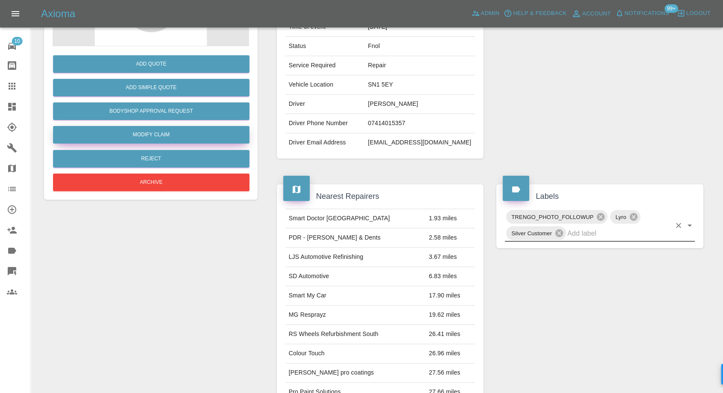
click at [163, 138] on link "Modify Claim" at bounding box center [151, 135] width 196 height 18
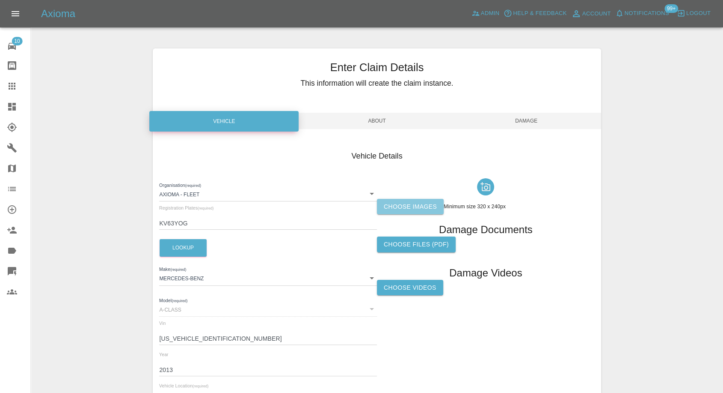
click at [406, 208] on label "Choose images" at bounding box center [410, 207] width 67 height 16
click at [0, 0] on input "Choose images" at bounding box center [0, 0] width 0 height 0
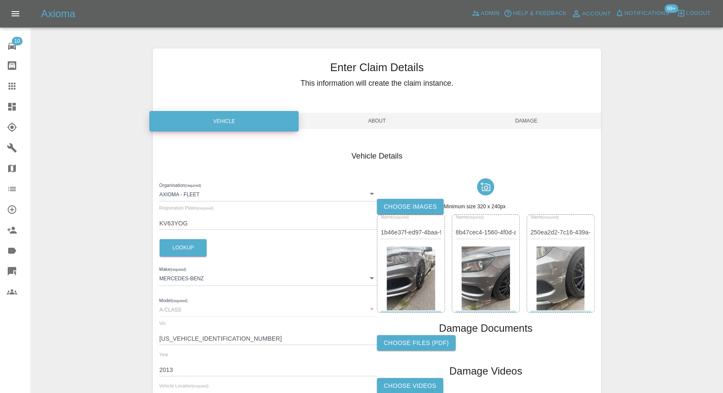
click at [540, 122] on span "Damage" at bounding box center [526, 121] width 149 height 16
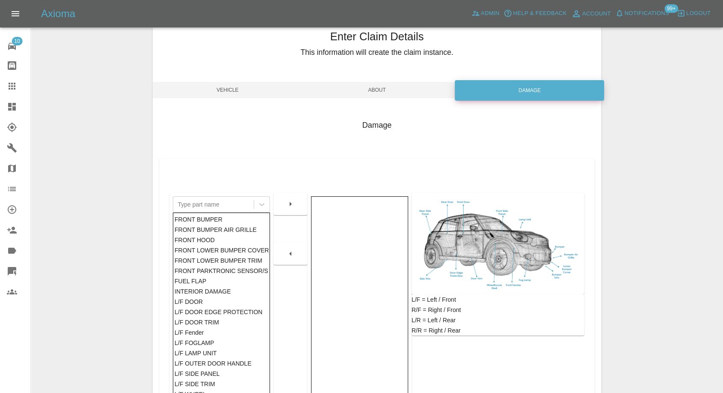
scroll to position [95, 0]
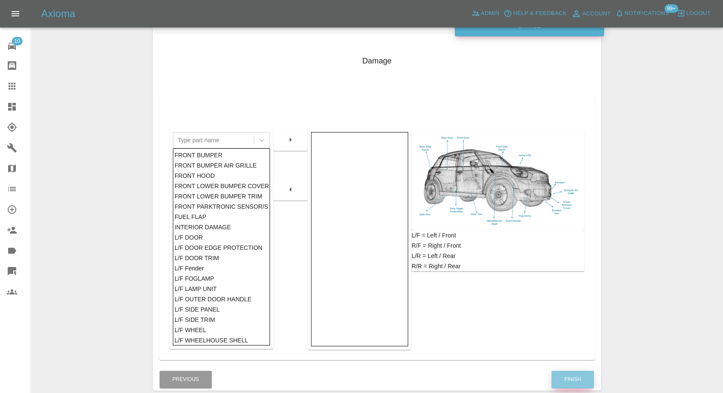
click at [561, 385] on button "Finish" at bounding box center [573, 379] width 42 height 18
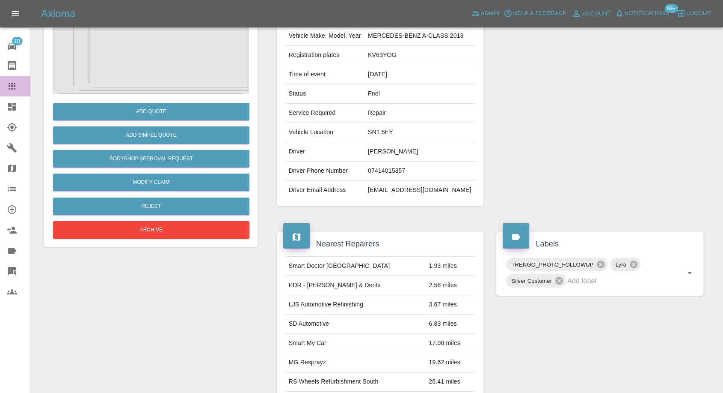
click at [13, 80] on link "Claims" at bounding box center [15, 86] width 30 height 21
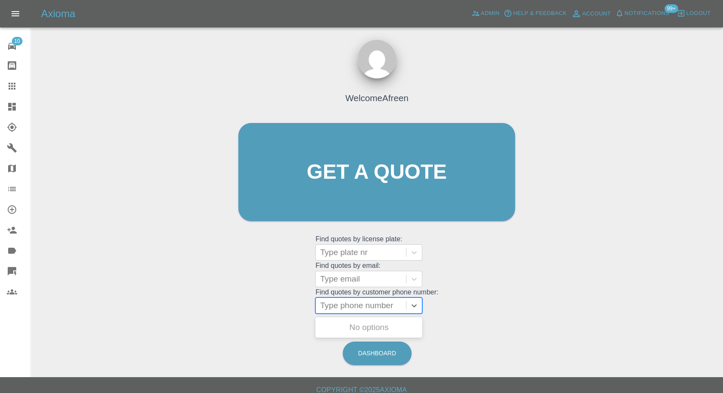
click at [349, 301] on div at bounding box center [361, 305] width 82 height 12
paste input "07712672029"
type input "07712672029"
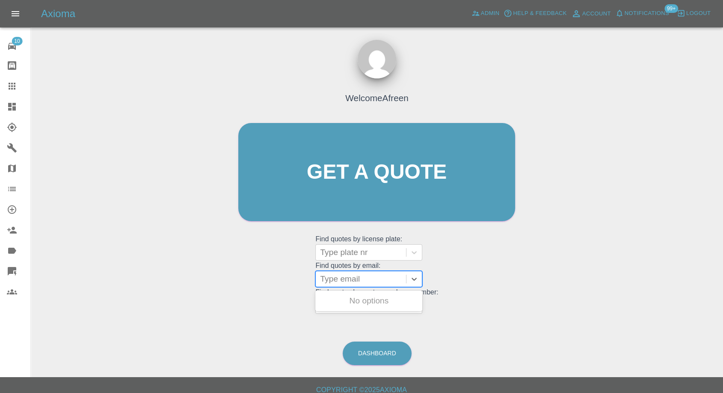
click at [363, 277] on div at bounding box center [361, 279] width 82 height 12
paste input "[EMAIL_ADDRESS][DOMAIN_NAME]"
type input "[EMAIL_ADDRESS][DOMAIN_NAME]"
click at [367, 298] on div "NL542WH, Fnol" at bounding box center [369, 300] width 107 height 17
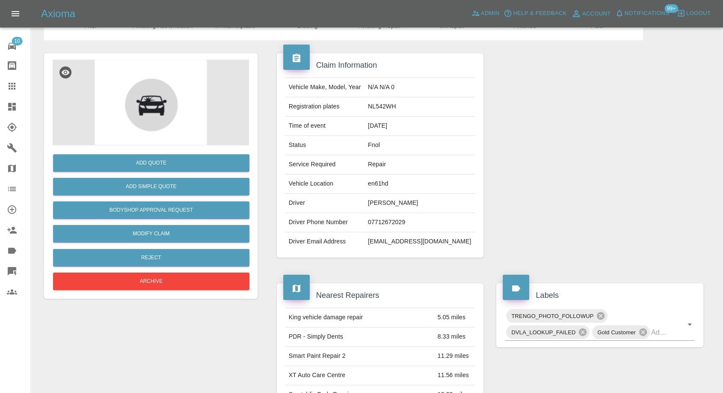
scroll to position [143, 0]
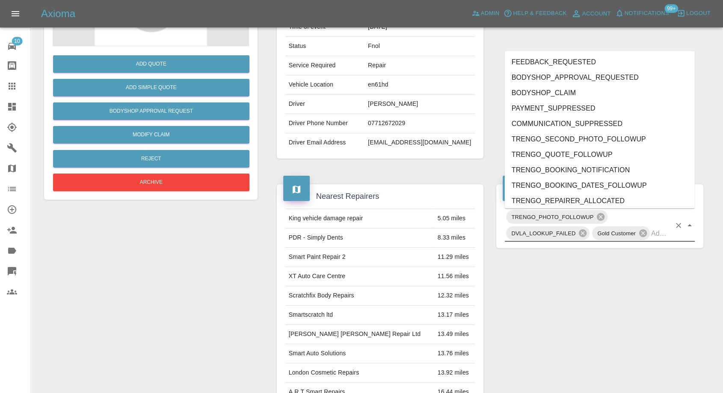
click at [666, 230] on input "text" at bounding box center [662, 232] width 20 height 13
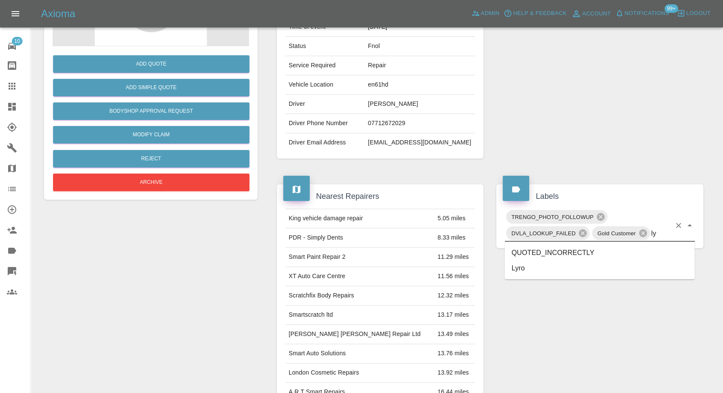
type input "lyr"
click at [547, 255] on li "Lyro" at bounding box center [600, 252] width 190 height 15
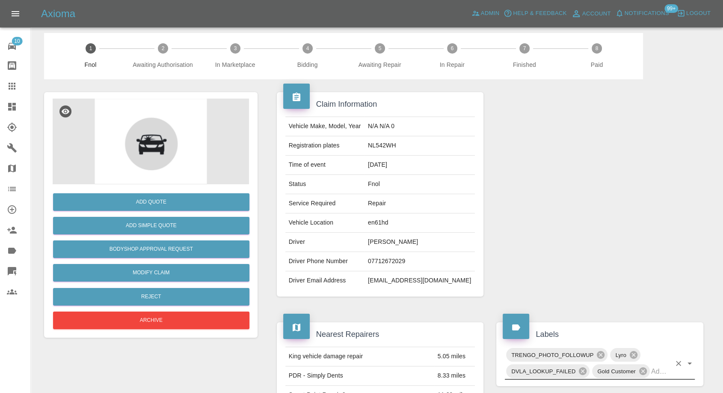
scroll to position [0, 0]
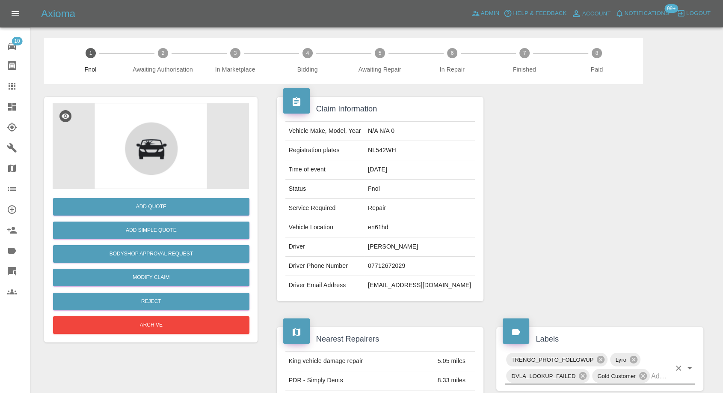
click at [14, 83] on icon at bounding box center [12, 86] width 7 height 7
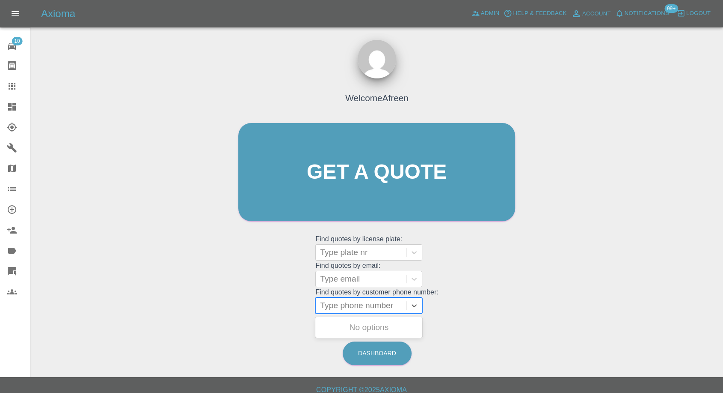
click at [343, 307] on div at bounding box center [361, 305] width 82 height 12
paste input "07966300030"
type input "07966300030"
paste input "07570153041"
type input "07570153041"
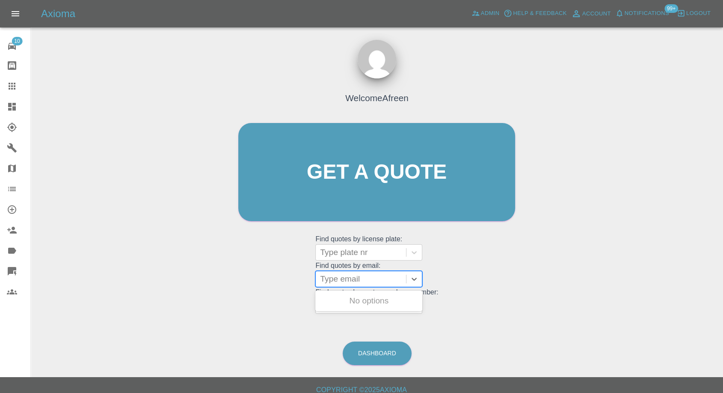
click at [363, 281] on div at bounding box center [361, 279] width 82 height 12
paste input "[EMAIL_ADDRESS][DOMAIN_NAME]"
type input "[EMAIL_ADDRESS][DOMAIN_NAME]"
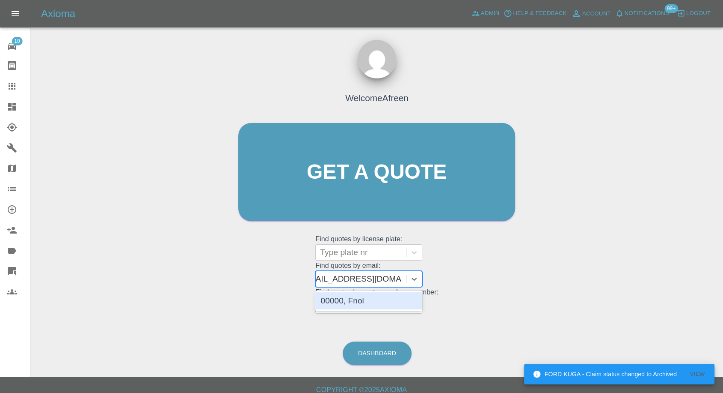
scroll to position [0, 11]
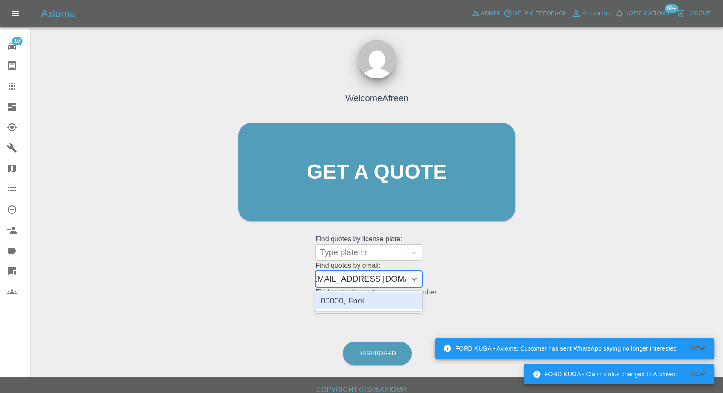
click at [372, 305] on div "00000, Fnol" at bounding box center [369, 300] width 107 height 17
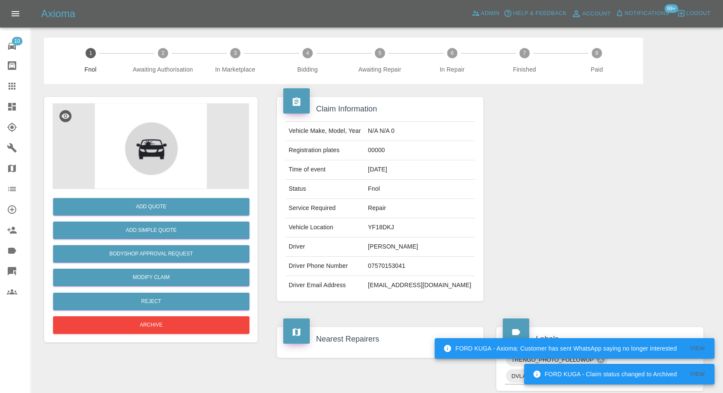
scroll to position [238, 0]
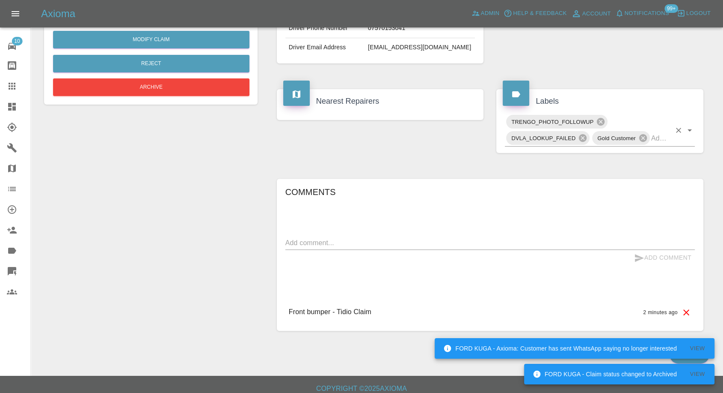
click at [668, 145] on div "TRENGO_PHOTO_FOLLOWUP DVLA_LOOKUP_FAILED Gold Customer" at bounding box center [600, 129] width 190 height 33
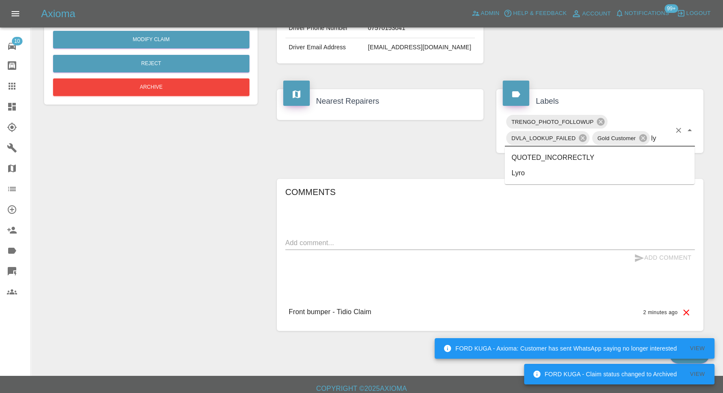
type input "lyr"
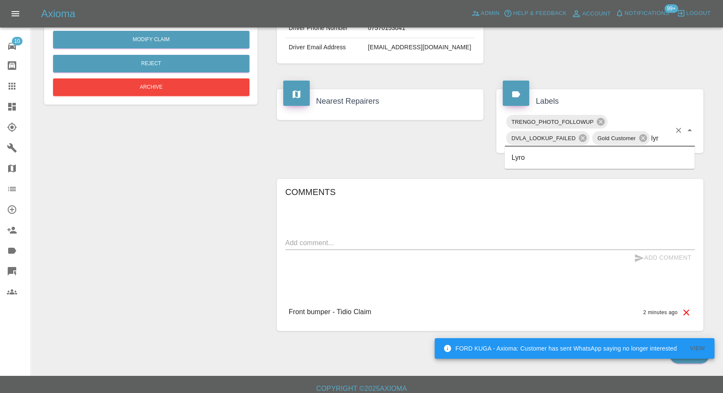
click at [555, 157] on li "Lyro" at bounding box center [600, 157] width 190 height 15
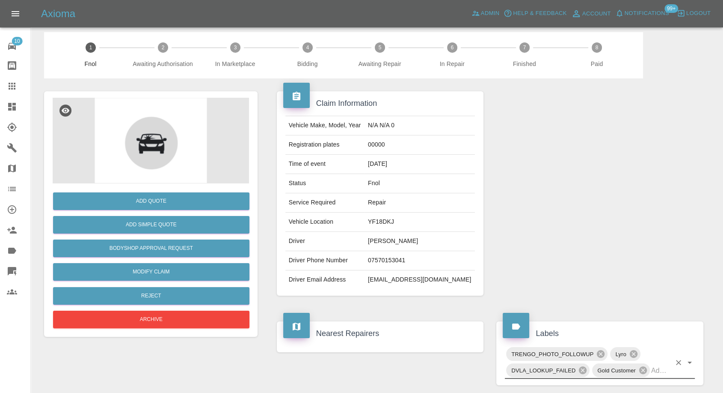
scroll to position [0, 0]
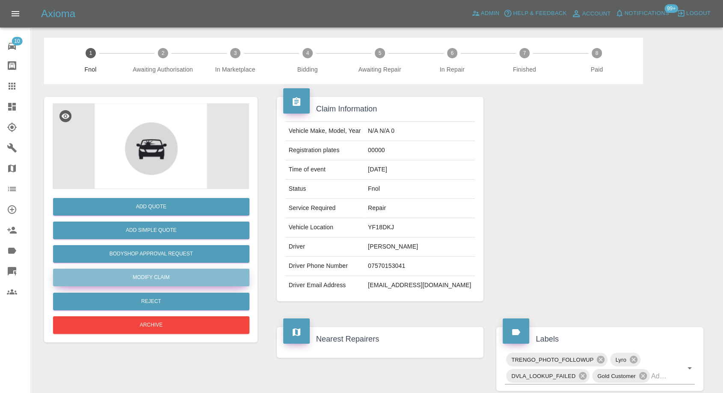
click at [146, 279] on link "Modify Claim" at bounding box center [151, 277] width 196 height 18
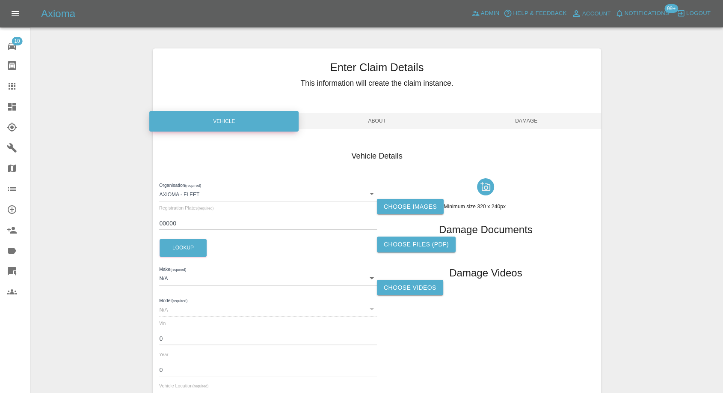
click at [411, 211] on label "Choose images" at bounding box center [410, 207] width 67 height 16
click at [0, 0] on input "Choose images" at bounding box center [0, 0] width 0 height 0
click at [394, 206] on label "Choose images" at bounding box center [410, 207] width 67 height 16
click at [0, 0] on input "Choose images" at bounding box center [0, 0] width 0 height 0
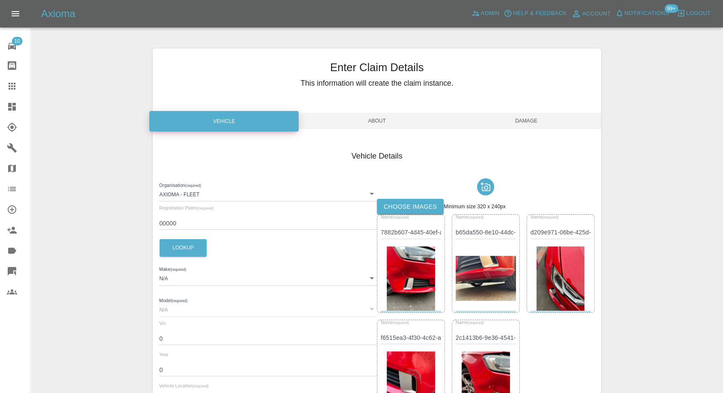
click at [531, 116] on span "Damage" at bounding box center [526, 121] width 149 height 16
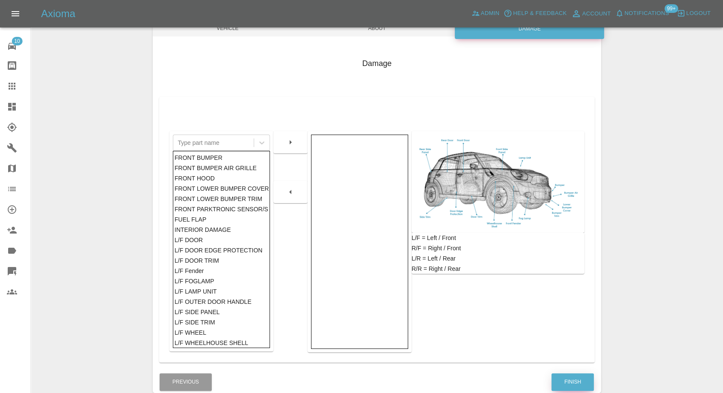
scroll to position [95, 0]
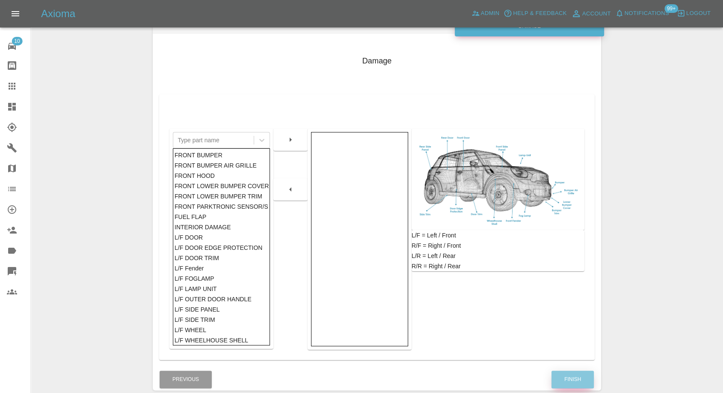
click at [562, 374] on button "Finish" at bounding box center [573, 379] width 42 height 18
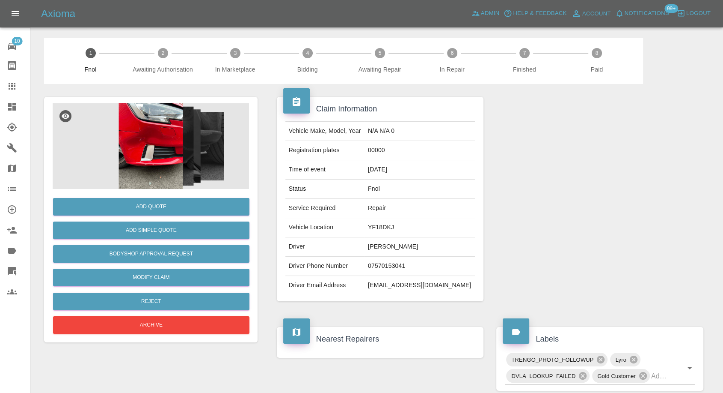
click at [399, 227] on td "YF18DKJ" at bounding box center [420, 227] width 110 height 19
click at [399, 226] on td "YF18DKJ" at bounding box center [420, 227] width 110 height 19
copy td "YF18DKJ"
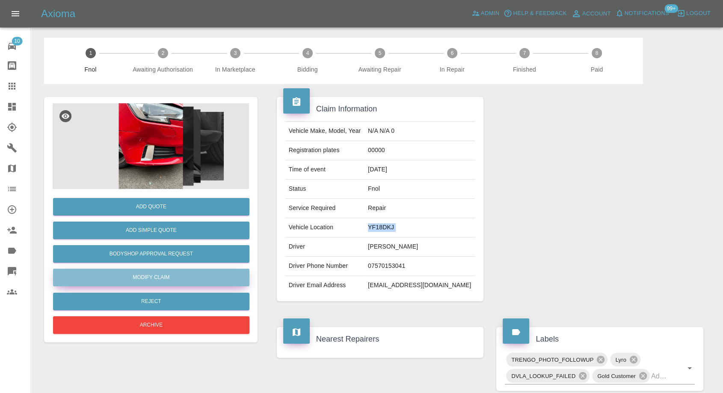
click at [149, 279] on link "Modify Claim" at bounding box center [151, 277] width 196 height 18
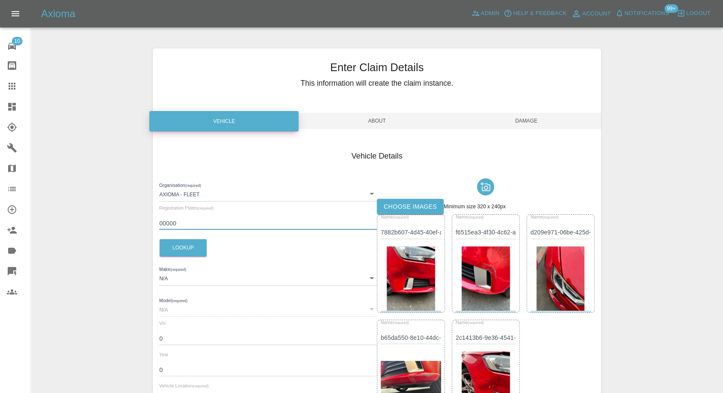
drag, startPoint x: 185, startPoint y: 219, endPoint x: 141, endPoint y: 219, distance: 43.7
click at [141, 219] on div "Enter Claim Details This information will create the claim instance. Vehicle Ab…" at bounding box center [377, 291] width 692 height 507
paste input "YF18DKJ"
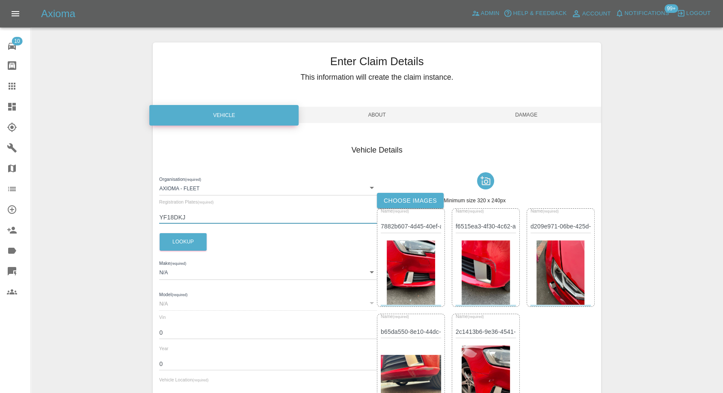
scroll to position [95, 0]
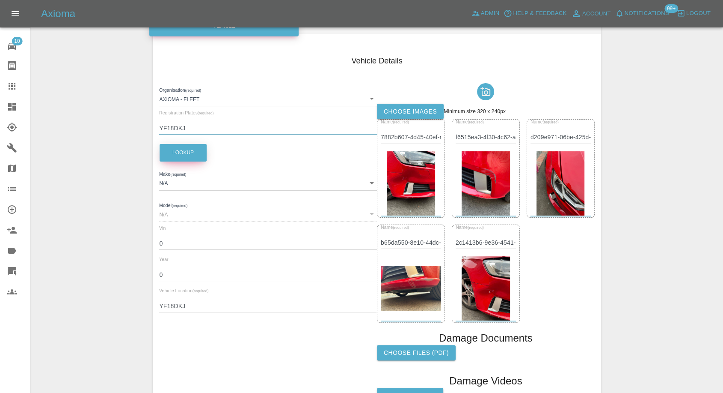
type input "YF18DKJ"
click at [184, 159] on button "Lookup" at bounding box center [183, 153] width 47 height 18
drag, startPoint x: 194, startPoint y: 306, endPoint x: 152, endPoint y: 306, distance: 42.4
click at [152, 306] on div "Enter Claim Details This information will create the claim instance. Vehicle Ab…" at bounding box center [376, 196] width 461 height 507
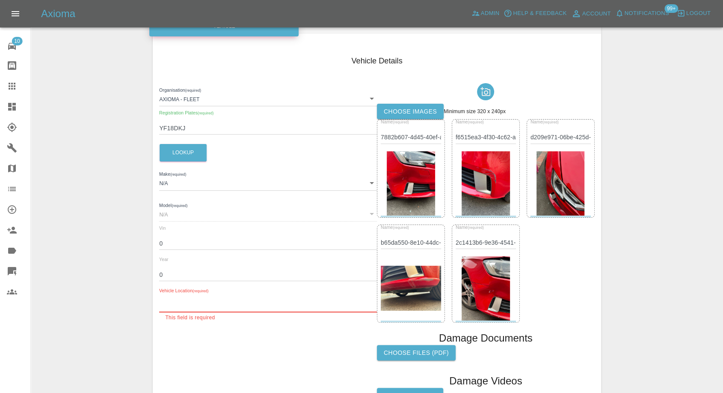
type input "AUDI"
type input "A3"
type input "[US_VEHICLE_IDENTIFICATION_NUMBER]"
type input "2018"
type input "00000"
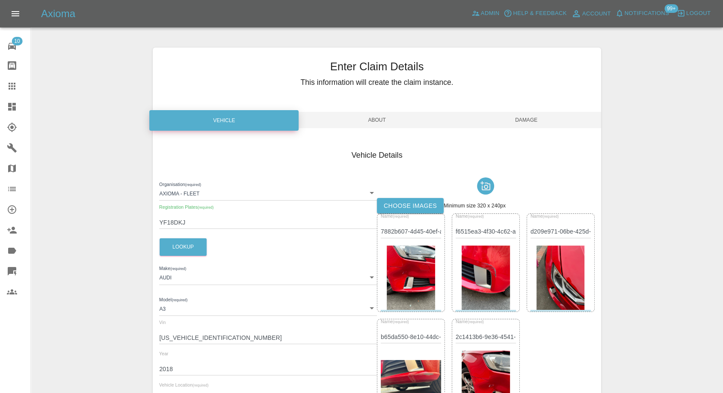
scroll to position [0, 0]
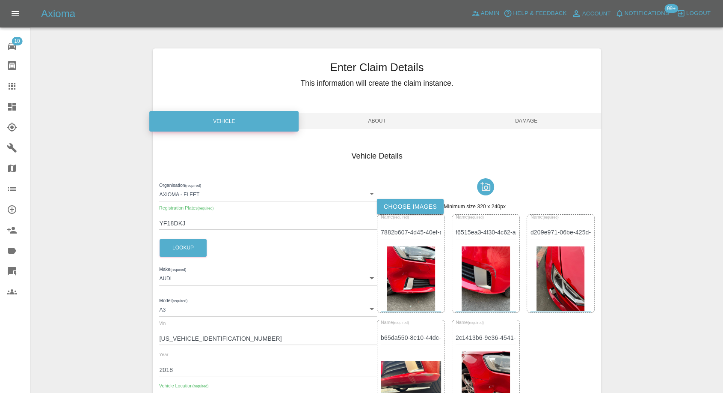
click at [535, 122] on span "Damage" at bounding box center [526, 121] width 149 height 16
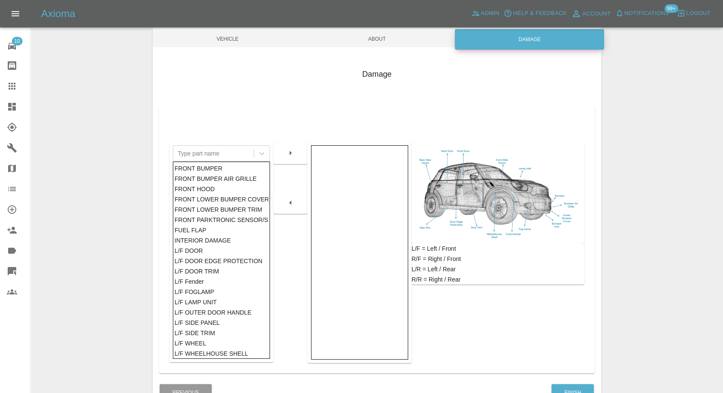
scroll to position [137, 0]
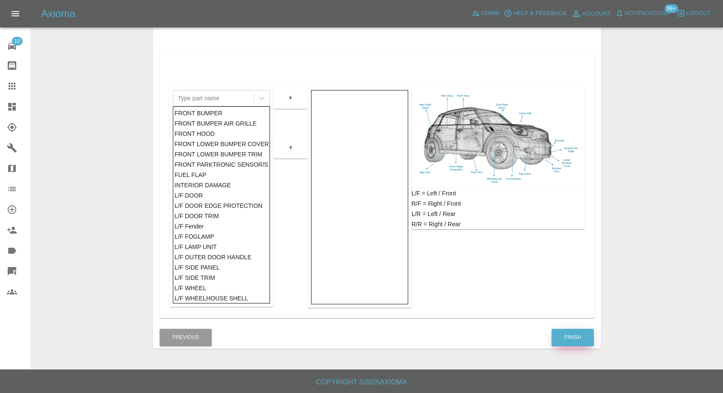
click at [569, 341] on button "Finish" at bounding box center [573, 337] width 42 height 18
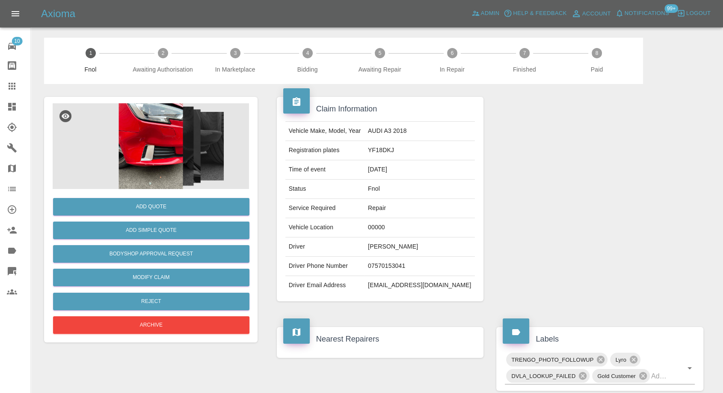
click at [161, 151] on img at bounding box center [151, 146] width 196 height 86
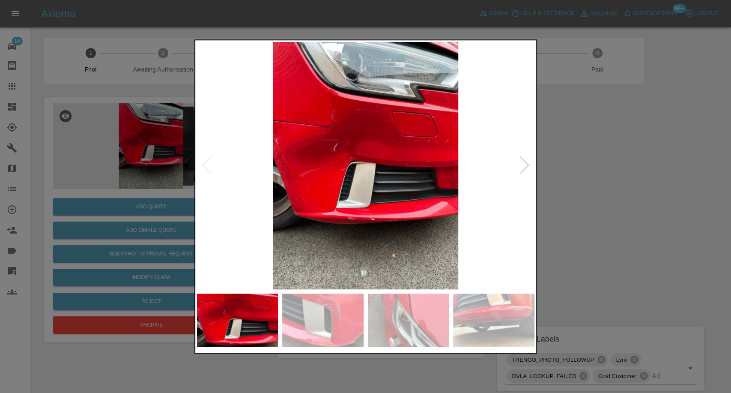
click at [312, 316] on img at bounding box center [322, 319] width 81 height 53
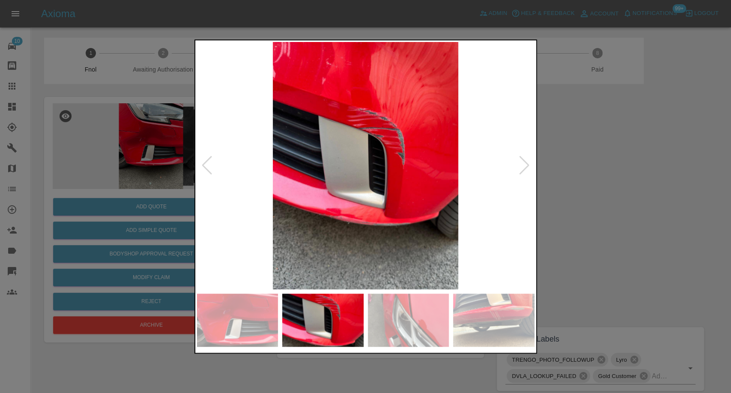
click at [391, 322] on img at bounding box center [408, 319] width 81 height 53
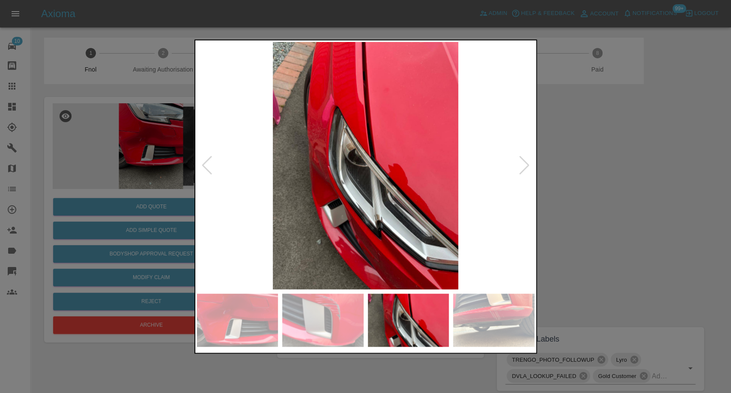
click at [472, 324] on img at bounding box center [493, 319] width 81 height 53
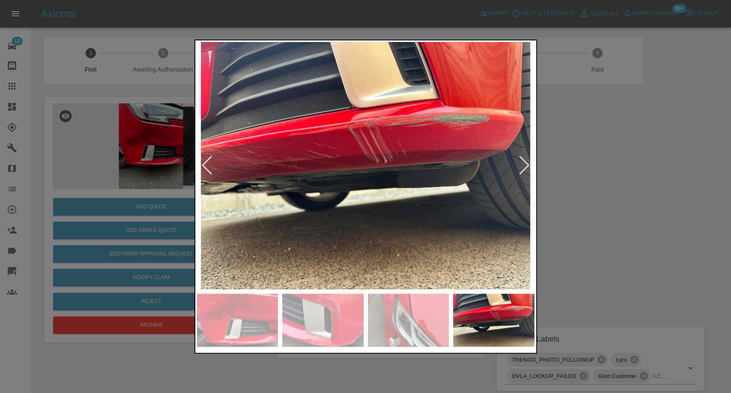
drag, startPoint x: 633, startPoint y: 267, endPoint x: 408, endPoint y: 251, distance: 226.2
click at [632, 267] on div at bounding box center [365, 196] width 731 height 393
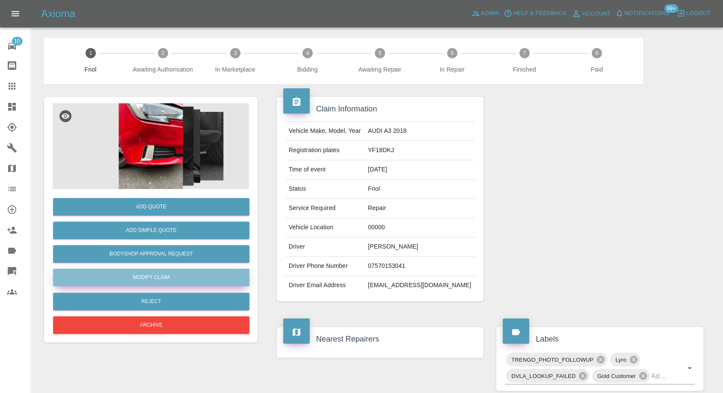
drag, startPoint x: 167, startPoint y: 275, endPoint x: 214, endPoint y: 278, distance: 47.2
click at [168, 275] on link "Modify Claim" at bounding box center [151, 277] width 196 height 18
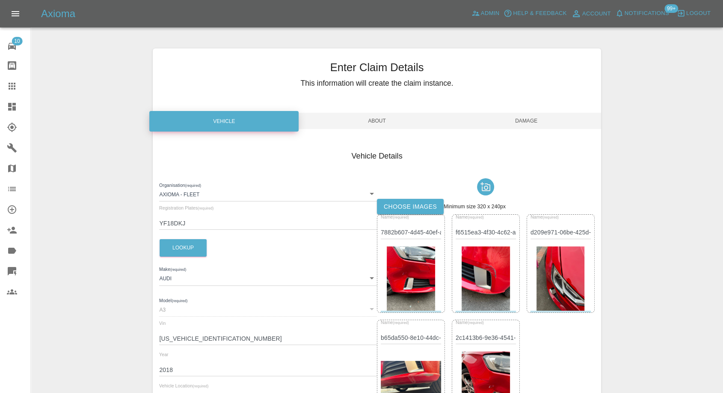
click at [386, 201] on label "Choose images" at bounding box center [410, 207] width 67 height 16
click at [0, 0] on input "Choose images" at bounding box center [0, 0] width 0 height 0
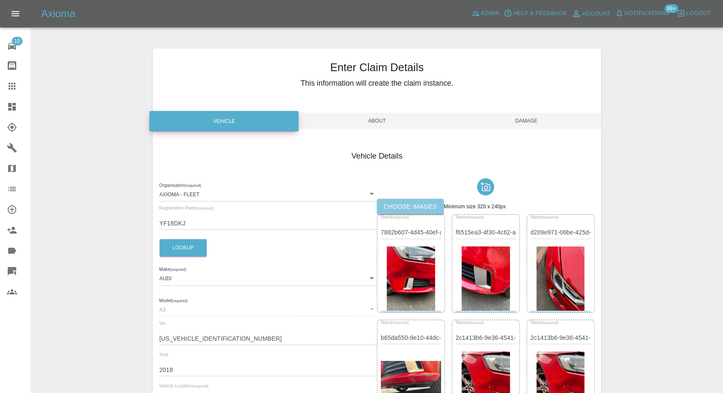
click at [402, 206] on label "Choose images" at bounding box center [410, 207] width 67 height 16
click at [0, 0] on input "Choose images" at bounding box center [0, 0] width 0 height 0
click at [541, 124] on span "Damage" at bounding box center [526, 121] width 149 height 16
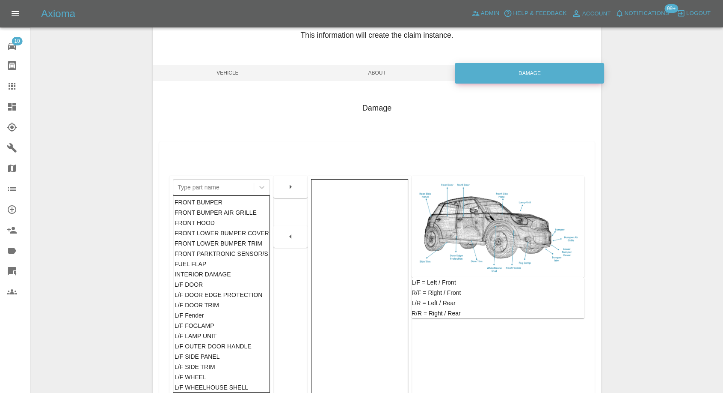
scroll to position [137, 0]
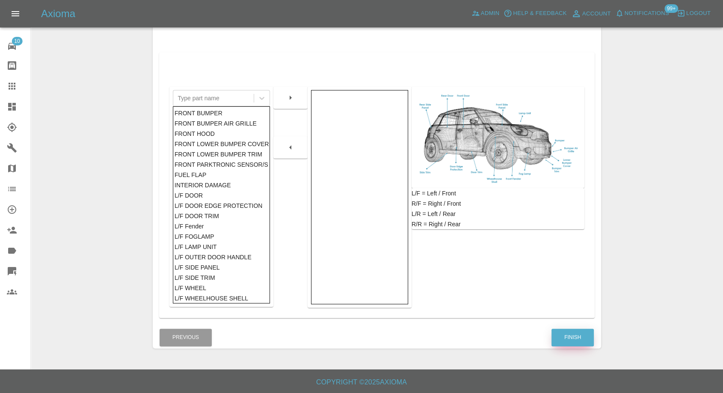
click at [565, 336] on button "Finish" at bounding box center [573, 337] width 42 height 18
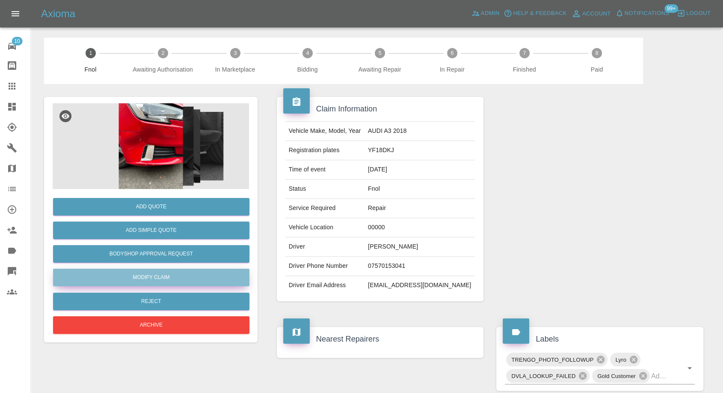
click at [155, 279] on link "Modify Claim" at bounding box center [151, 277] width 196 height 18
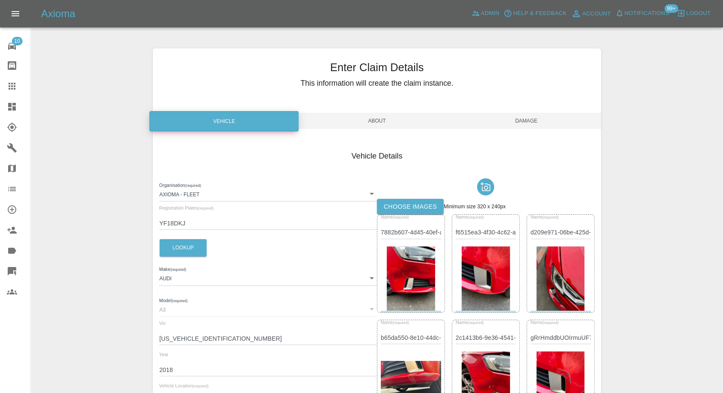
scroll to position [143, 0]
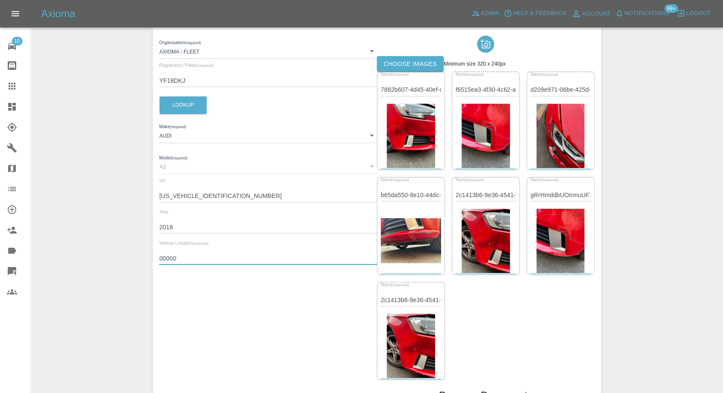
drag, startPoint x: 186, startPoint y: 253, endPoint x: 135, endPoint y: 257, distance: 51.1
click at [135, 257] on div "Enter Claim Details This information will create the claim instance. Vehicle Ab…" at bounding box center [377, 201] width 692 height 612
paste input "CV22 5FZ"
click at [214, 258] on input "CV22 5FZ" at bounding box center [268, 258] width 218 height 12
type input "CV22 5FZ"
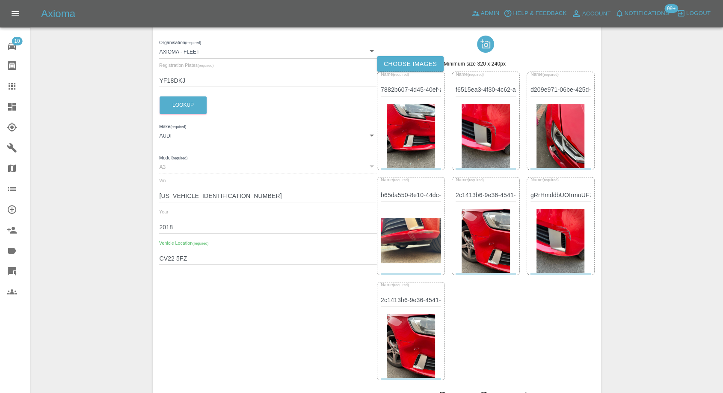
click at [201, 302] on div "Organisation (required) Axioma - Fleet 5e6b5a8122cd0a001728b604 Registration Pl…" at bounding box center [268, 249] width 218 height 434
click at [196, 100] on button "Lookup" at bounding box center [183, 105] width 47 height 18
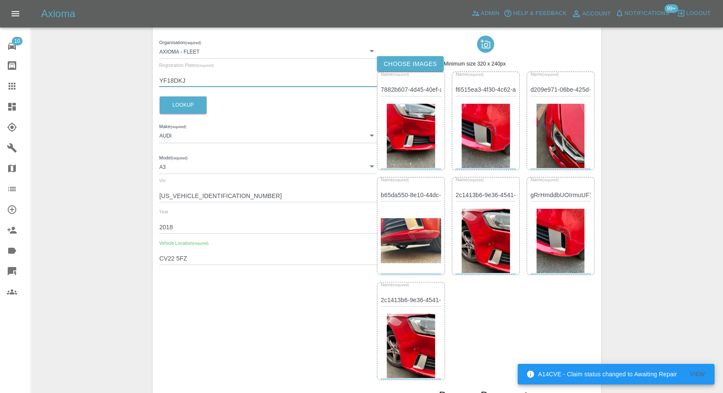
drag, startPoint x: 191, startPoint y: 79, endPoint x: 143, endPoint y: 80, distance: 47.1
click at [143, 80] on div "Enter Claim Details This information will create the claim instance. Vehicle Ab…" at bounding box center [377, 201] width 692 height 612
click at [176, 102] on button "Lookup" at bounding box center [183, 105] width 47 height 18
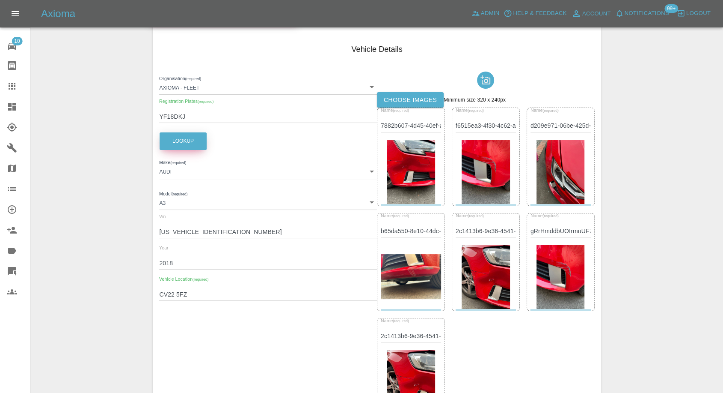
scroll to position [0, 0]
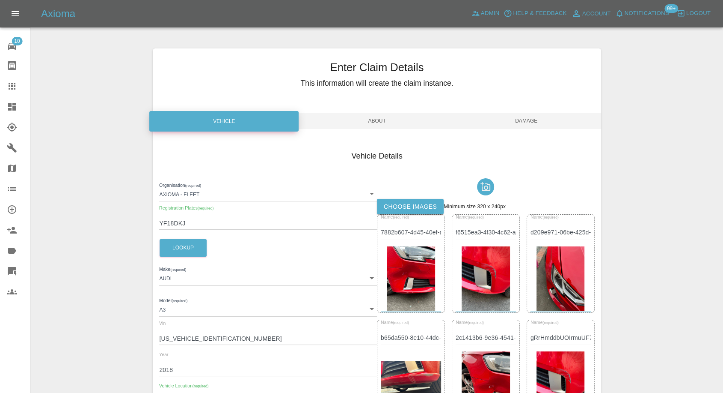
click at [544, 115] on span "Damage" at bounding box center [526, 121] width 149 height 16
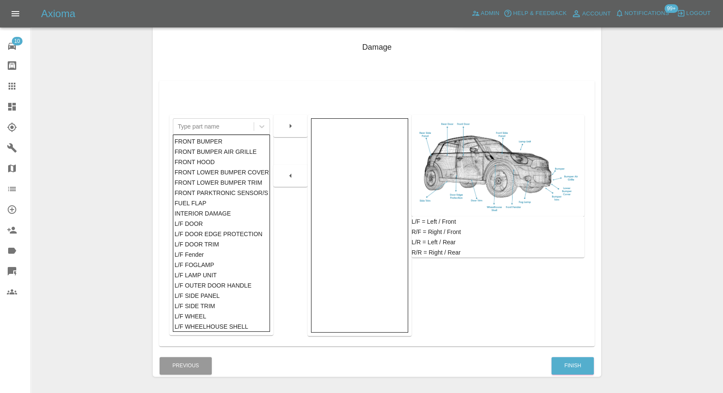
scroll to position [137, 0]
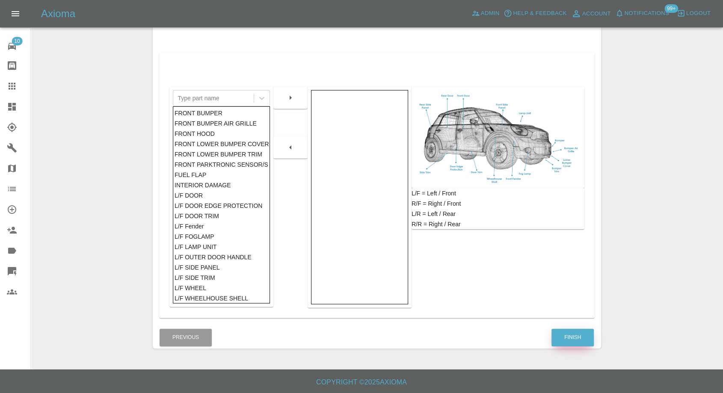
click at [575, 335] on button "Finish" at bounding box center [573, 337] width 42 height 18
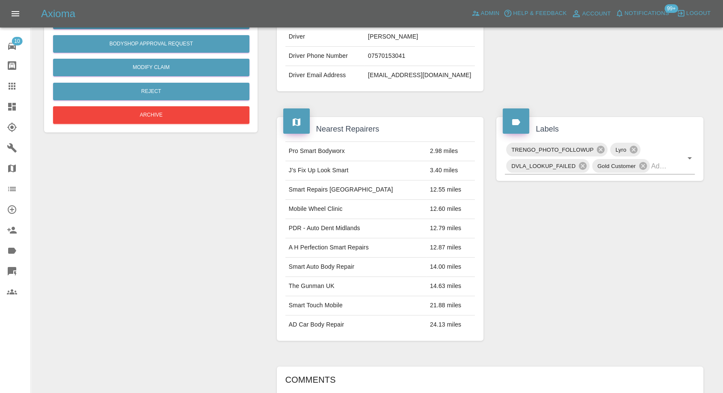
scroll to position [23, 0]
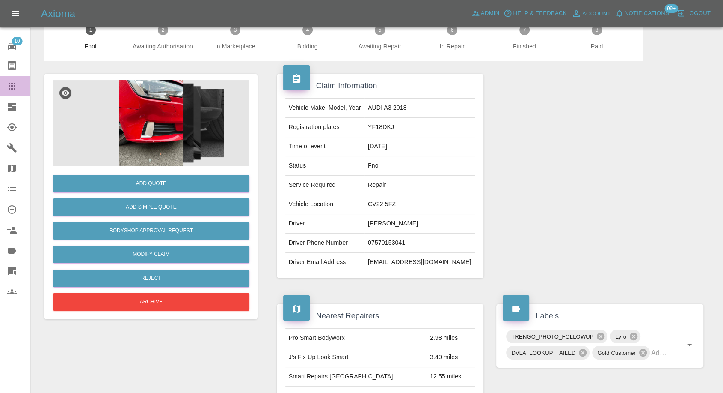
drag, startPoint x: 13, startPoint y: 90, endPoint x: 99, endPoint y: 128, distance: 93.9
click at [13, 90] on icon at bounding box center [12, 86] width 10 height 10
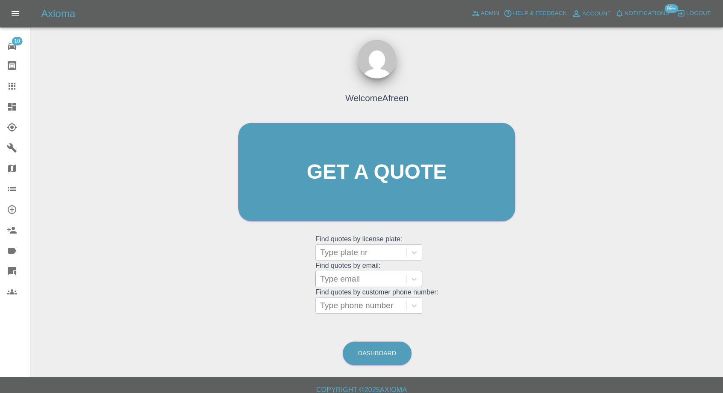
click at [341, 277] on div at bounding box center [361, 279] width 82 height 12
paste input "Yactoni@hotmail.com"
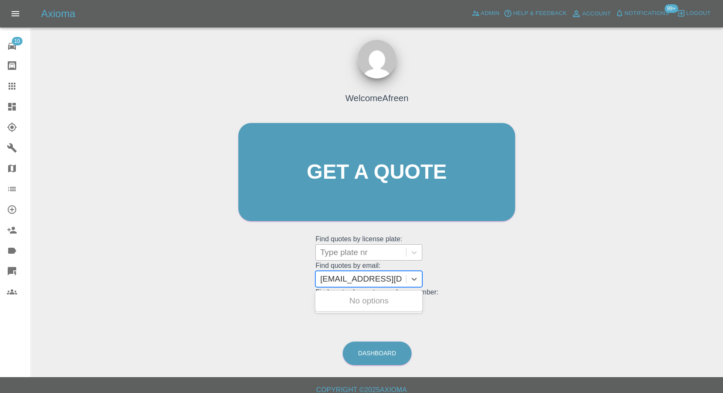
type input "Yactoni@hotmail.com"
click at [336, 258] on div "Type plate nr" at bounding box center [361, 251] width 90 height 15
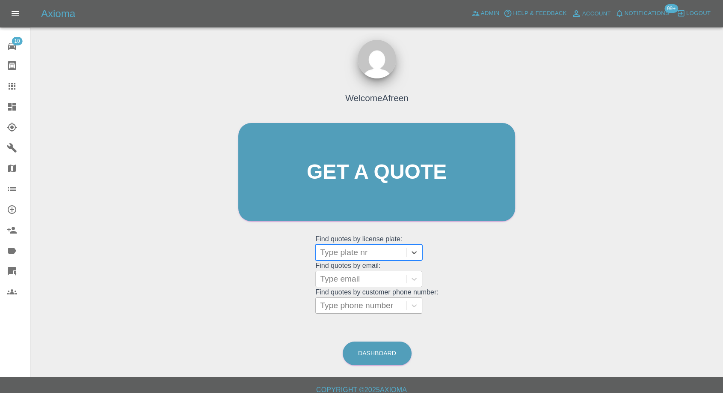
click at [339, 303] on div at bounding box center [361, 305] width 82 height 12
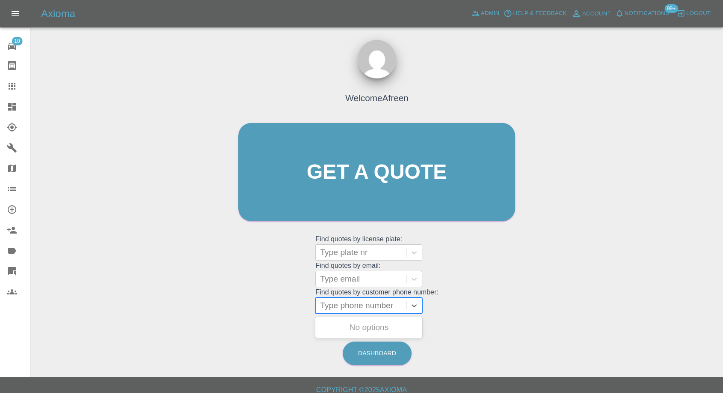
paste input "07421 586064"
type input "07421 586064"
click at [356, 273] on div at bounding box center [361, 279] width 82 height 12
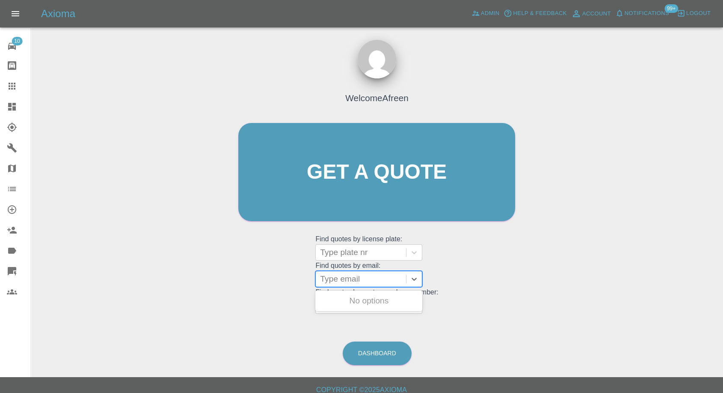
paste input "Yactoni@hotmail.com"
type input "Yactoni@hotmail.com"
click at [362, 281] on div at bounding box center [361, 279] width 82 height 12
paste input "[EMAIL_ADDRESS][DOMAIN_NAME]"
type input "[EMAIL_ADDRESS][DOMAIN_NAME]"
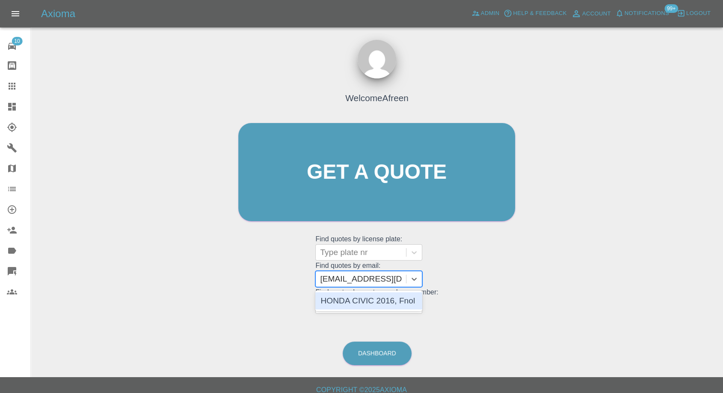
click at [382, 302] on div "HONDA CIVIC 2016, Fnol" at bounding box center [369, 300] width 107 height 17
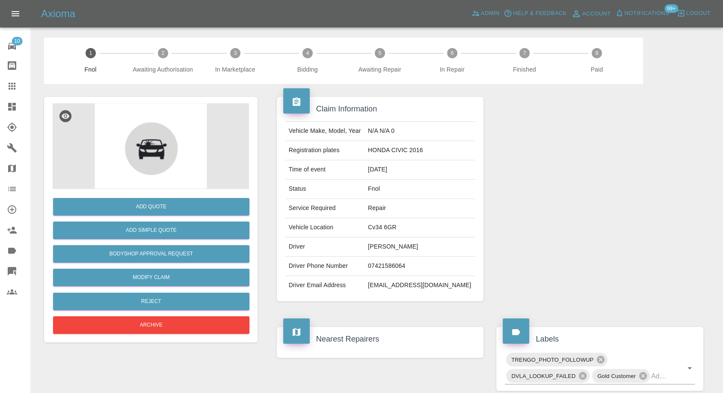
scroll to position [95, 0]
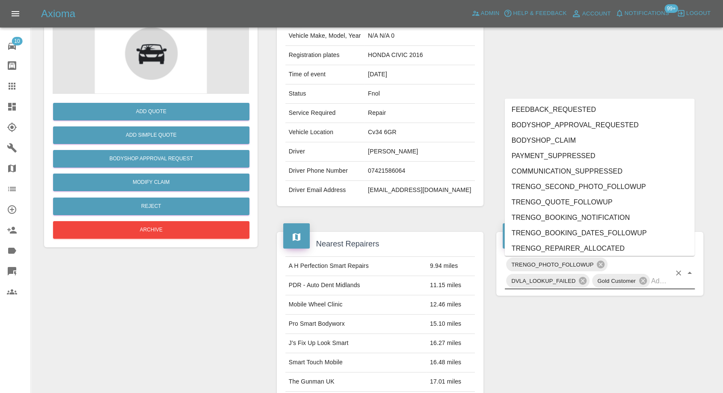
click at [661, 285] on input "text" at bounding box center [662, 280] width 20 height 13
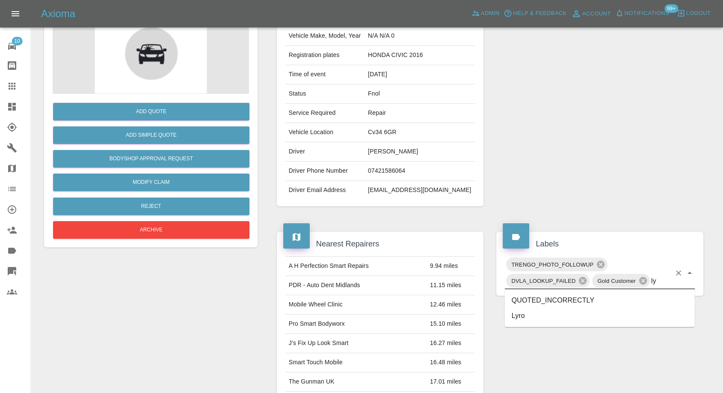
type input "lyr"
click at [561, 300] on li "Lyro" at bounding box center [600, 299] width 190 height 15
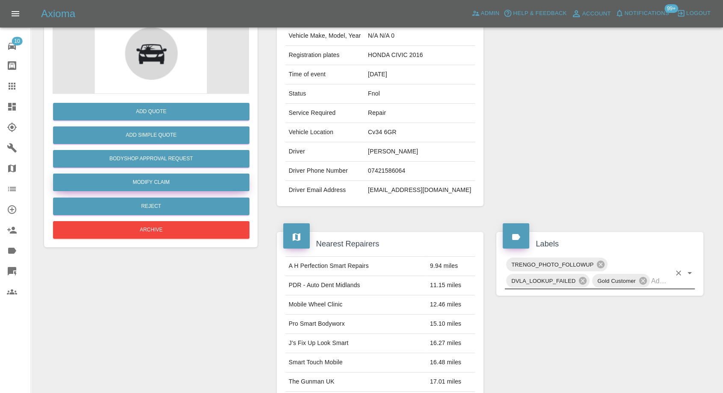
click at [158, 182] on link "Modify Claim" at bounding box center [151, 182] width 196 height 18
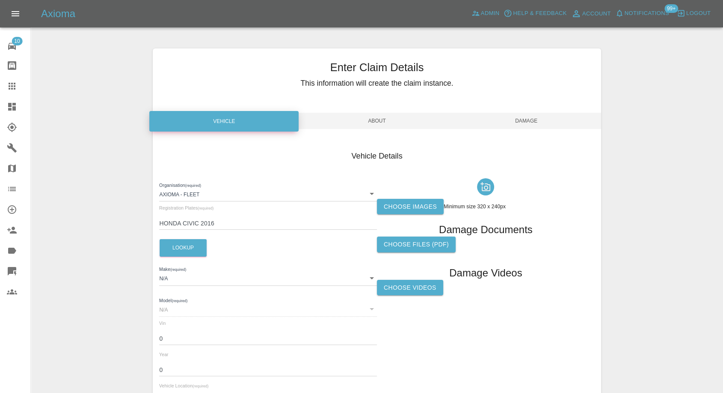
click at [400, 205] on label "Choose images" at bounding box center [410, 207] width 67 height 16
click at [0, 0] on input "Choose images" at bounding box center [0, 0] width 0 height 0
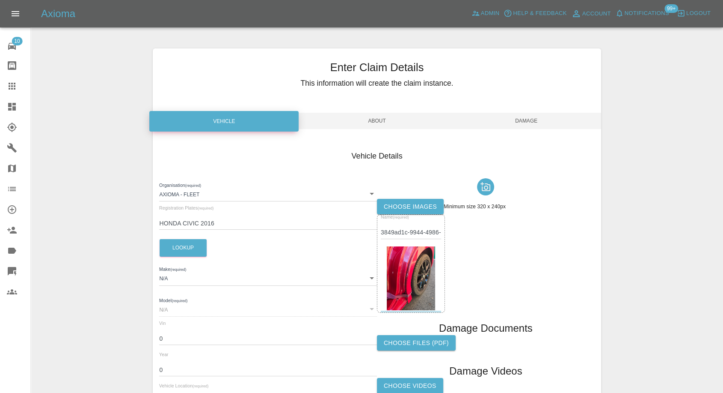
click at [534, 120] on span "Damage" at bounding box center [526, 121] width 149 height 16
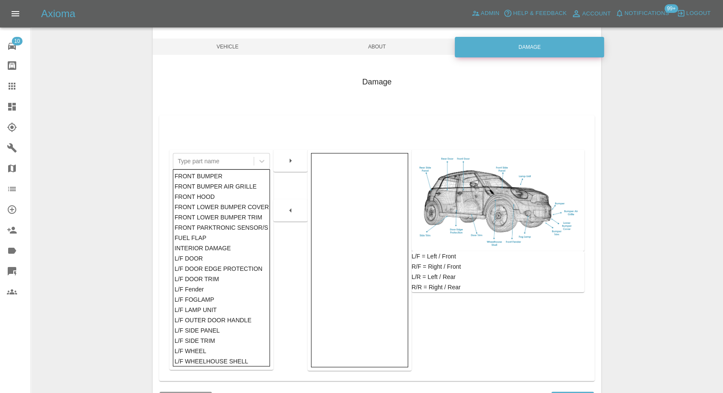
scroll to position [89, 0]
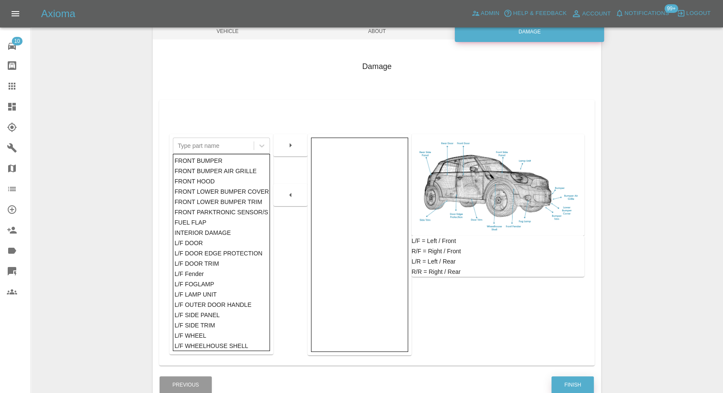
click at [573, 383] on button "Finish" at bounding box center [573, 385] width 42 height 18
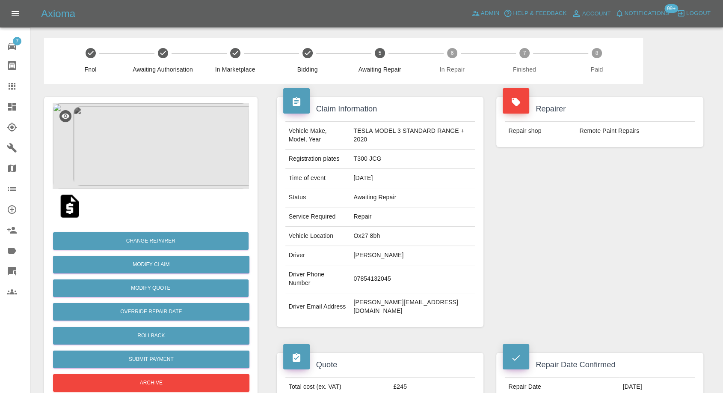
click at [545, 286] on div "Repairer Repair shop Remote Paint Repairs" at bounding box center [600, 212] width 220 height 256
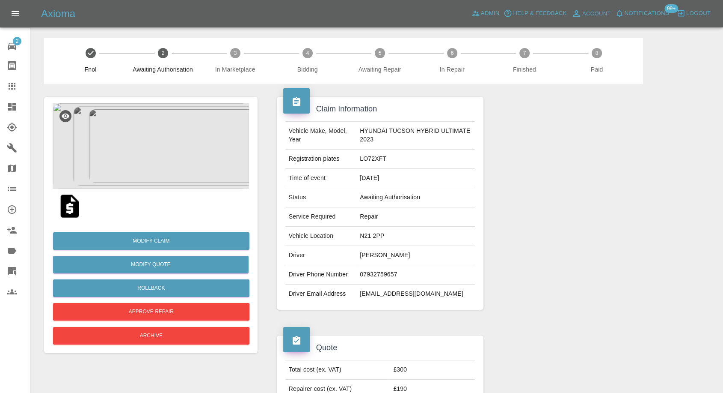
click at [70, 200] on img at bounding box center [69, 205] width 27 height 27
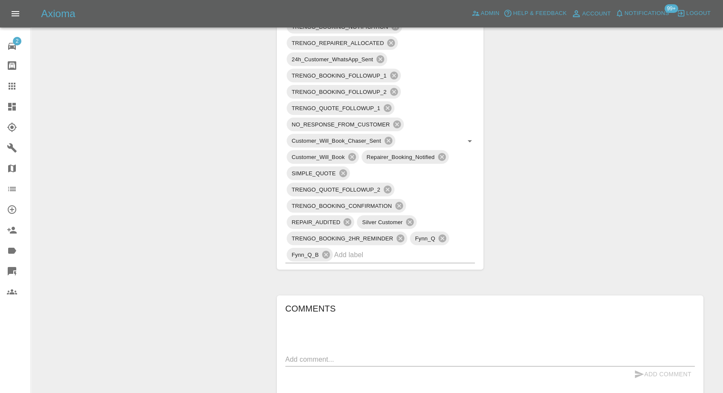
scroll to position [666, 0]
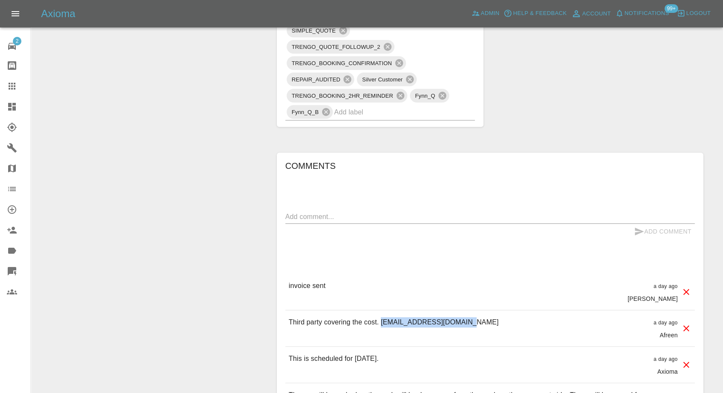
drag, startPoint x: 380, startPoint y: 322, endPoint x: 476, endPoint y: 320, distance: 96.3
click at [476, 320] on div "Third party covering the cost. [EMAIL_ADDRESS][DOMAIN_NAME] a day ago Afreen" at bounding box center [491, 328] width 410 height 36
copy p "[EMAIL_ADDRESS][DOMAIN_NAME]"
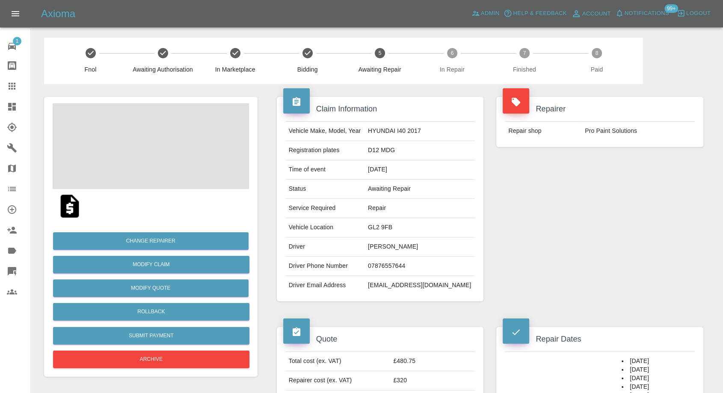
click at [395, 261] on td "07876557644" at bounding box center [420, 265] width 110 height 19
copy td "07876557644"
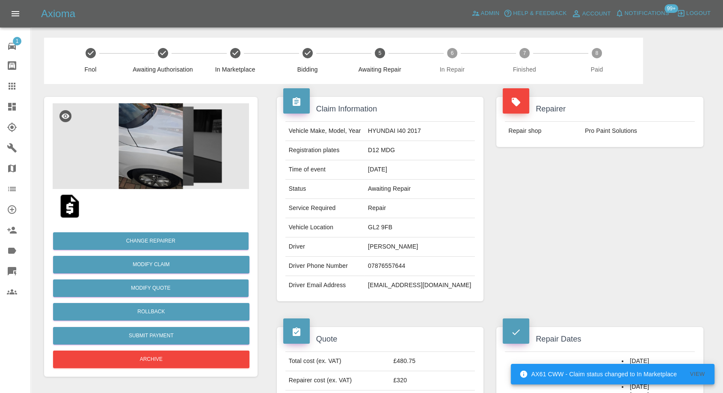
click at [349, 283] on td "Driver Email Address" at bounding box center [325, 285] width 79 height 19
click at [384, 246] on td "[PERSON_NAME]" at bounding box center [420, 246] width 110 height 19
copy td "[PERSON_NAME]"
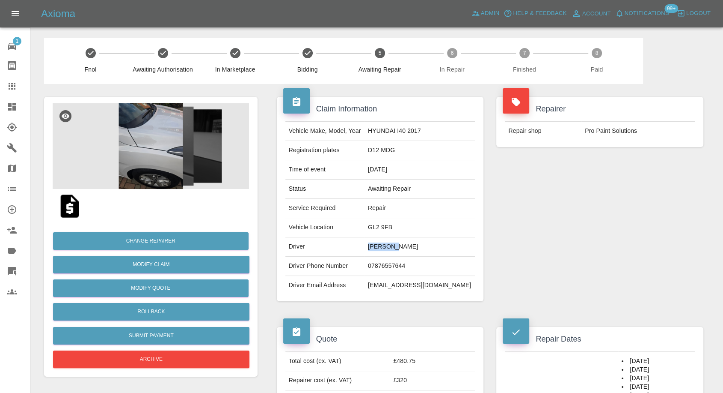
scroll to position [238, 0]
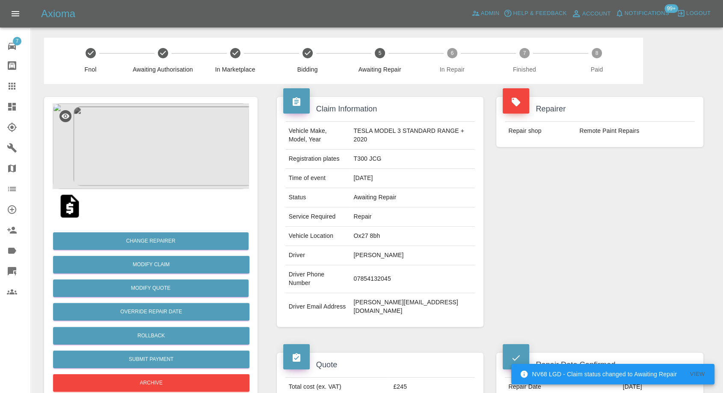
drag, startPoint x: 0, startPoint y: 0, endPoint x: 77, endPoint y: 138, distance: 158.3
click at [10, 86] on icon at bounding box center [12, 86] width 7 height 7
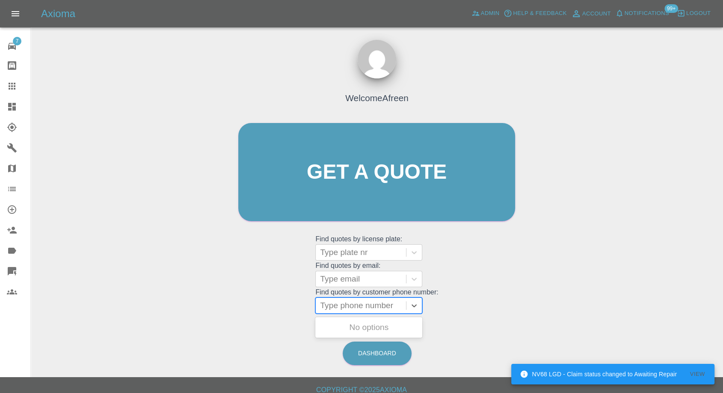
click at [373, 309] on div at bounding box center [361, 305] width 82 height 12
paste input "[PHONE_NUMBER]"
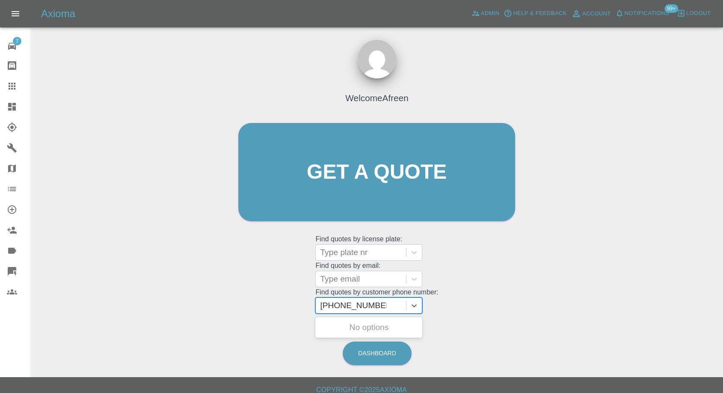
drag, startPoint x: 339, startPoint y: 305, endPoint x: 231, endPoint y: 309, distance: 108.4
click at [233, 310] on div "Welcome Afreen Get a quote Get a quote Find quotes by license plate: Type plate…" at bounding box center [376, 188] width 295 height 259
type input "07383 976399"
click at [356, 324] on div "EY14 MTF, Awaiting Repair" at bounding box center [369, 332] width 107 height 27
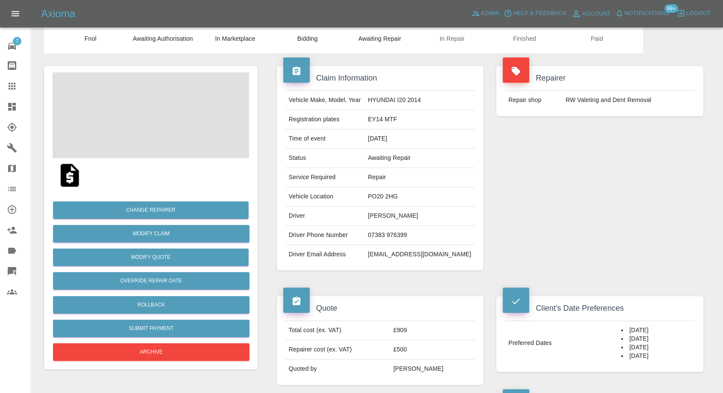
scroll to position [48, 0]
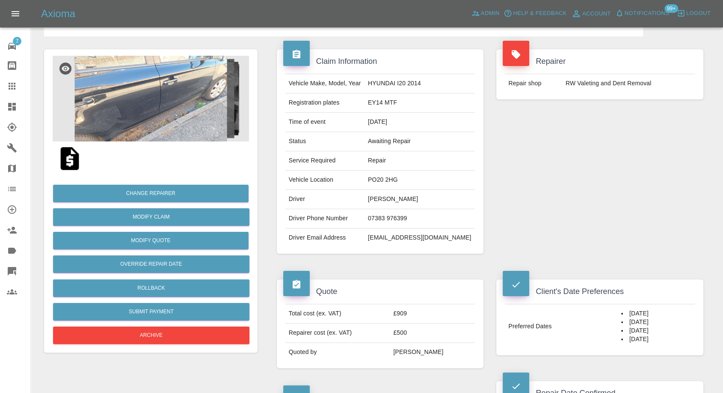
click at [583, 84] on td "RW Valeting and Dent Removal" at bounding box center [629, 83] width 133 height 19
copy div "RW Valeting and Dent Removal"
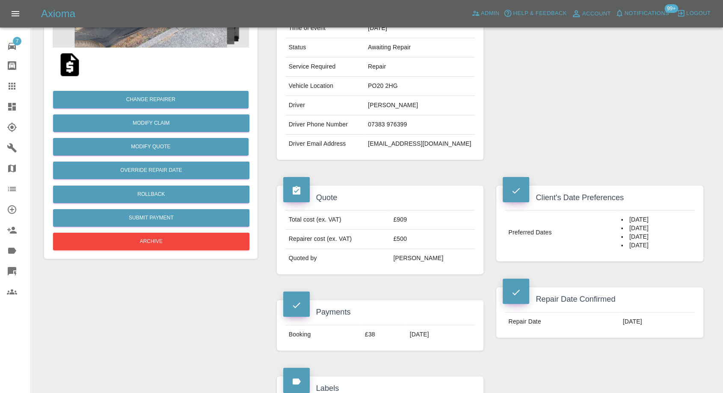
scroll to position [143, 0]
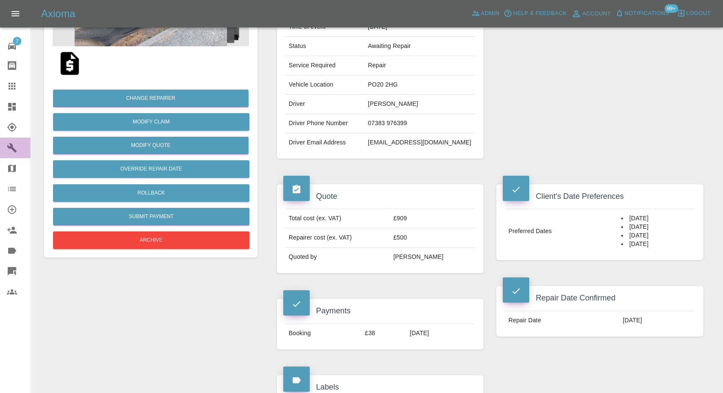
click at [15, 152] on icon at bounding box center [11, 147] width 9 height 9
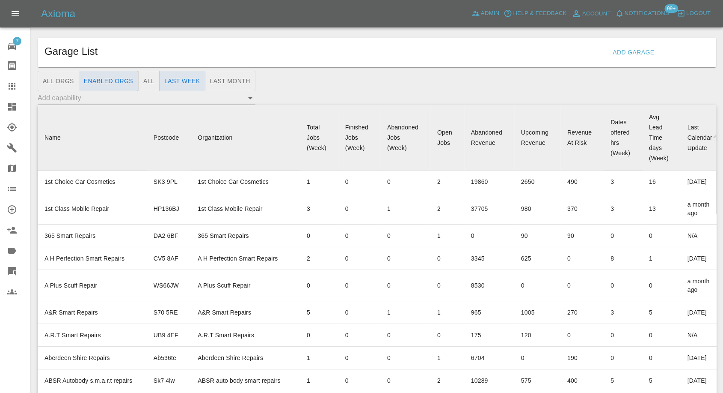
scroll to position [4493, 0]
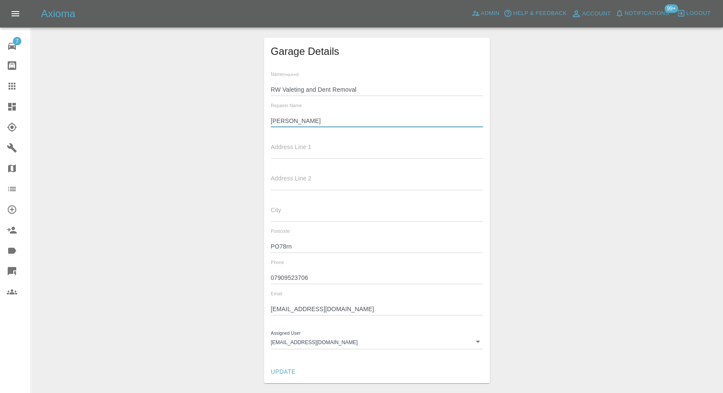
click at [283, 119] on input "Richard" at bounding box center [377, 121] width 213 height 12
click at [289, 275] on input "07909523706" at bounding box center [377, 277] width 213 height 12
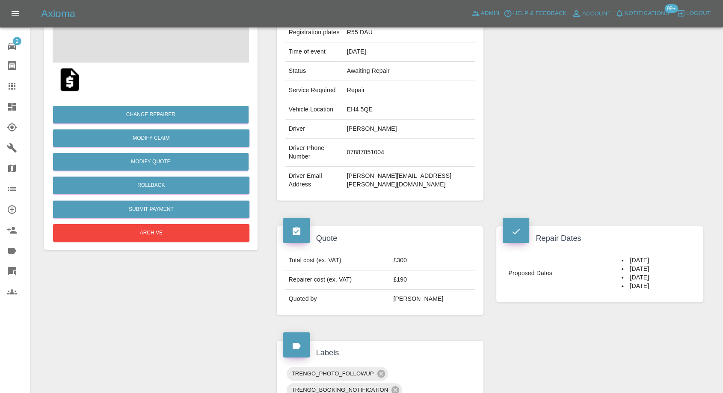
scroll to position [190, 0]
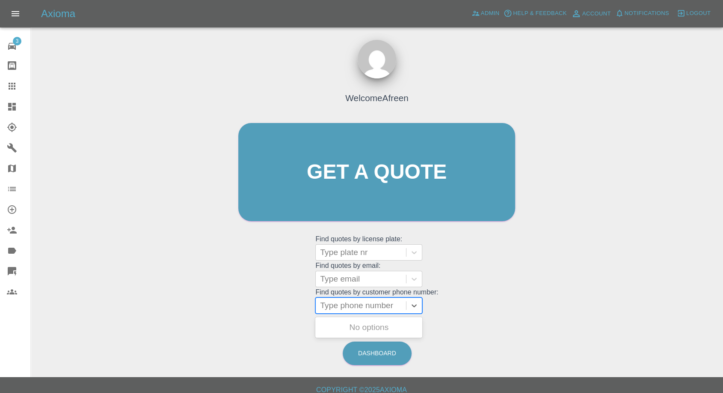
click at [377, 305] on div at bounding box center [361, 305] width 82 height 12
paste input "[PHONE_NUMBER]"
drag, startPoint x: 337, startPoint y: 303, endPoint x: 274, endPoint y: 307, distance: 63.9
click at [274, 307] on div "Welcome Afreen Get a quote Get a quote Find quotes by license plate: Type plate…" at bounding box center [376, 188] width 295 height 259
type input "07340399823"
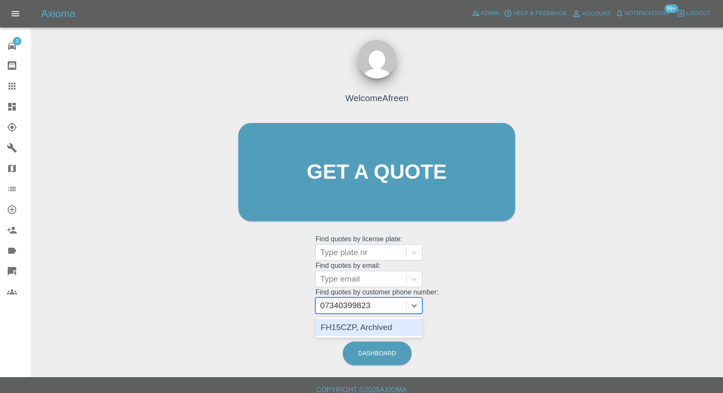
click at [350, 322] on div "FH15CZP, Archived" at bounding box center [369, 327] width 107 height 17
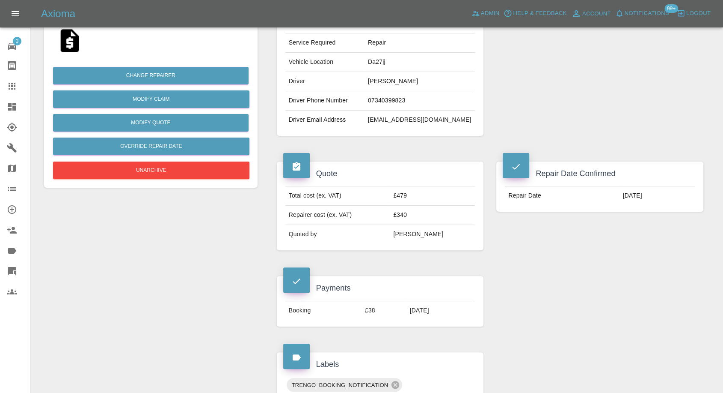
scroll to position [95, 0]
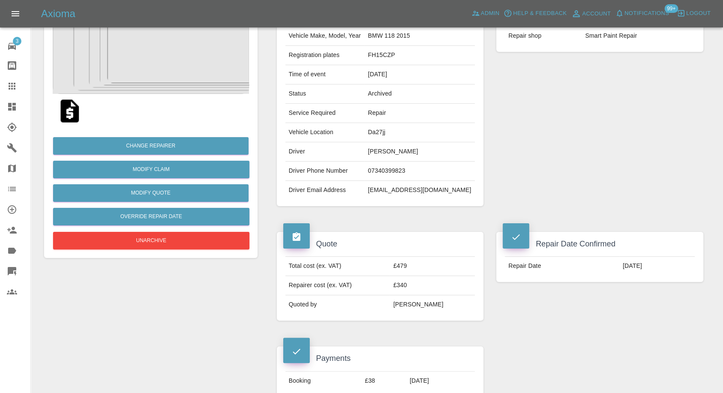
click at [388, 186] on td "[EMAIL_ADDRESS][DOMAIN_NAME]" at bounding box center [420, 190] width 110 height 19
click at [388, 186] on td "sherena9203@gmail.com" at bounding box center [420, 190] width 110 height 19
copy div "sherena9203@gmail.com"
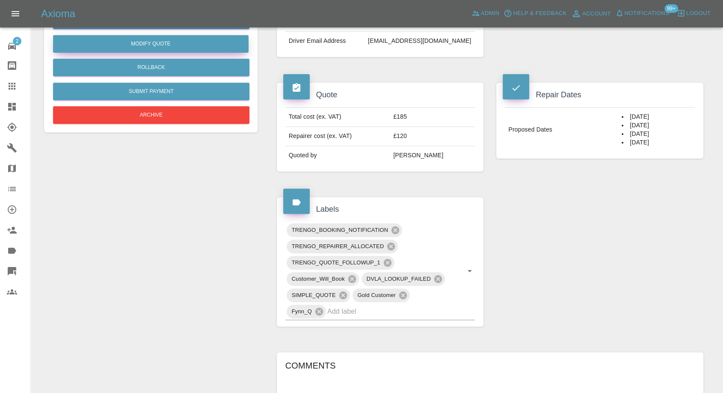
scroll to position [95, 0]
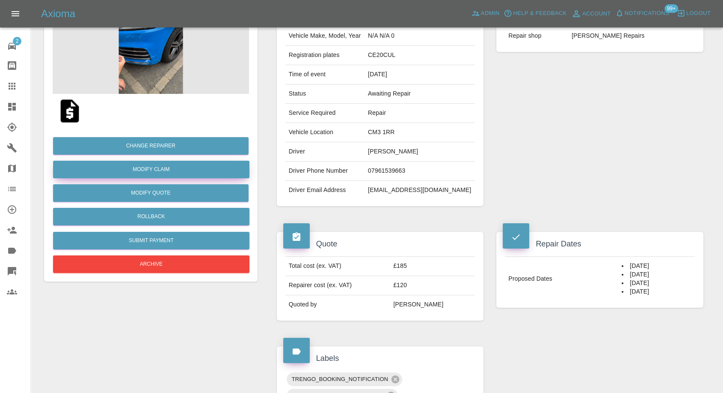
click at [161, 167] on link "Modify Claim" at bounding box center [151, 170] width 196 height 18
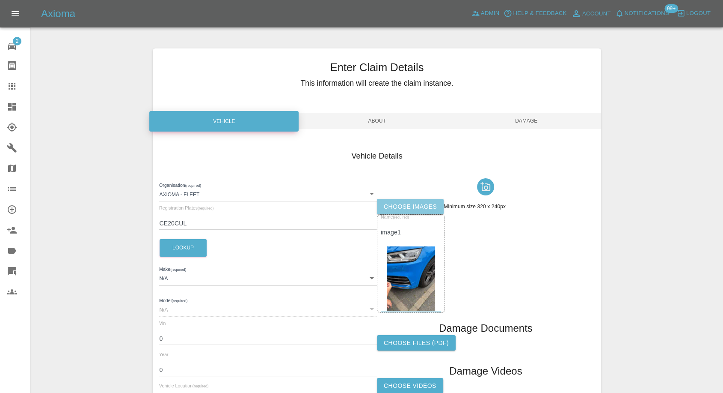
click at [408, 209] on label "Choose images" at bounding box center [410, 207] width 67 height 16
click at [0, 0] on input "Choose images" at bounding box center [0, 0] width 0 height 0
click at [406, 205] on label "Choose images" at bounding box center [410, 207] width 67 height 16
click at [0, 0] on input "Choose images" at bounding box center [0, 0] width 0 height 0
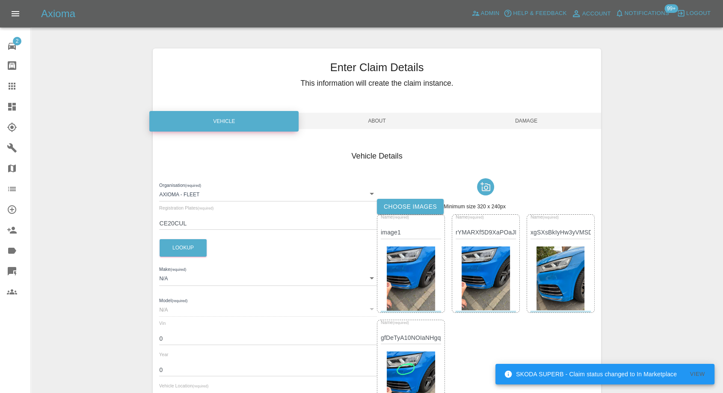
click at [528, 117] on span "Damage" at bounding box center [526, 121] width 149 height 16
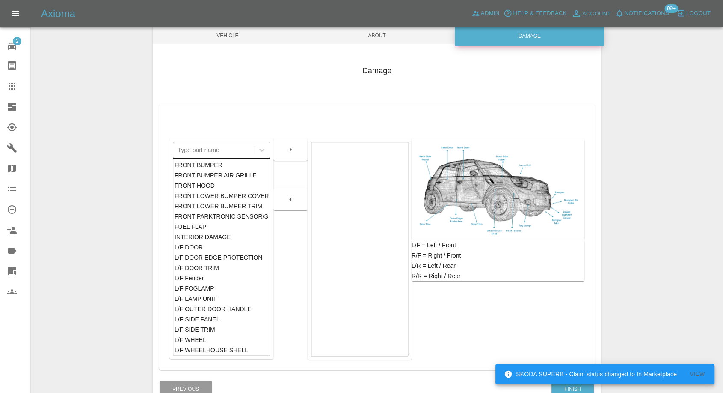
scroll to position [137, 0]
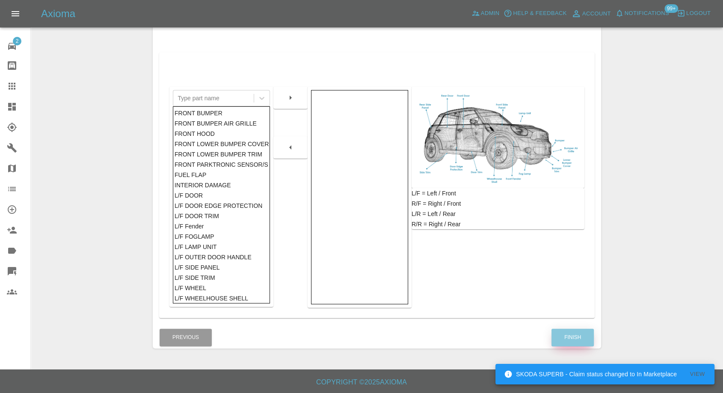
click at [572, 331] on button "Finish" at bounding box center [573, 337] width 42 height 18
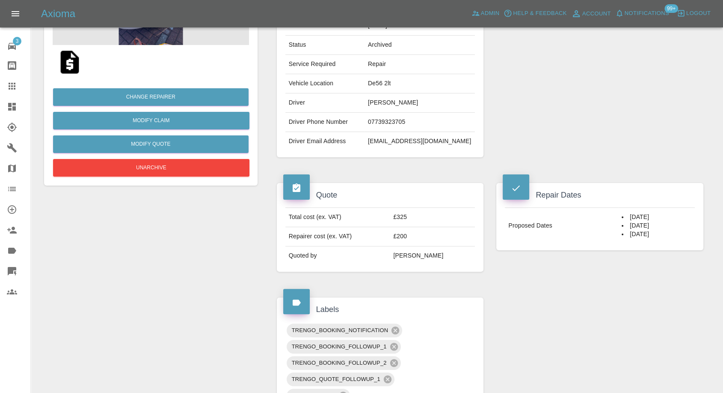
scroll to position [143, 0]
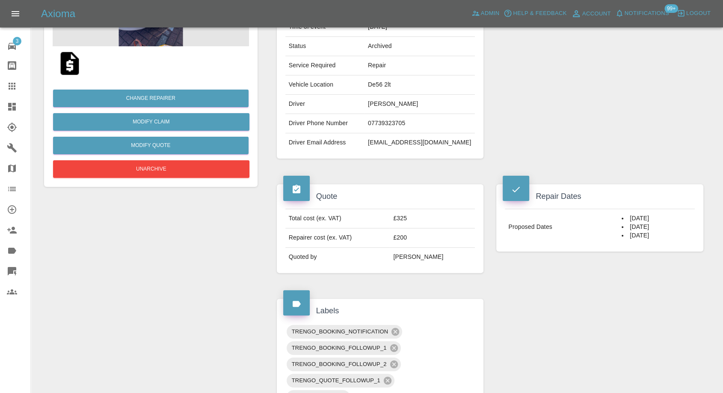
drag, startPoint x: 148, startPoint y: 181, endPoint x: 158, endPoint y: 183, distance: 10.2
click at [148, 181] on div "Change Repairer Modify Claim Modify Quote Unarchive" at bounding box center [151, 70] width 214 height 232
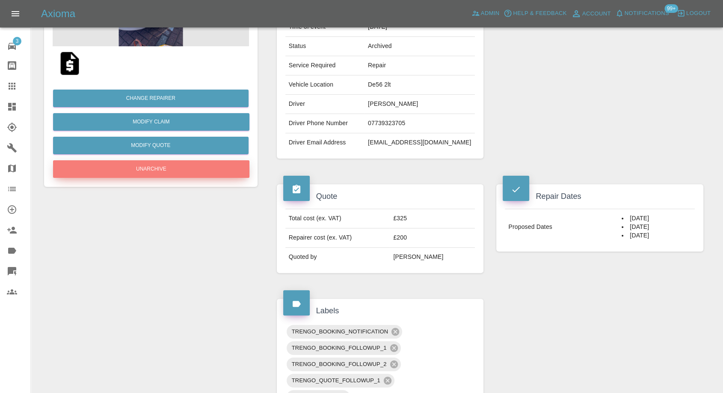
click at [174, 173] on button "Unarchive" at bounding box center [151, 169] width 196 height 18
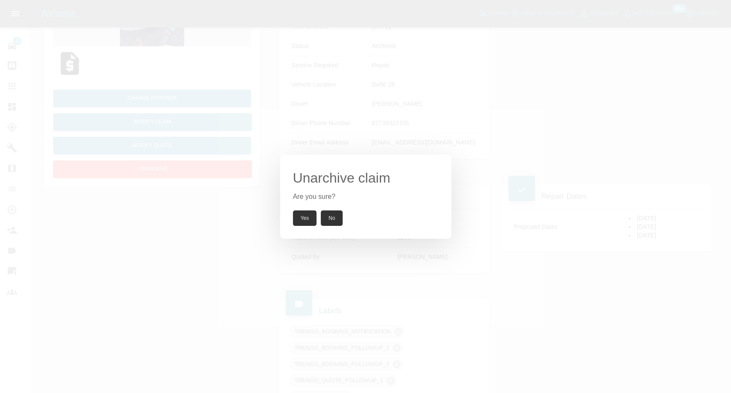
click at [305, 213] on button "Yes" at bounding box center [305, 217] width 24 height 15
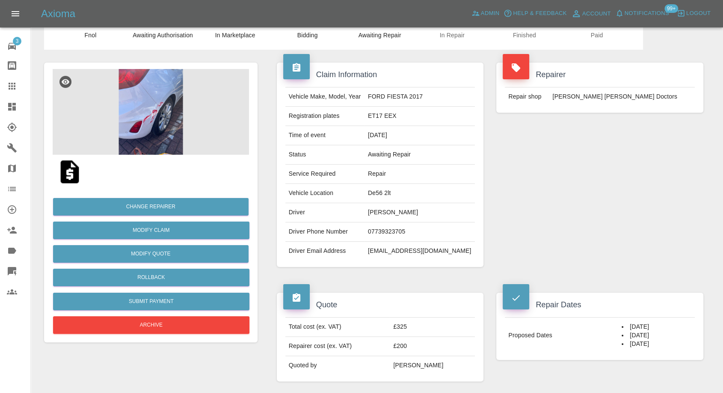
scroll to position [0, 0]
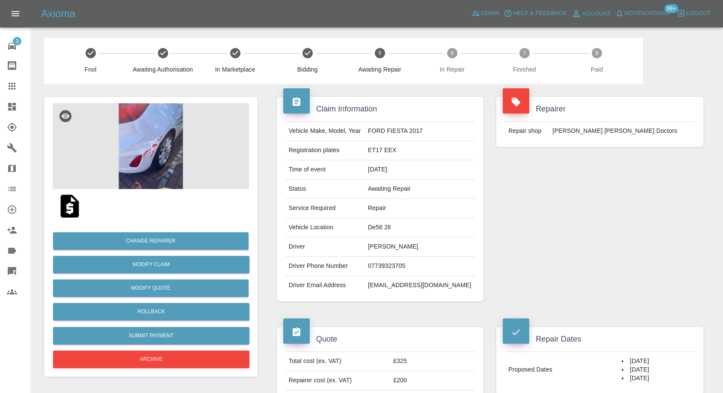
click at [397, 265] on td "07739323705" at bounding box center [420, 265] width 110 height 19
copy td "07739323705"
